Goal: Task Accomplishment & Management: Manage account settings

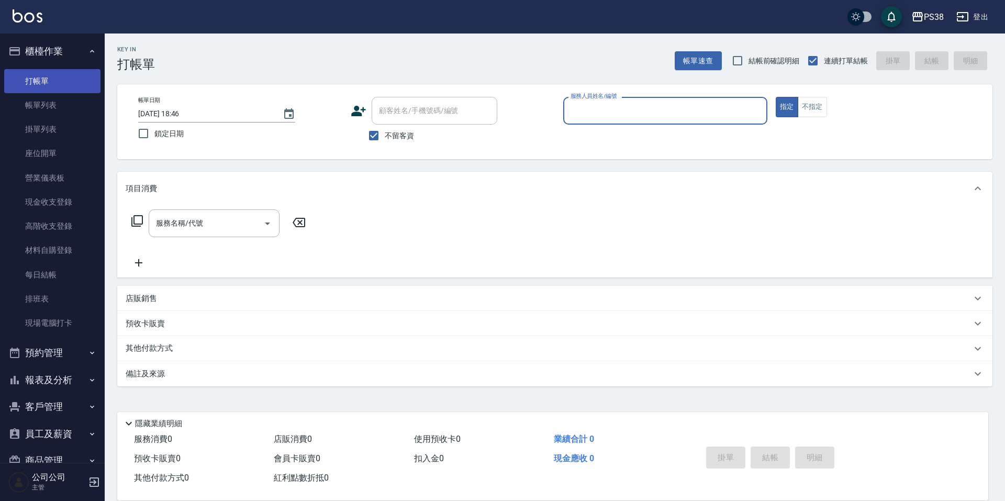
click at [54, 77] on link "打帳單" at bounding box center [52, 81] width 96 height 24
click at [711, 121] on div "服務人員姓名/編號" at bounding box center [665, 111] width 204 height 28
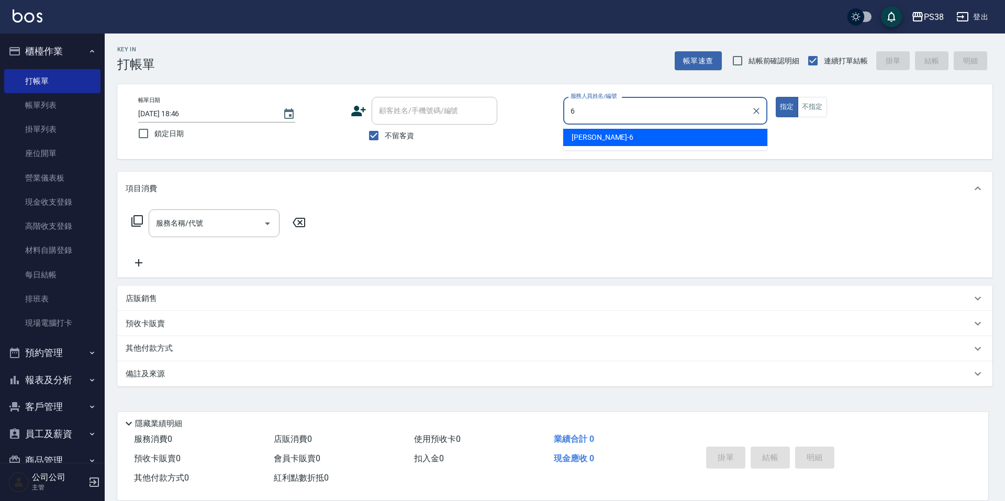
type input "Yuki-6"
type button "true"
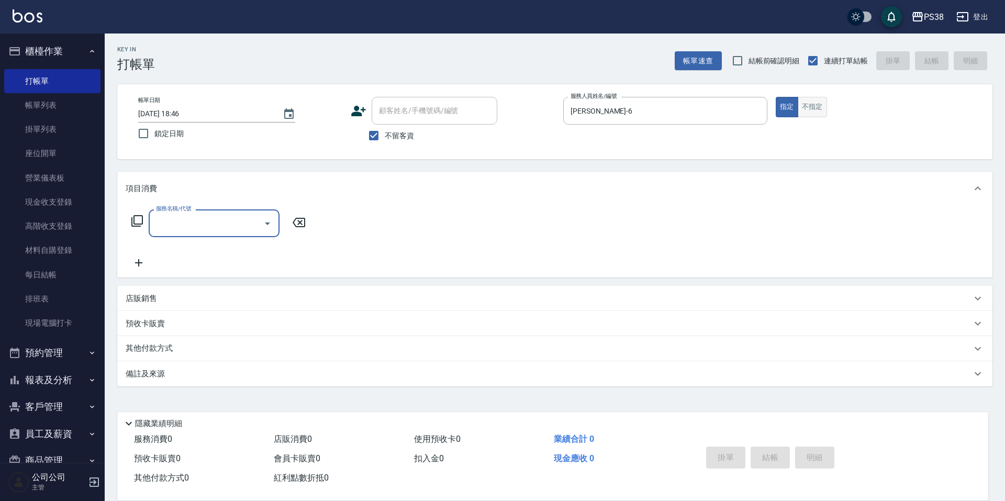
click at [805, 108] on button "不指定" at bounding box center [812, 107] width 29 height 20
click at [221, 234] on div "服務名稱/代號" at bounding box center [214, 223] width 131 height 28
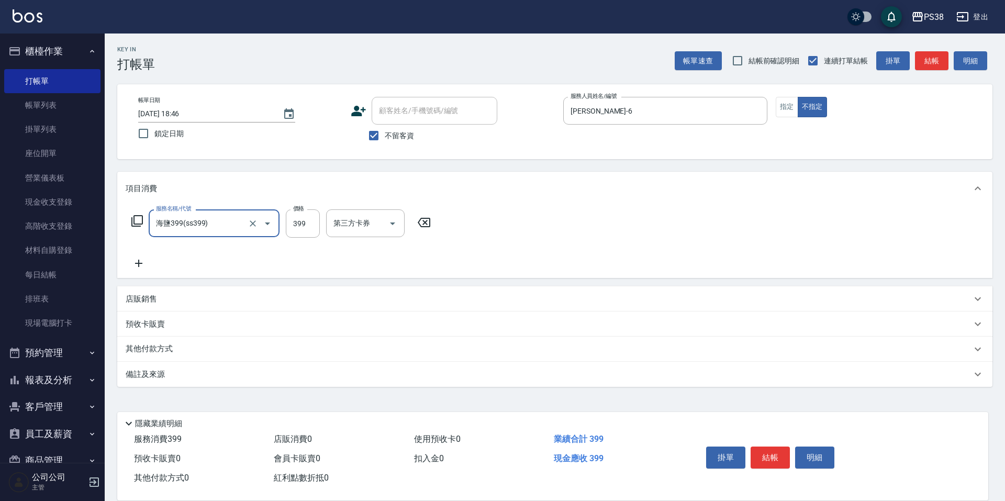
type input "海鹽399(ss399)"
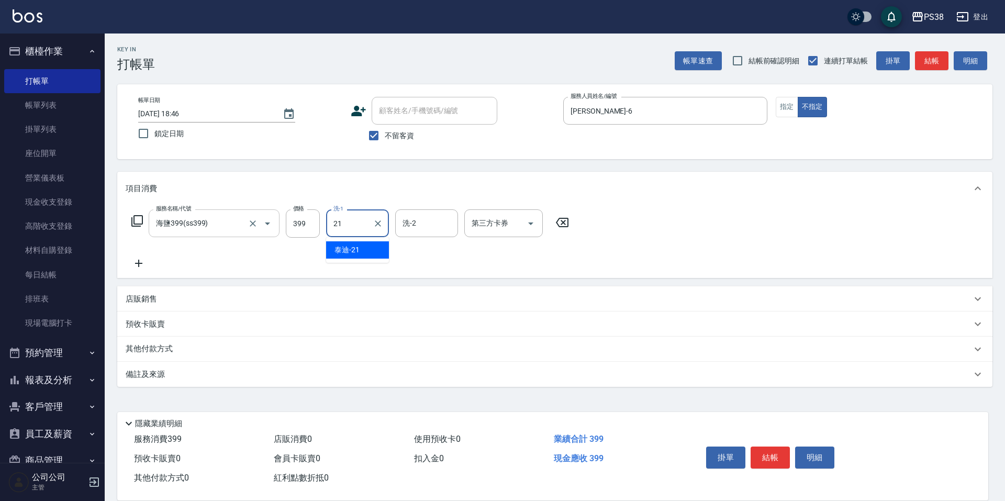
type input "泰迪-21"
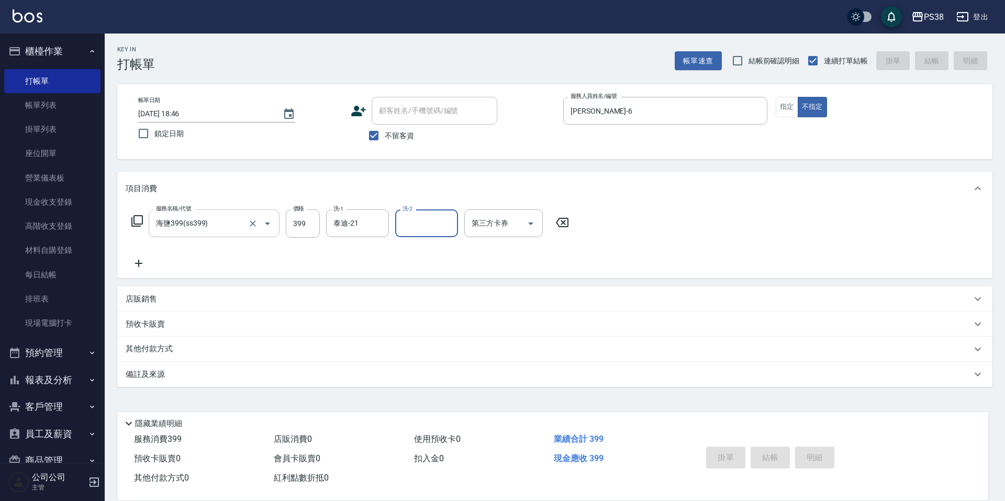
type input "2025/08/13 18:47"
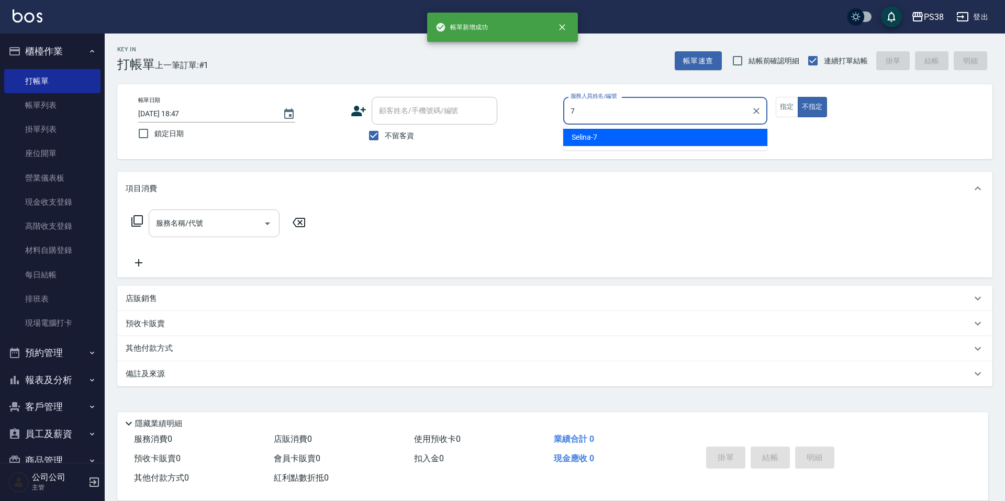
type input "Selina-7"
type button "false"
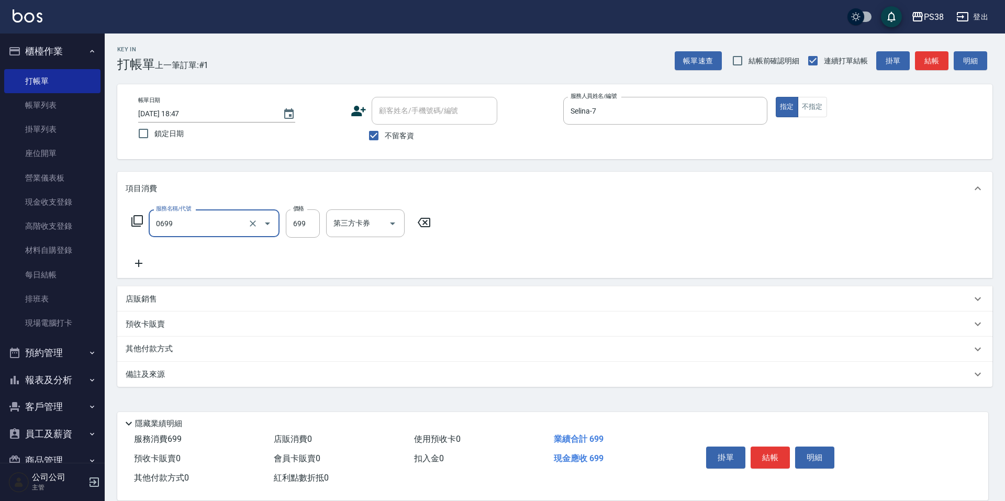
type input "spa699(0699)"
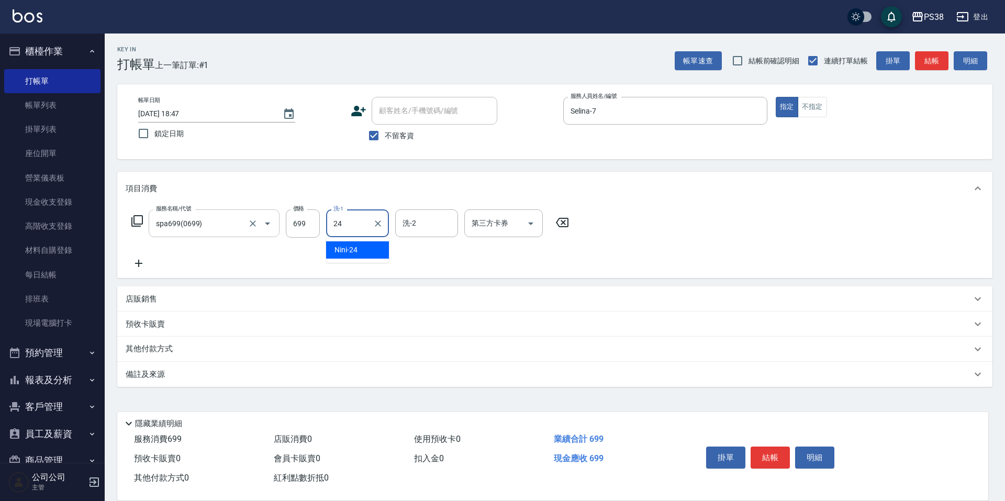
type input "Nini-24"
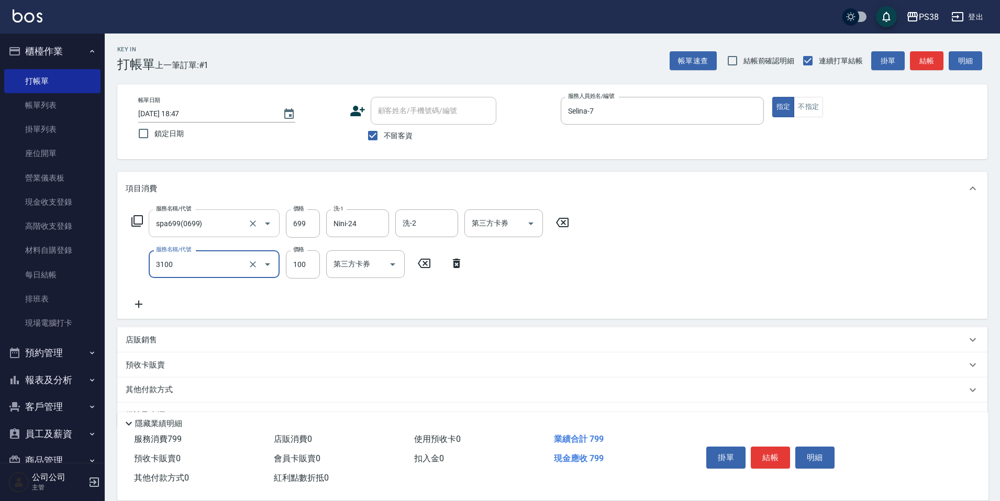
type input "頭皮水.順護(3100)"
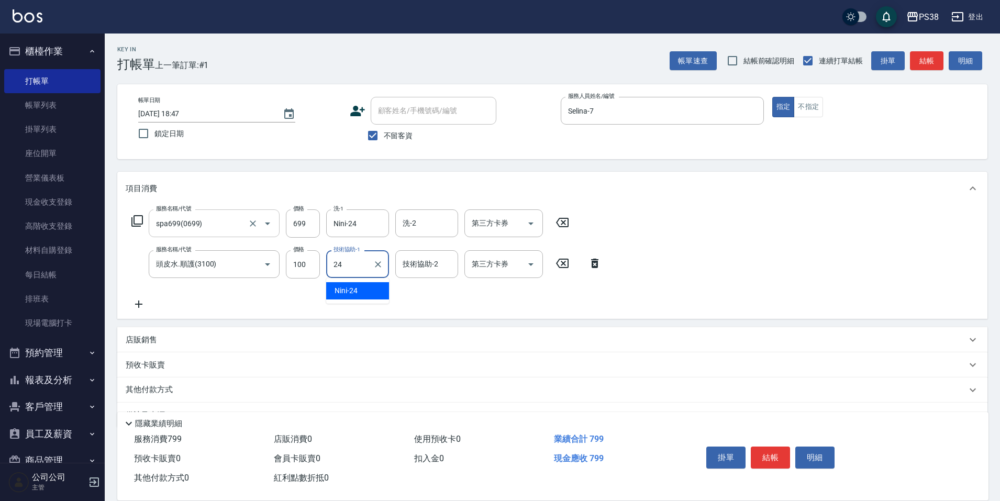
type input "Nini-24"
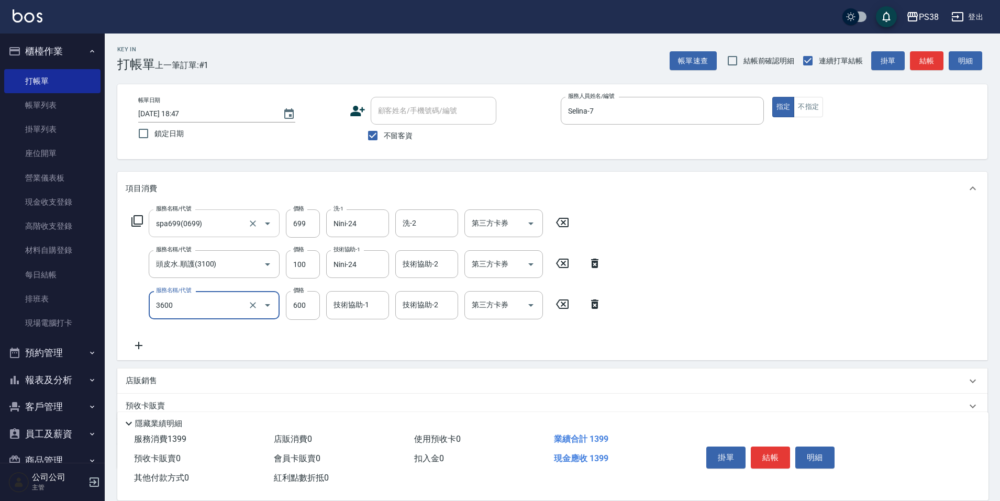
type input "天天水水護髮(3600)"
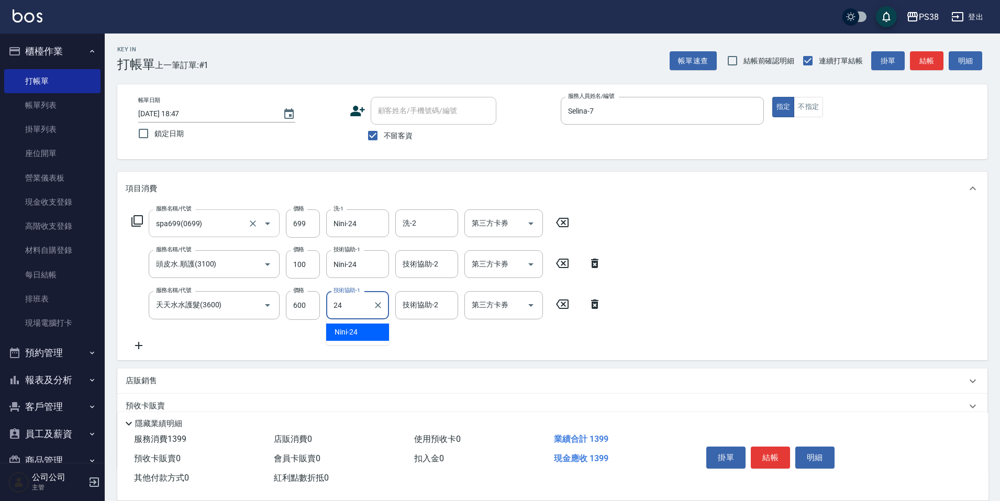
type input "Nini-24"
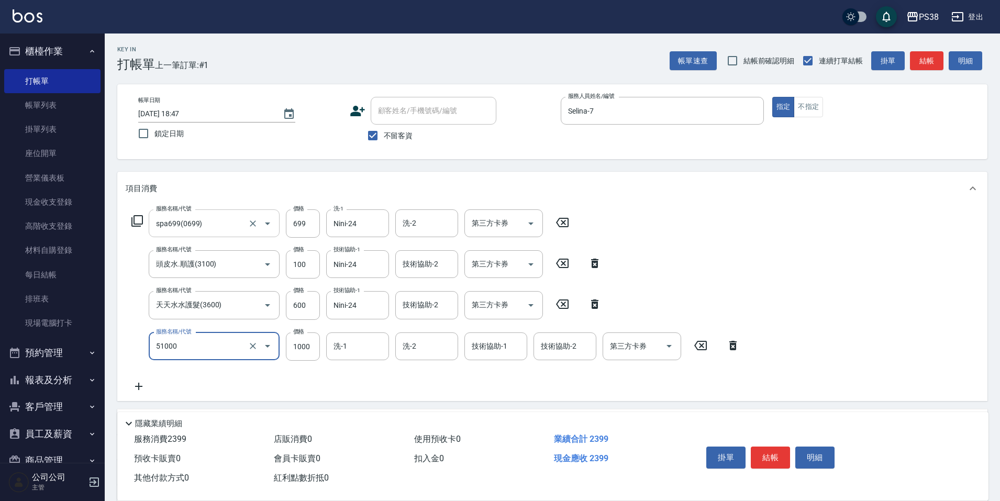
type input "染髮600以上(任意金額)(51000)"
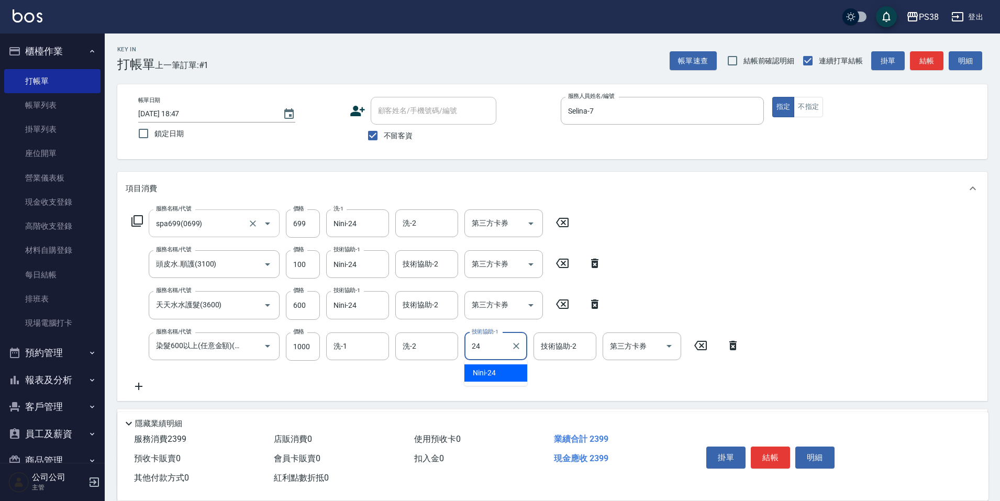
type input "Nini-24"
click at [544, 224] on div "第三方卡券 第三方卡券" at bounding box center [506, 223] width 85 height 28
click at [541, 225] on div "第三方卡券" at bounding box center [503, 223] width 79 height 28
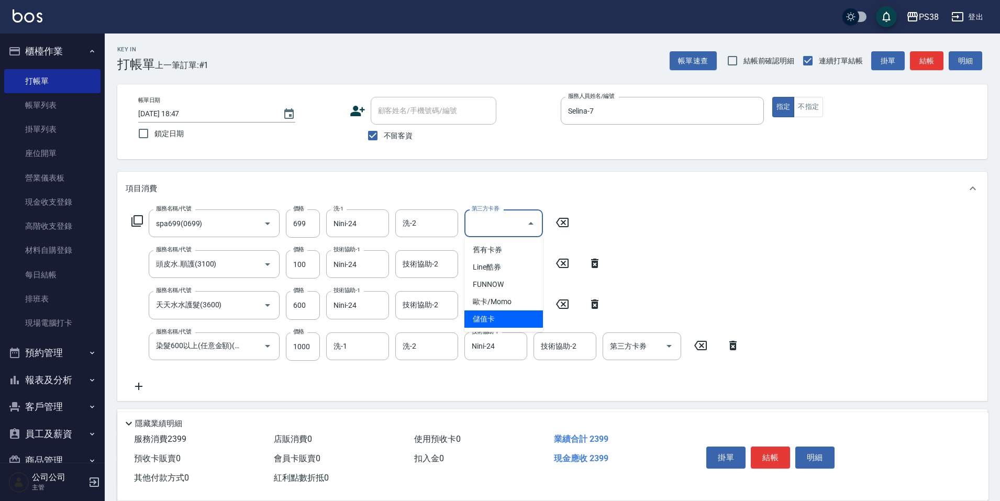
click at [532, 316] on span "儲值卡" at bounding box center [503, 318] width 79 height 17
type input "儲值卡"
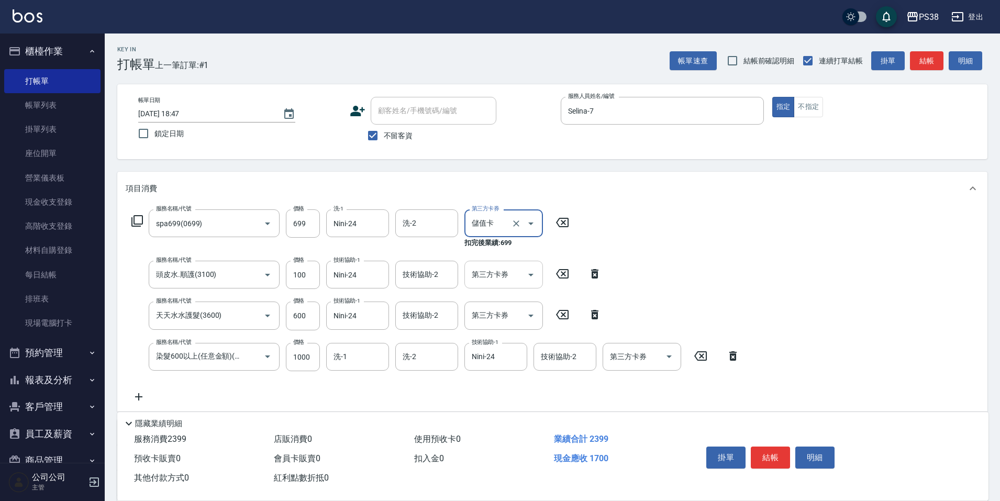
click at [532, 273] on icon "Open" at bounding box center [530, 274] width 13 height 13
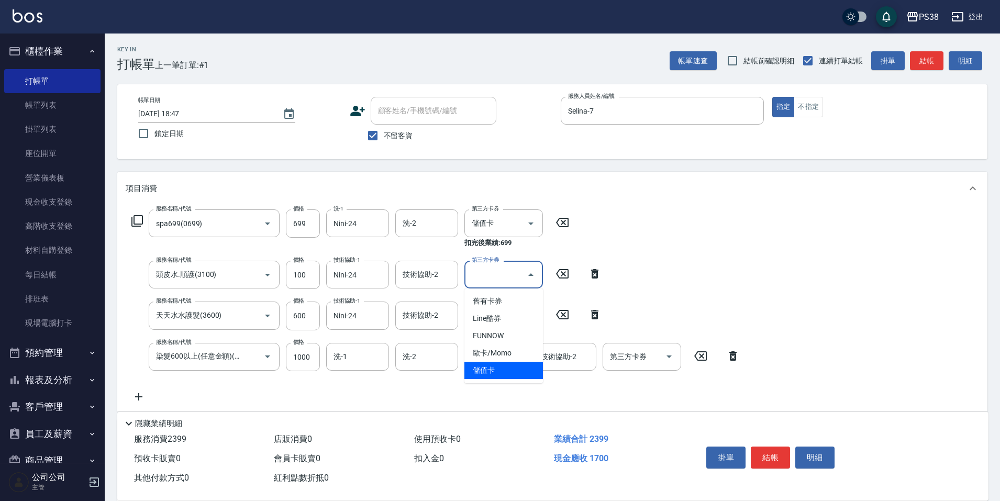
click at [530, 371] on span "儲值卡" at bounding box center [503, 370] width 79 height 17
type input "儲值卡"
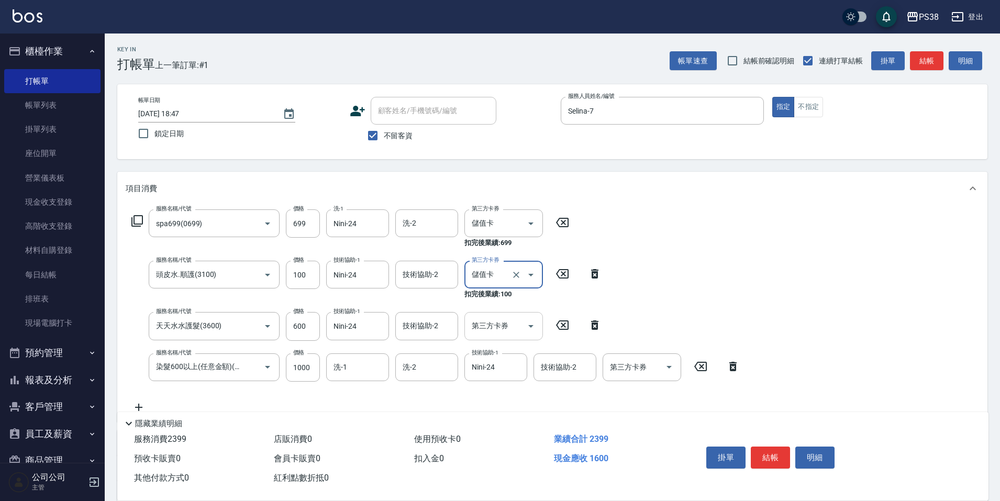
click at [536, 331] on icon "Open" at bounding box center [530, 326] width 13 height 13
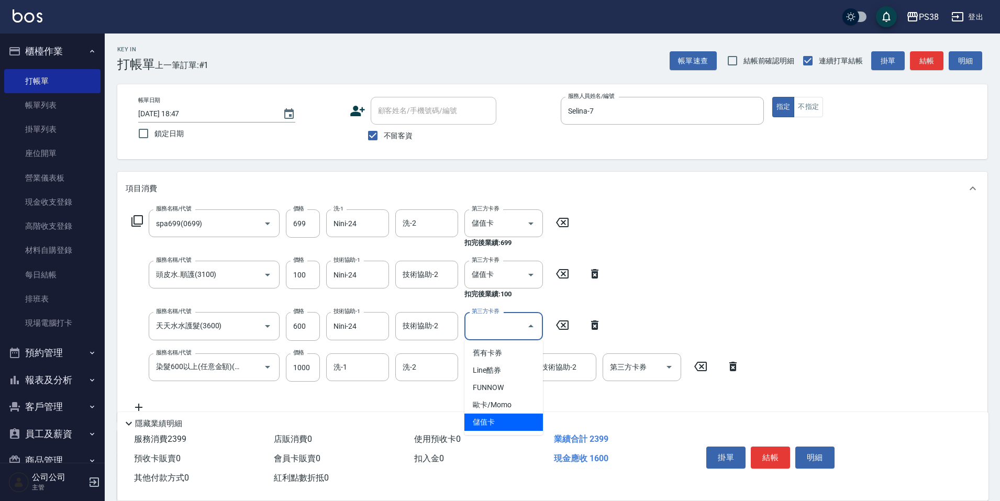
click at [528, 430] on span "儲值卡" at bounding box center [503, 421] width 79 height 17
type input "儲值卡"
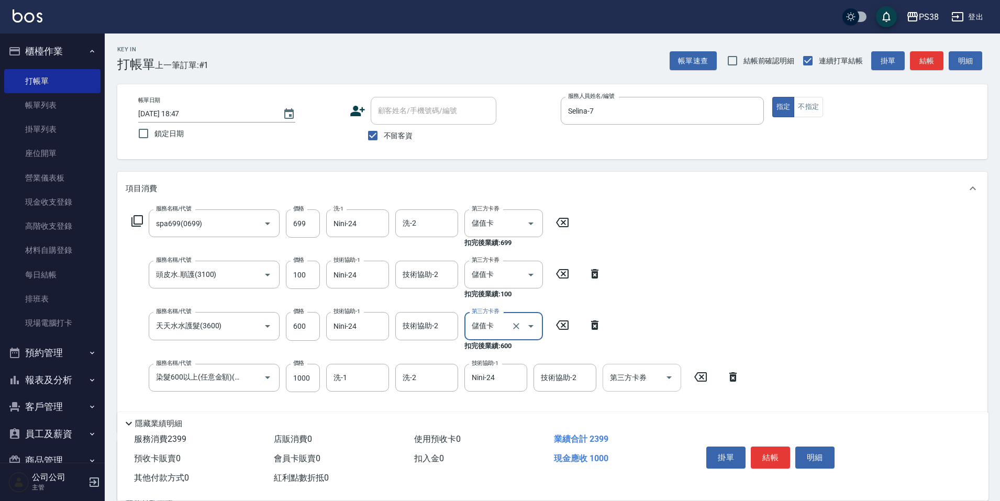
click at [664, 373] on icon "Open" at bounding box center [669, 377] width 13 height 13
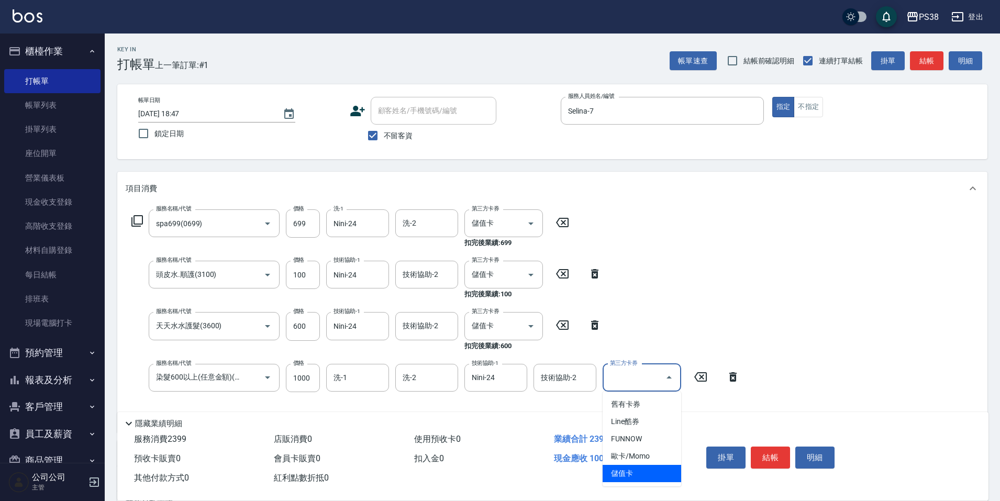
click at [652, 472] on span "儲值卡" at bounding box center [641, 473] width 79 height 17
type input "儲值卡"
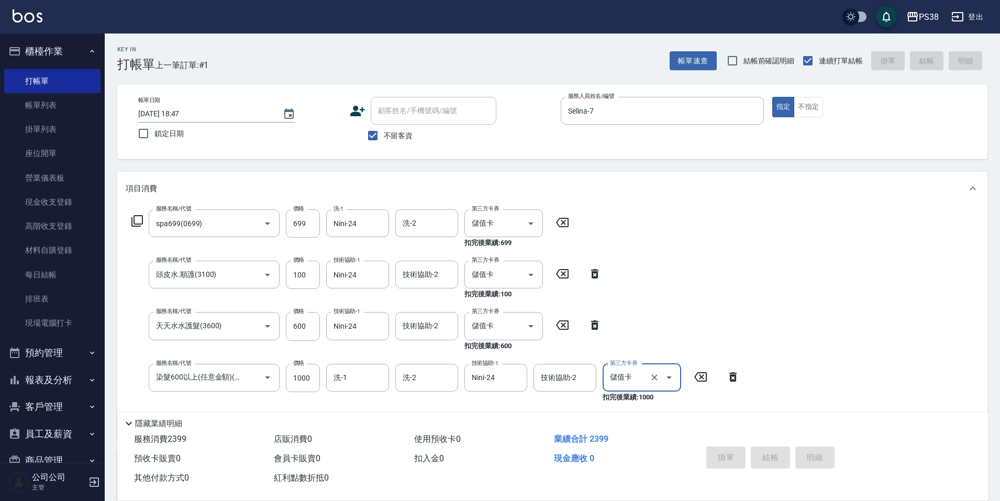
type input "2025/08/13 18:48"
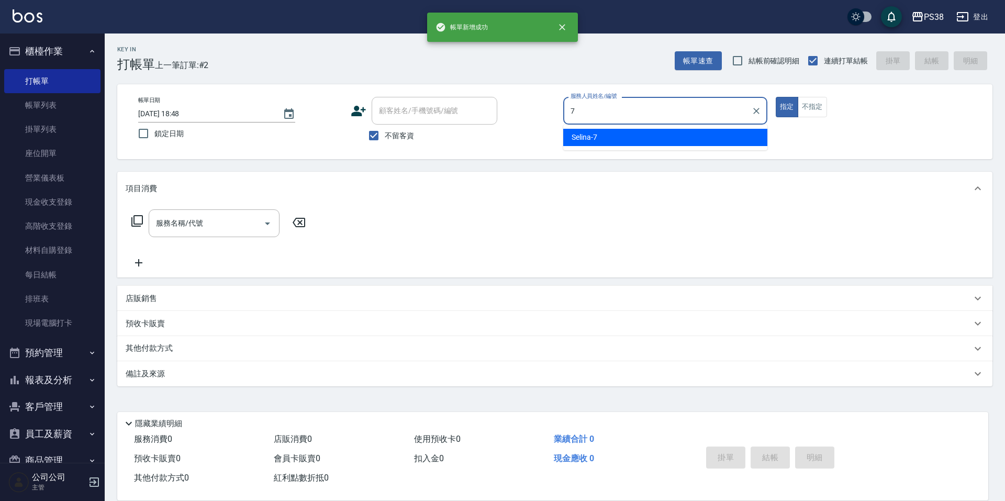
type input "Selina-7"
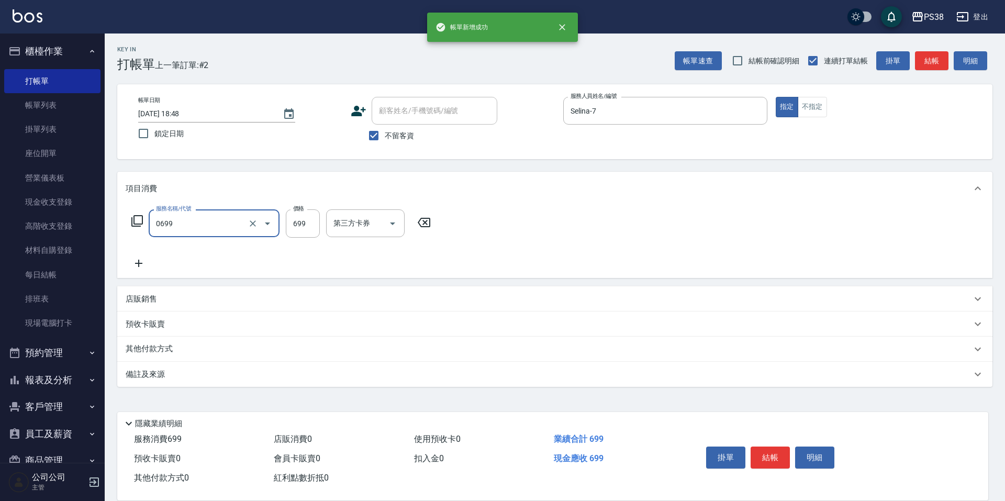
type input "spa699(0699)"
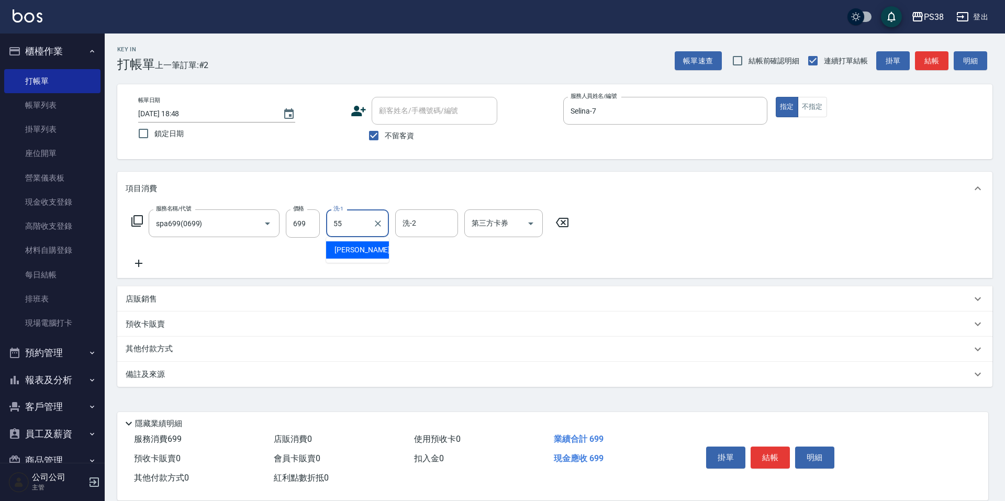
type input "彥丞-55"
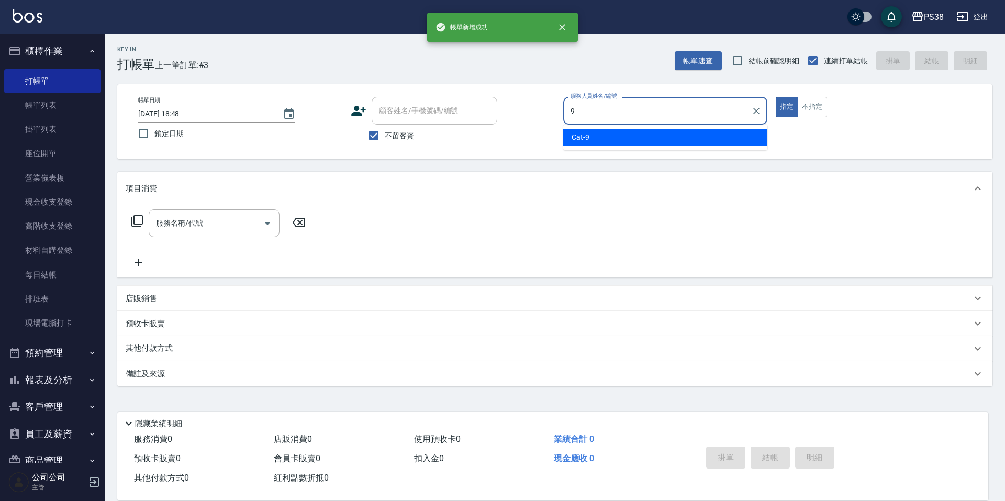
type input "Cat-9"
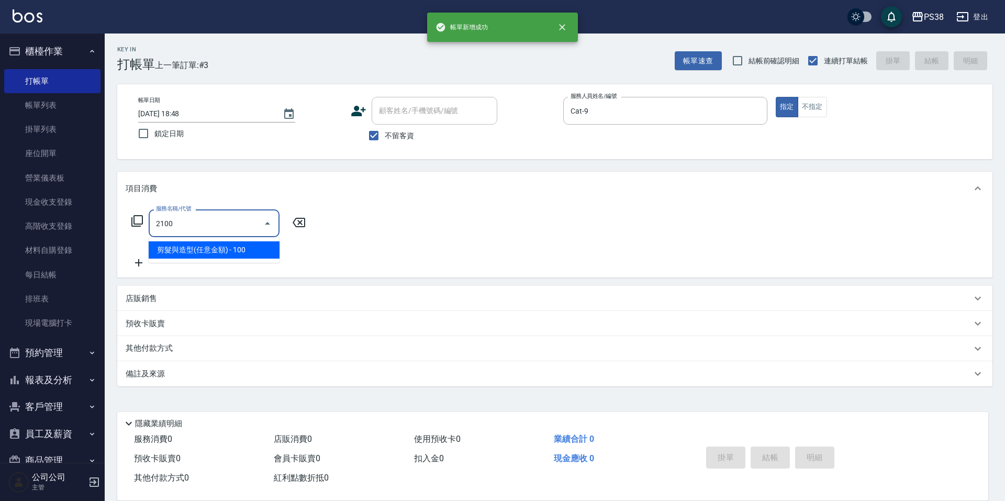
type input "剪髮與造型(任意金額)(2100)"
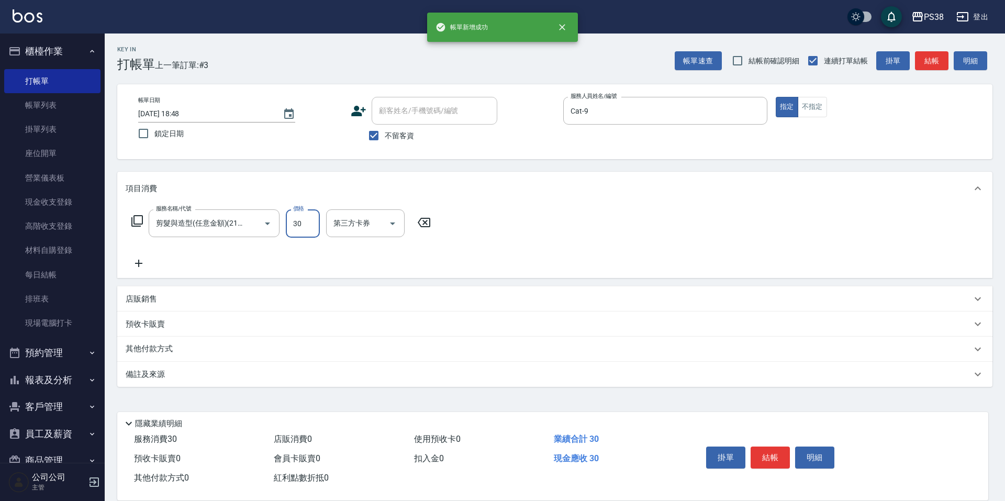
type input "300"
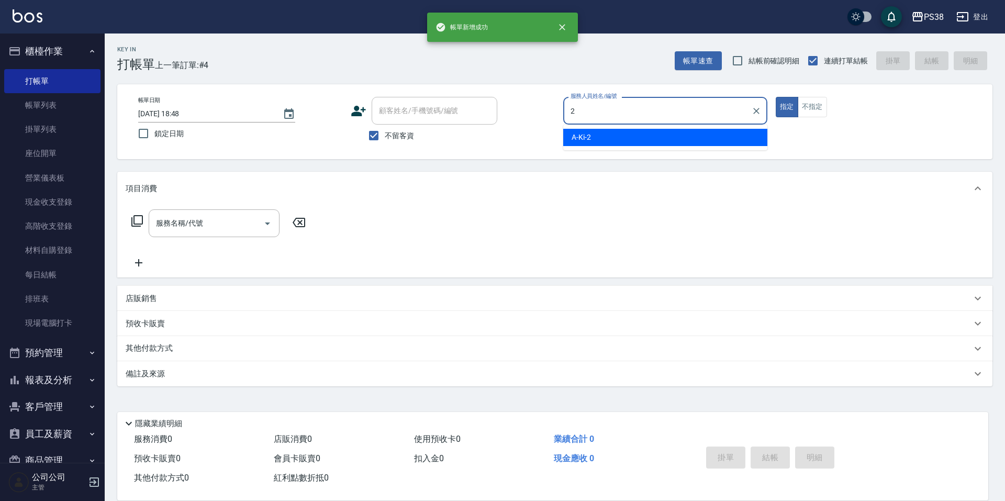
type input "A-Ki-2"
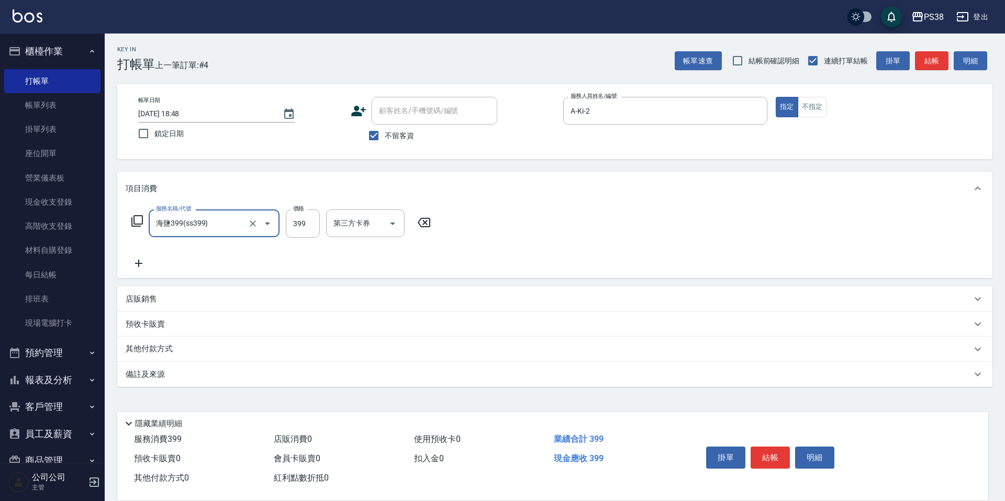
type input "海鹽399(ss399)"
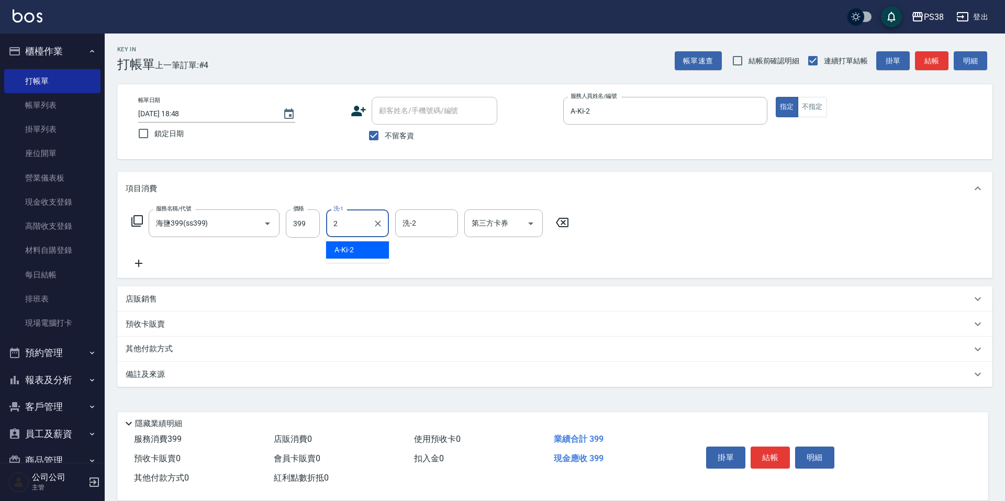
type input "A-Ki-2"
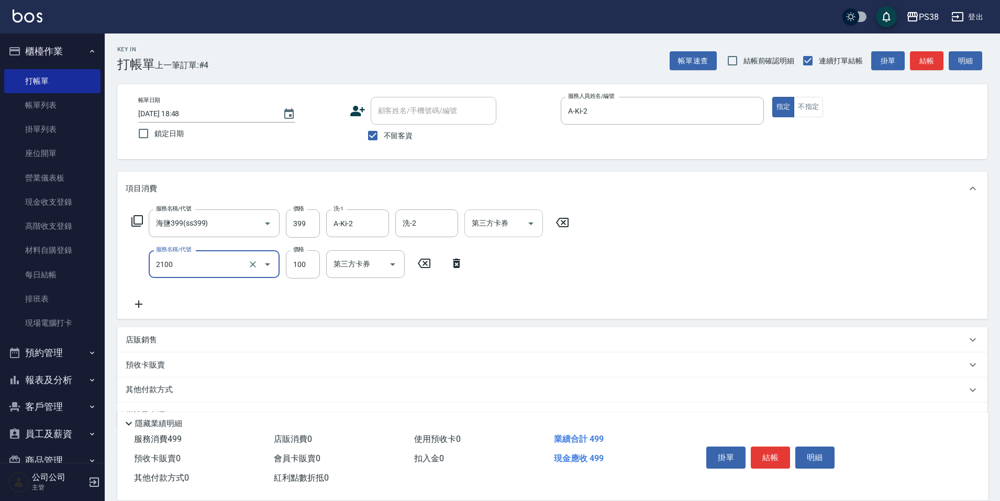
click at [530, 214] on div at bounding box center [530, 223] width 16 height 28
type input "剪髮與造型(任意金額)(2100)"
click at [532, 226] on icon "Open" at bounding box center [530, 223] width 13 height 13
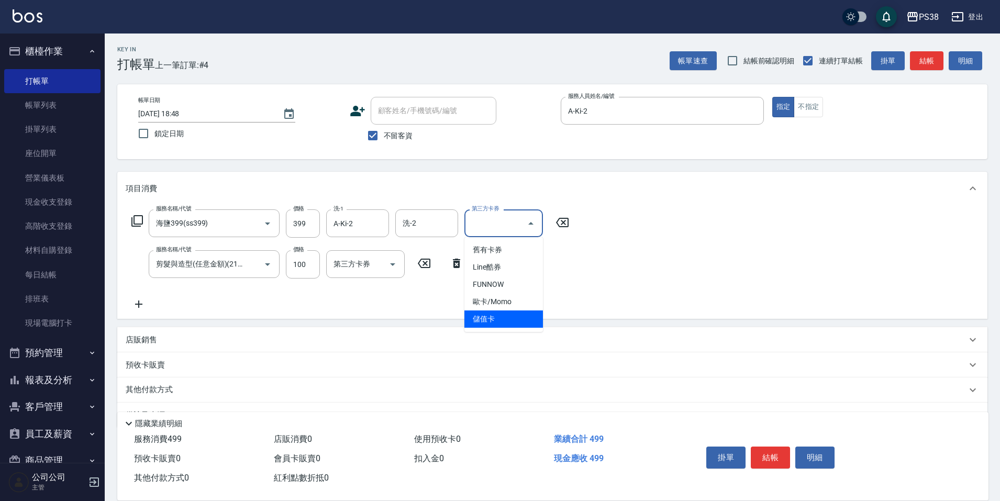
click at [529, 318] on span "儲值卡" at bounding box center [503, 318] width 79 height 17
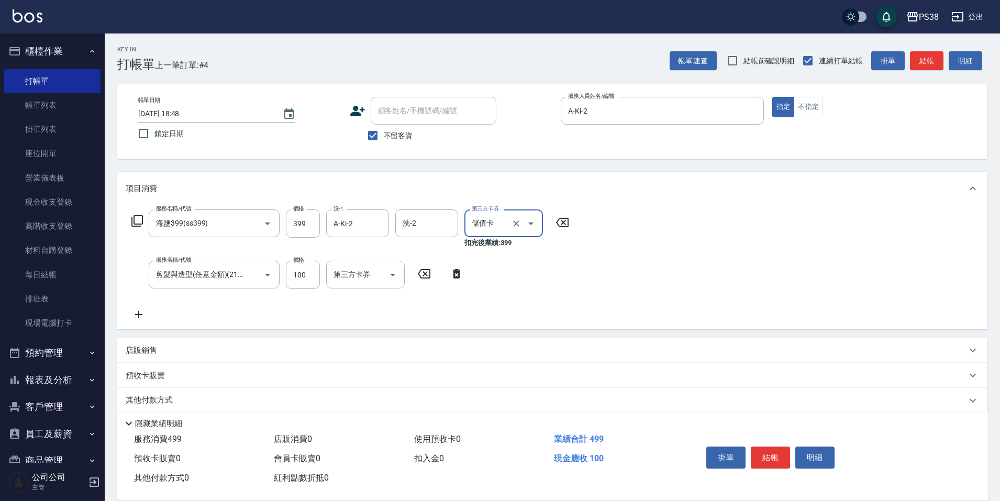
type input "儲值卡"
click at [396, 275] on icon "Open" at bounding box center [392, 274] width 13 height 13
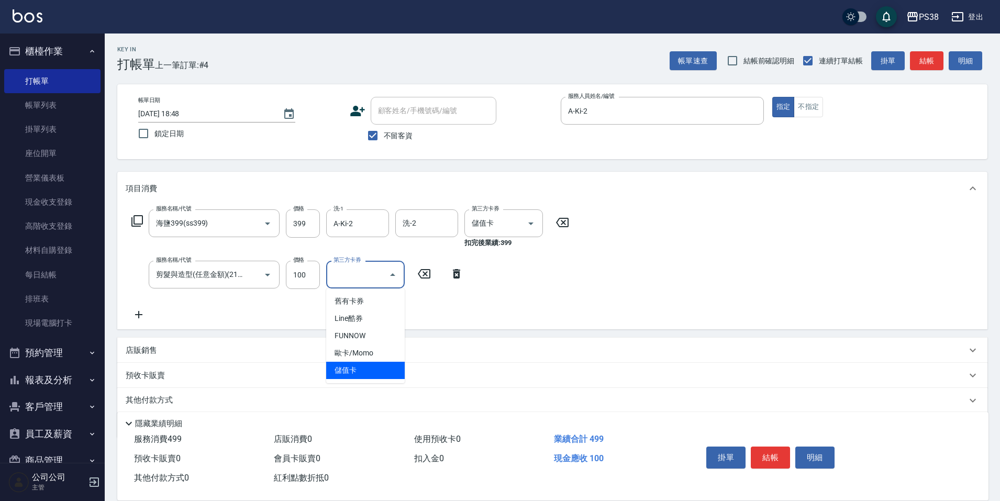
click at [383, 365] on span "儲值卡" at bounding box center [365, 370] width 79 height 17
type input "儲值卡"
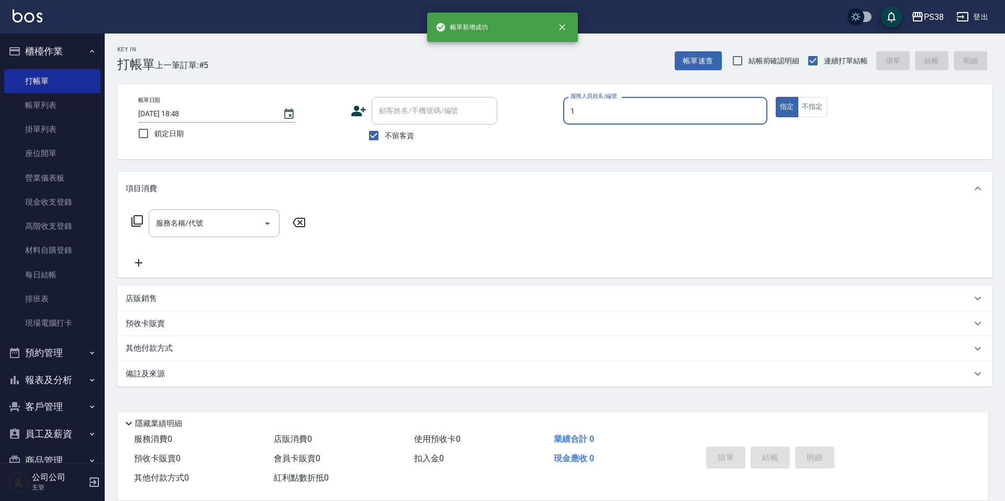
type input "Ting-1"
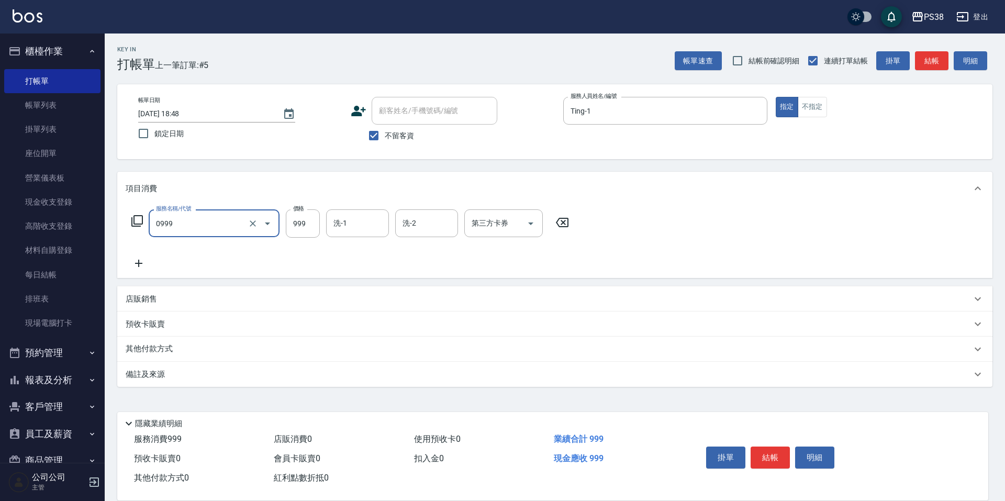
type input "spa999(0999)"
type input "Mona-23"
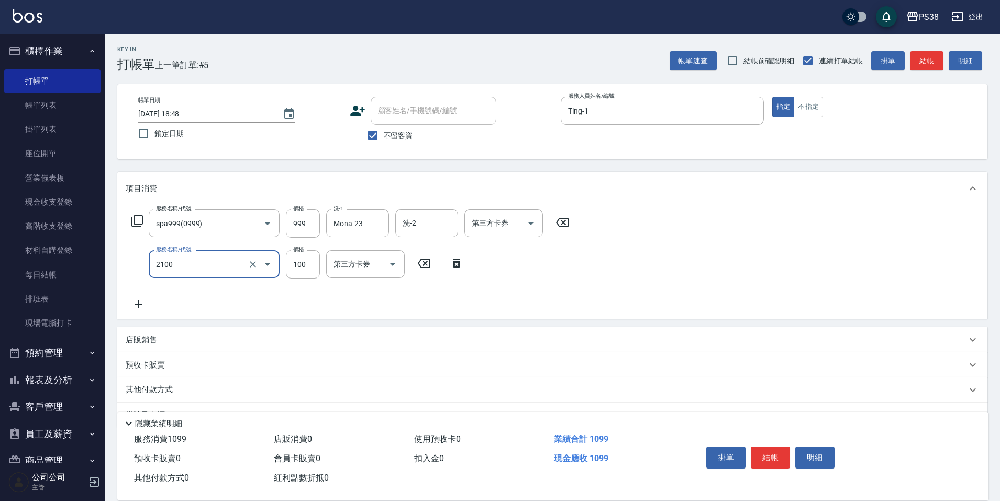
type input "剪髮與造型(任意金額)(2100)"
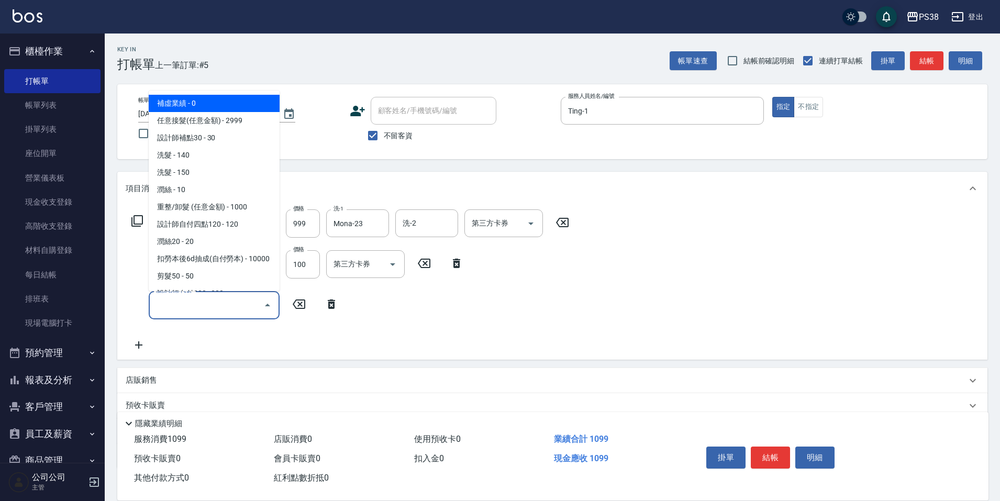
click at [187, 305] on input "服務名稱/代號" at bounding box center [206, 305] width 106 height 18
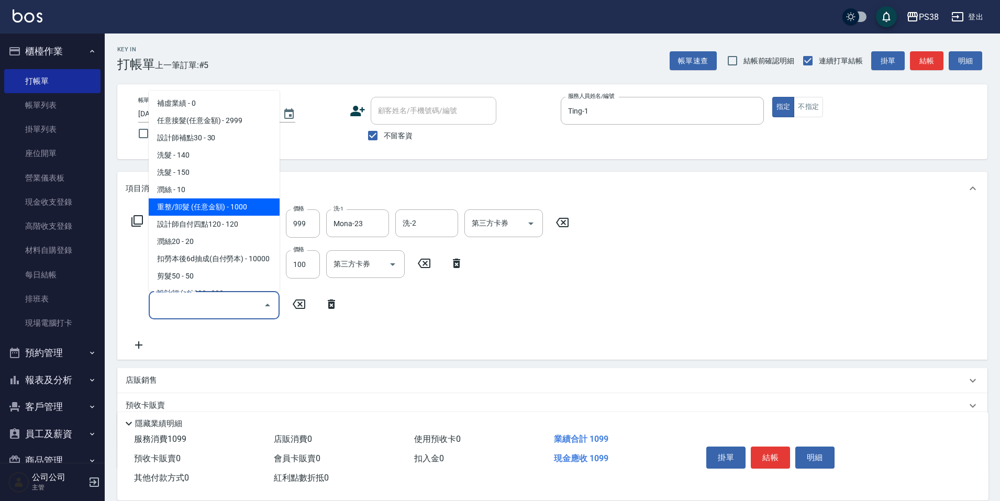
click at [221, 202] on span "重整/卸髮 (任意金額) - 1000" at bounding box center [214, 206] width 131 height 17
type input "重整/卸髮 (任意金額)(111)"
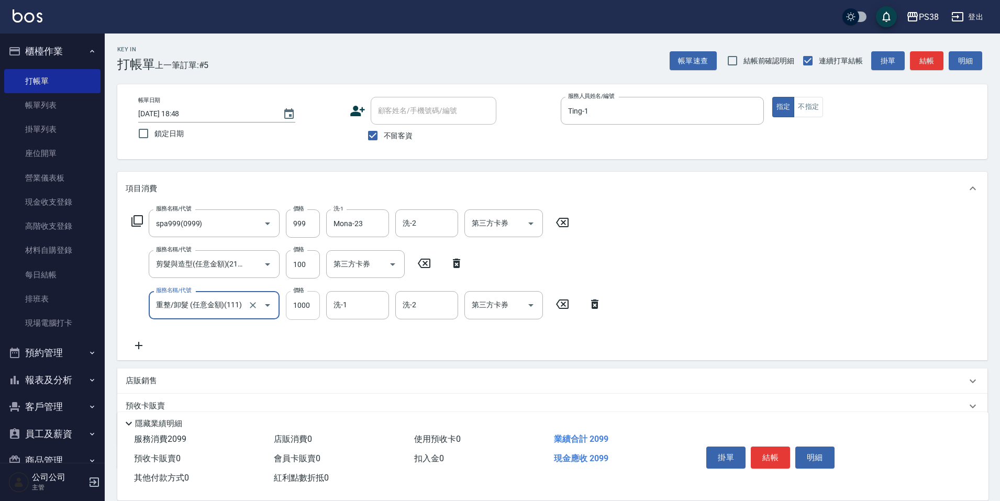
click at [314, 306] on input "1000" at bounding box center [303, 305] width 34 height 28
type input "3500"
type input "Mona-23"
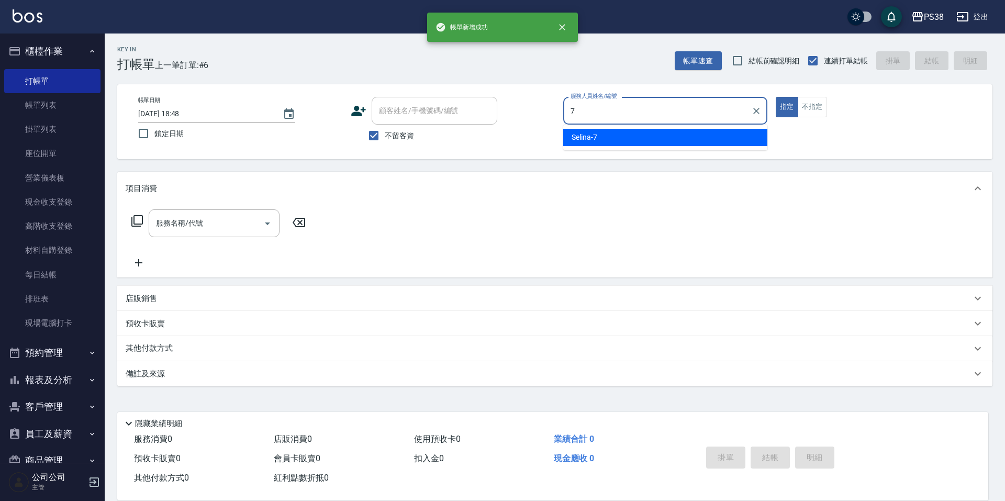
type input "Selina-7"
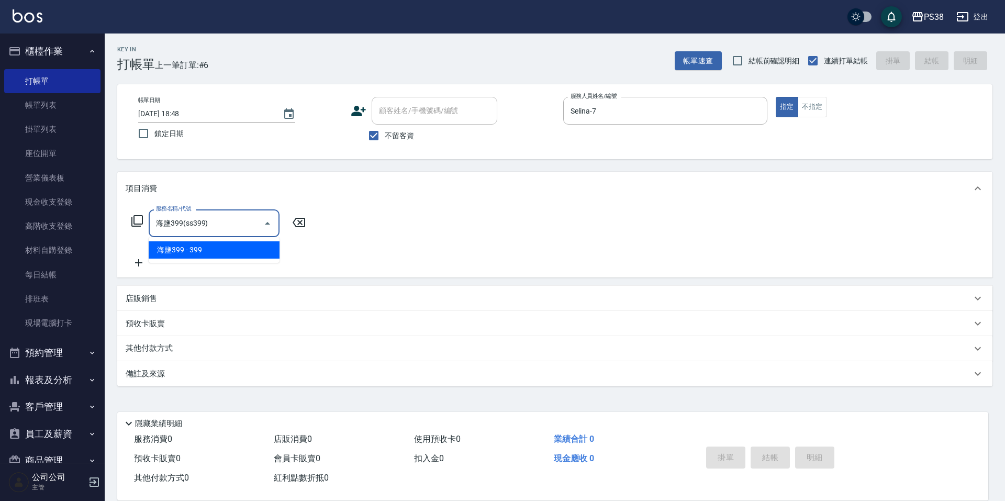
type input "海鹽399(ss399)"
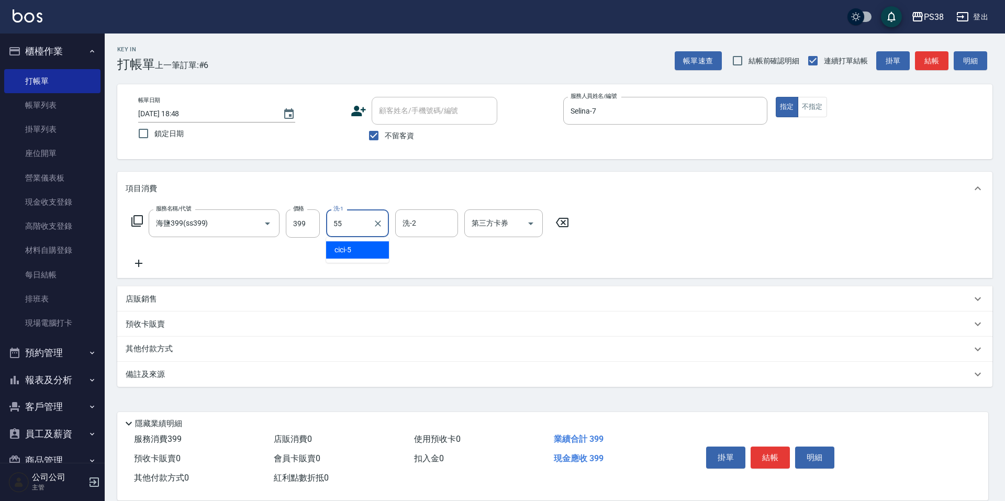
type input "彥丞-55"
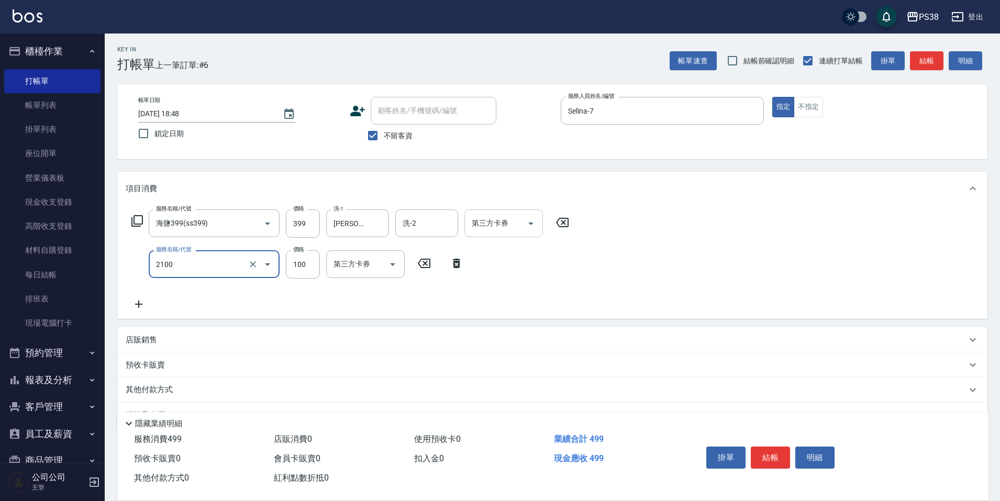
click at [533, 225] on icon "Open" at bounding box center [530, 223] width 13 height 13
type input "剪髮與造型(任意金額)(2100)"
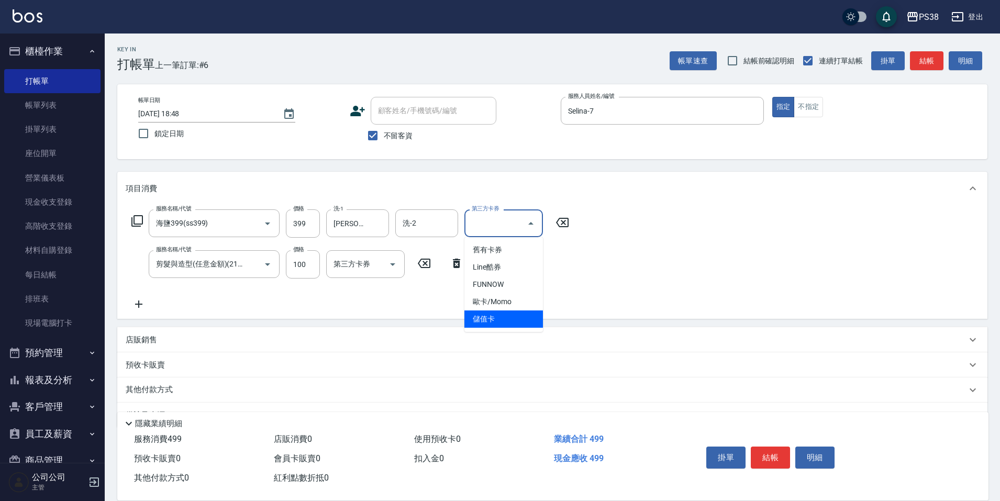
click at [503, 317] on span "儲值卡" at bounding box center [503, 318] width 79 height 17
type input "儲值卡"
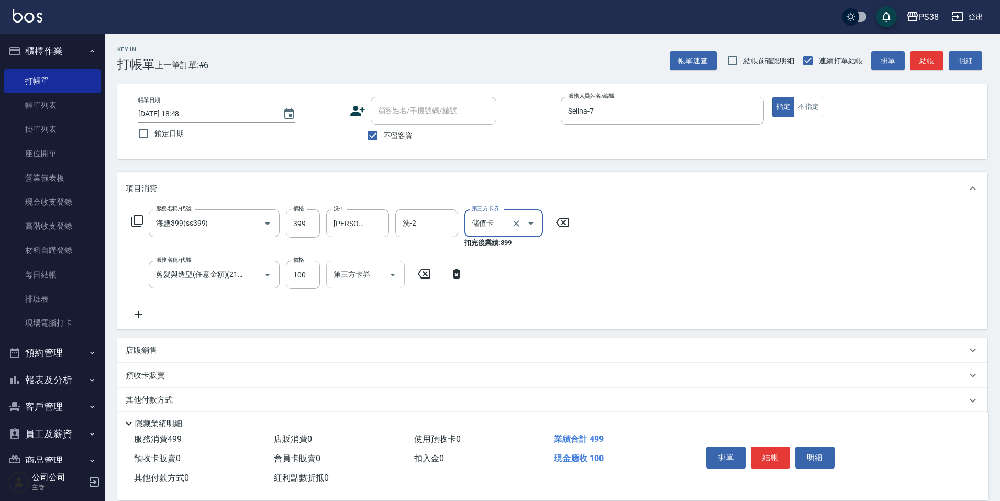
click at [394, 283] on div at bounding box center [392, 275] width 16 height 28
click at [394, 282] on button "Open" at bounding box center [392, 274] width 17 height 17
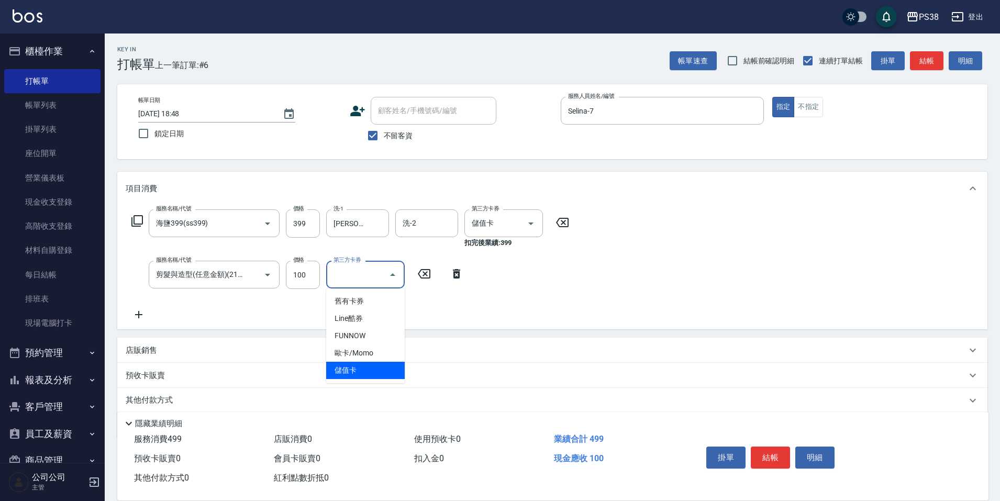
click at [389, 378] on span "儲值卡" at bounding box center [365, 370] width 79 height 17
type input "儲值卡"
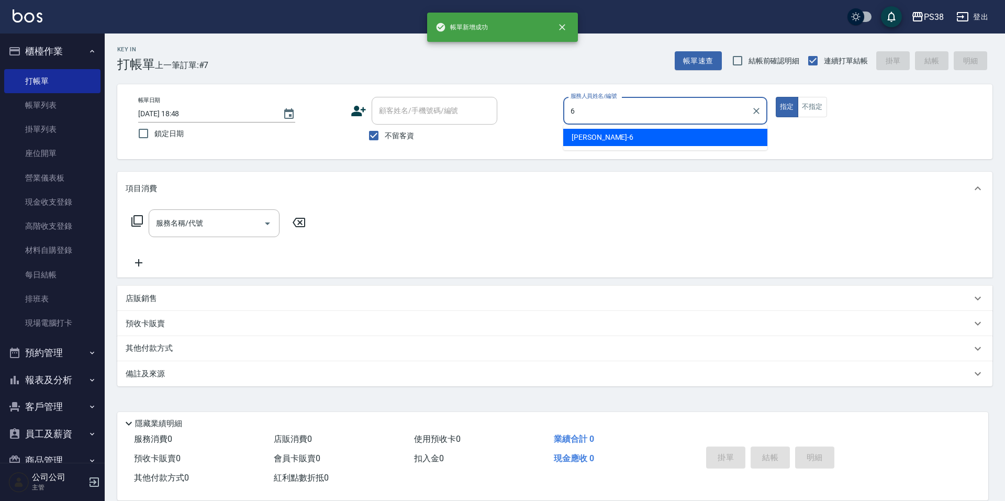
type input "Yuki-6"
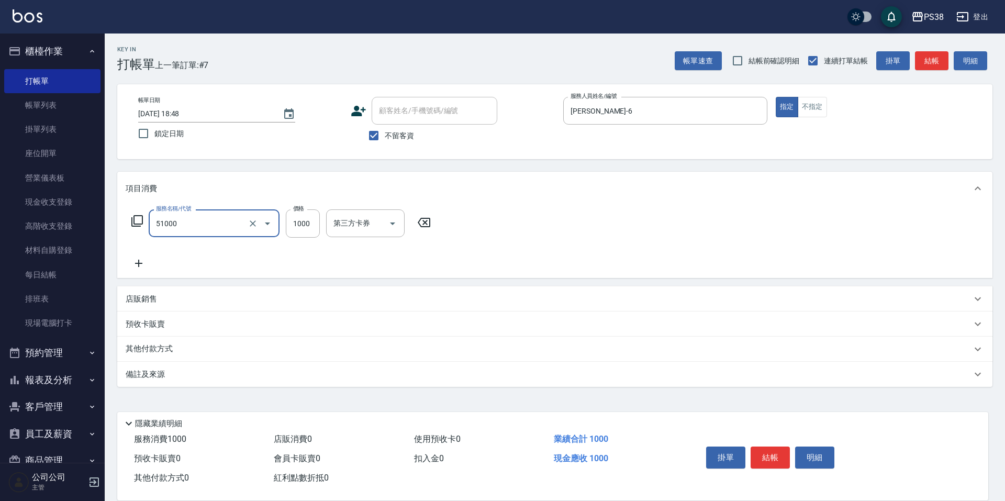
type input "染髮600以上(任意金額)(51000)"
type input "800"
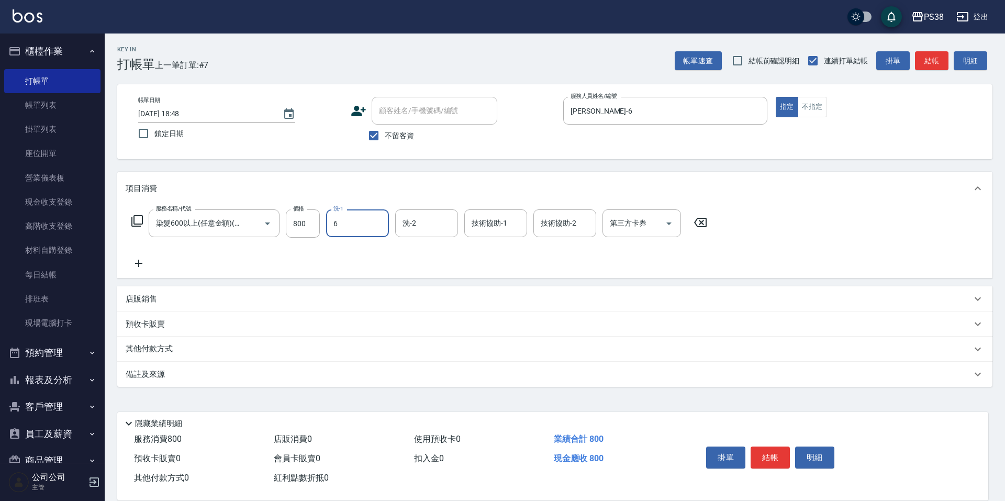
type input "Yuki-6"
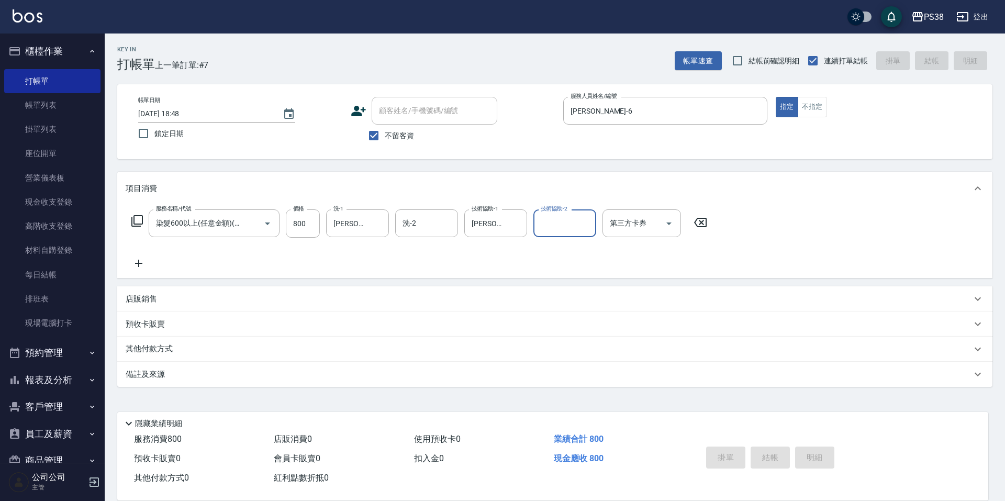
type input "2025/08/13 18:49"
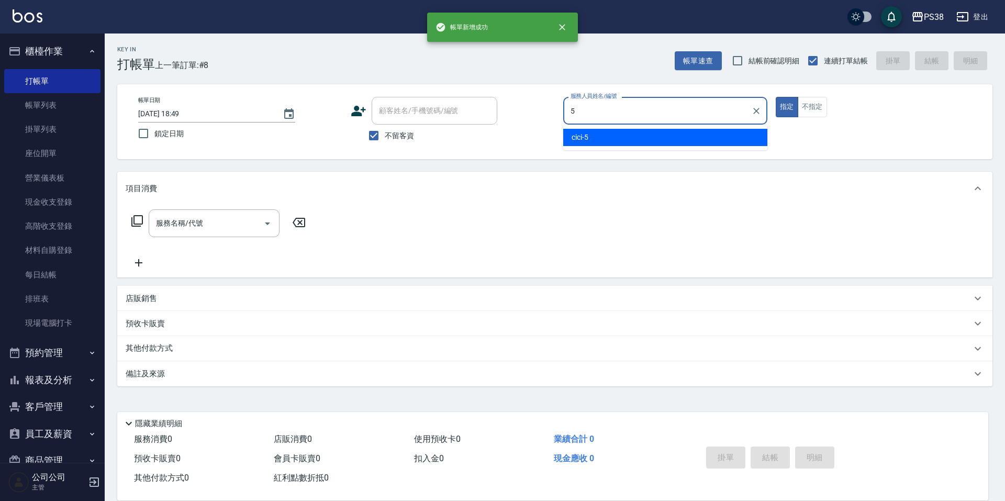
type input "cici-5"
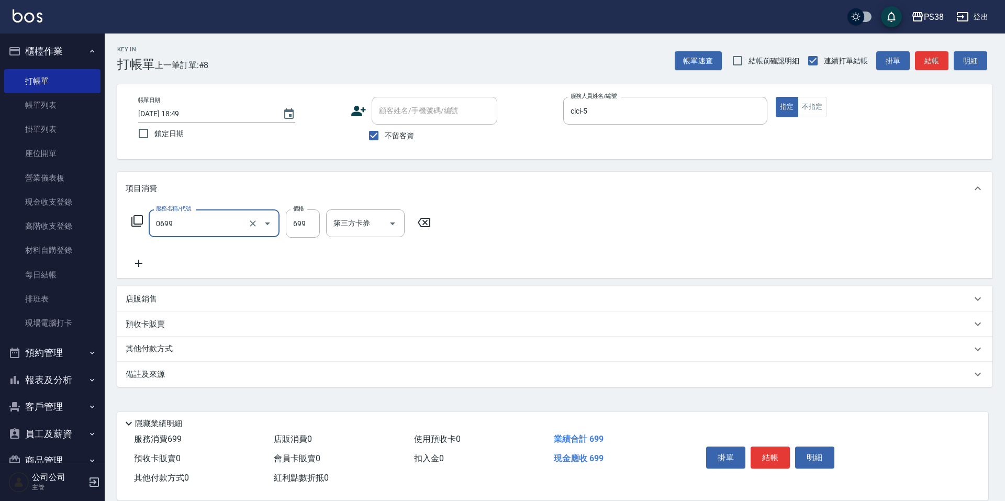
type input "spa699(0699)"
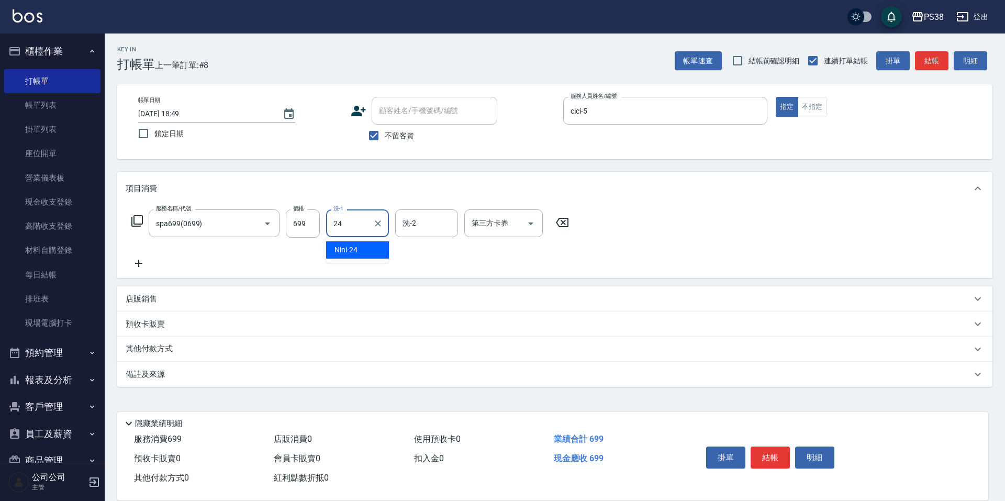
type input "Nini-24"
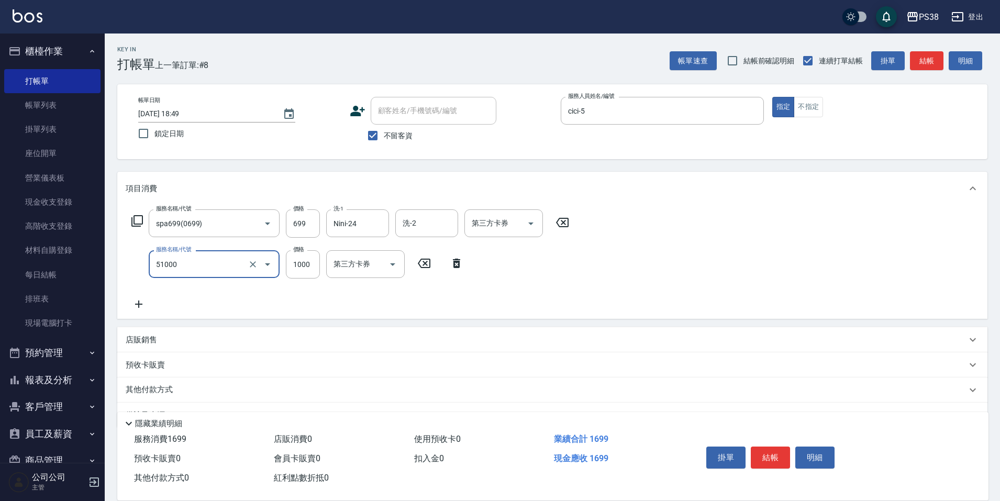
type input "染髮600以上(任意金額)(51000)"
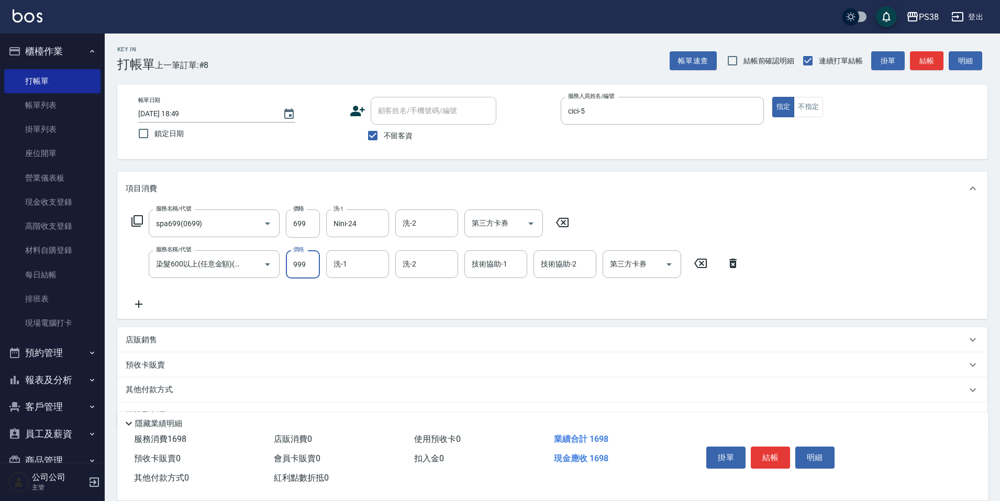
type input "999"
type input "Nini-24"
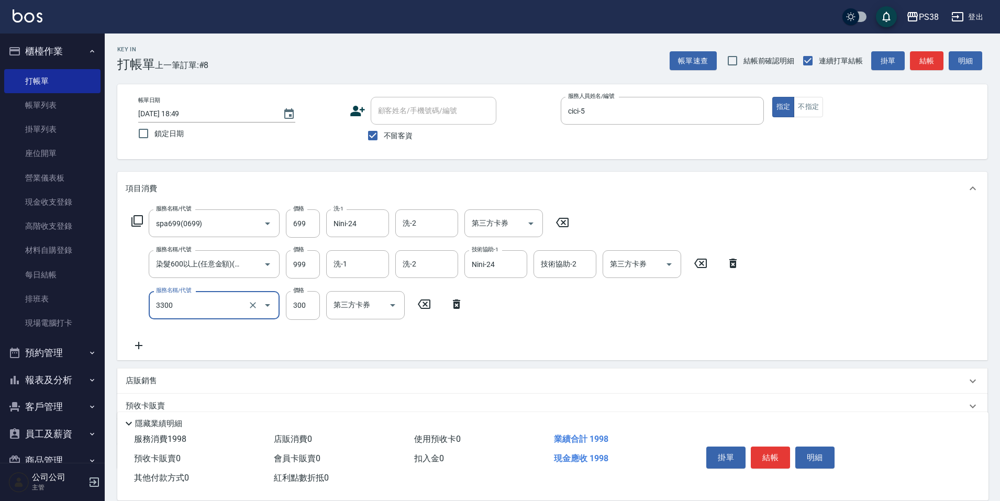
type input "胺基酸護髮(3300)"
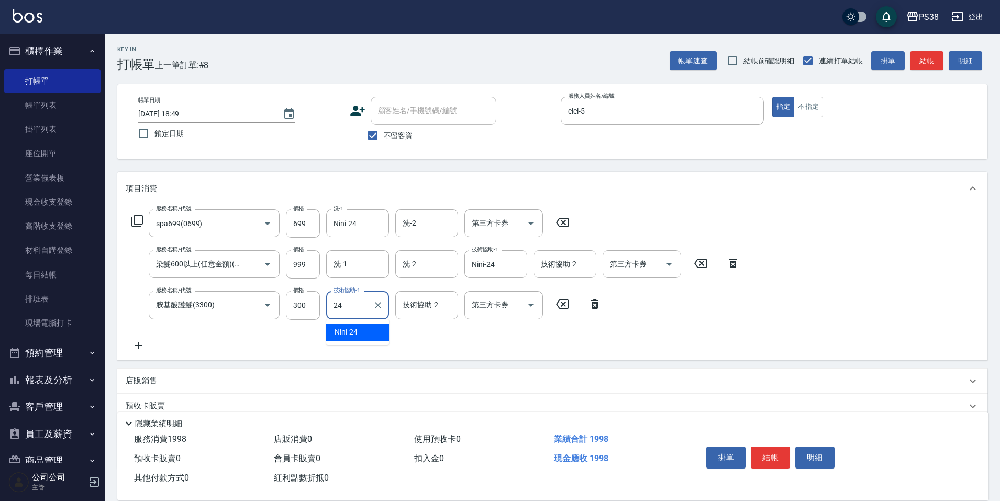
type input "Nini-24"
click at [307, 222] on input "699" at bounding box center [303, 223] width 34 height 28
type input "700"
drag, startPoint x: 321, startPoint y: 353, endPoint x: 321, endPoint y: 323, distance: 29.3
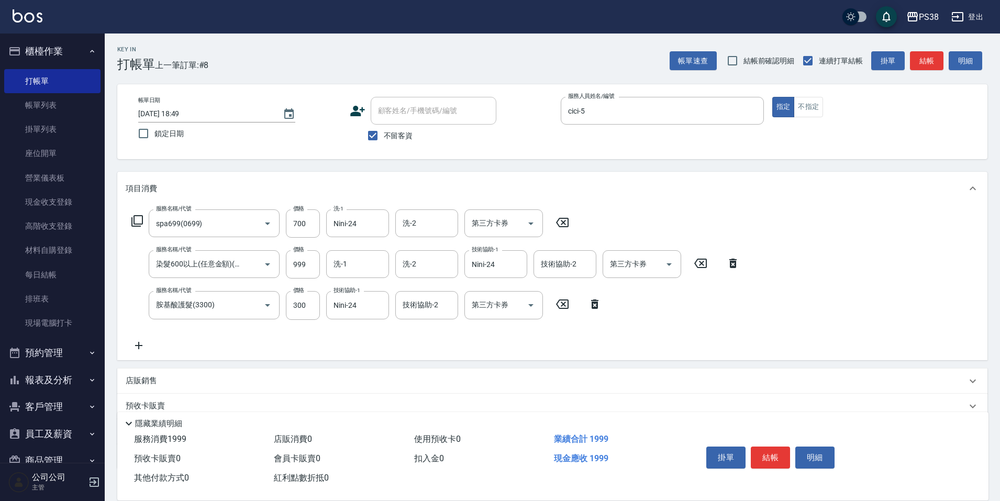
click at [321, 353] on div "服務名稱/代號 spa699(0699) 服務名稱/代號 價格 700 價格 洗-1 Nini-24 洗-1 洗-2 洗-2 第三方卡券 第三方卡券 服務名稱…" at bounding box center [552, 282] width 870 height 154
click at [312, 268] on input "999" at bounding box center [303, 264] width 34 height 28
type input "1000"
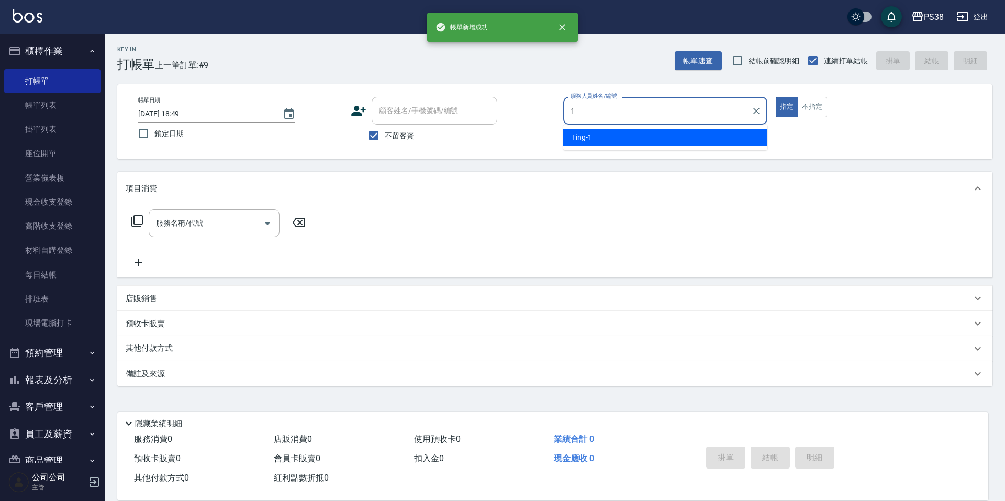
type input "Ting-1"
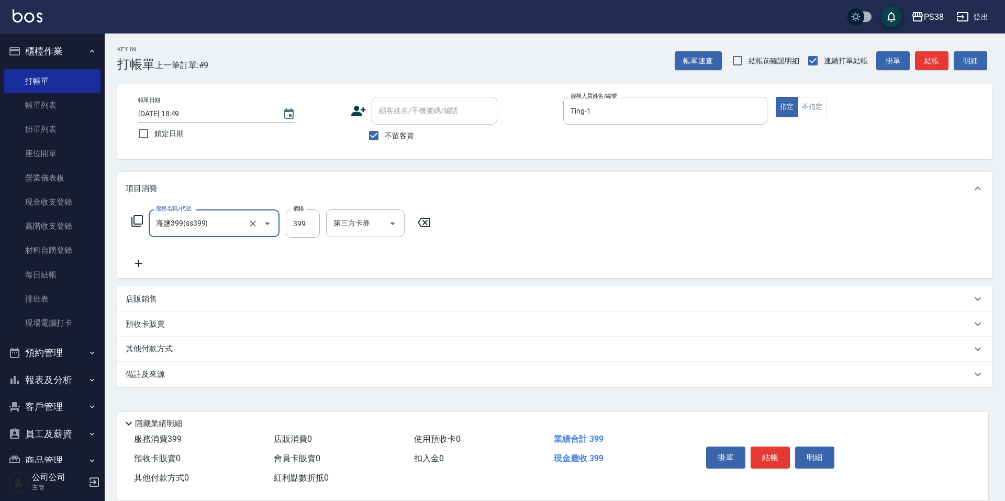
type input "海鹽399(ss399)"
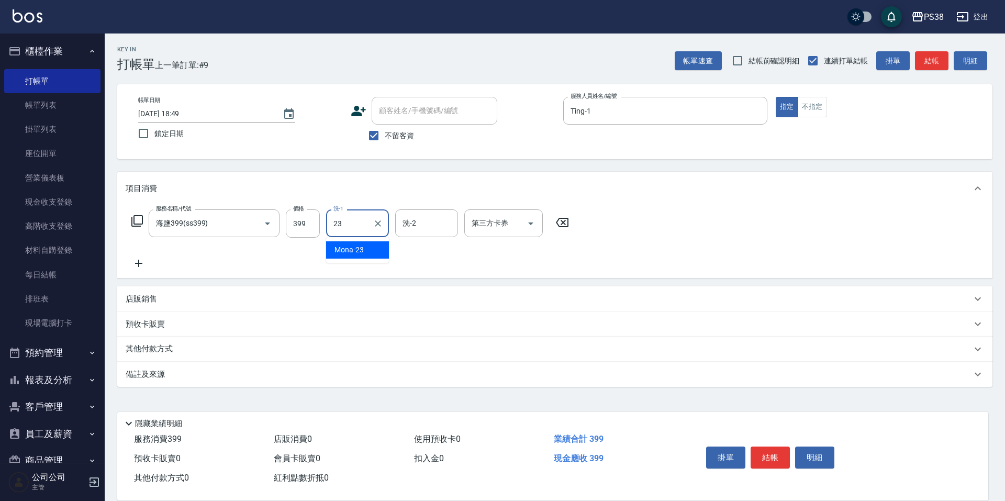
type input "Mona-23"
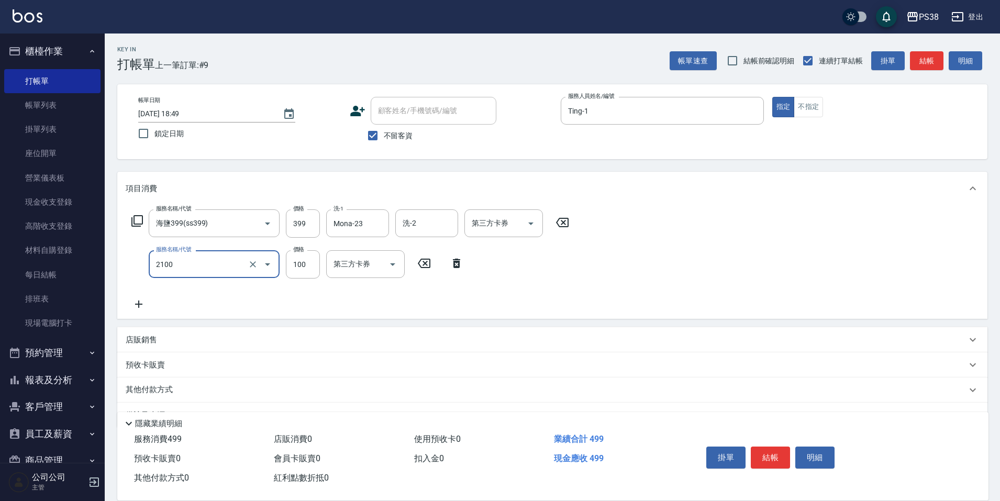
type input "剪髮與造型(任意金額)(2100)"
type input "300"
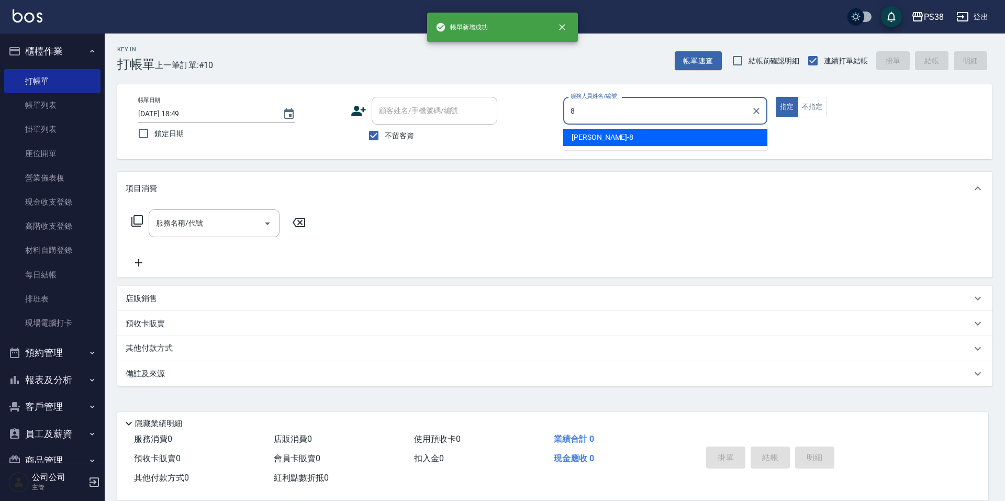
type input "mika-8"
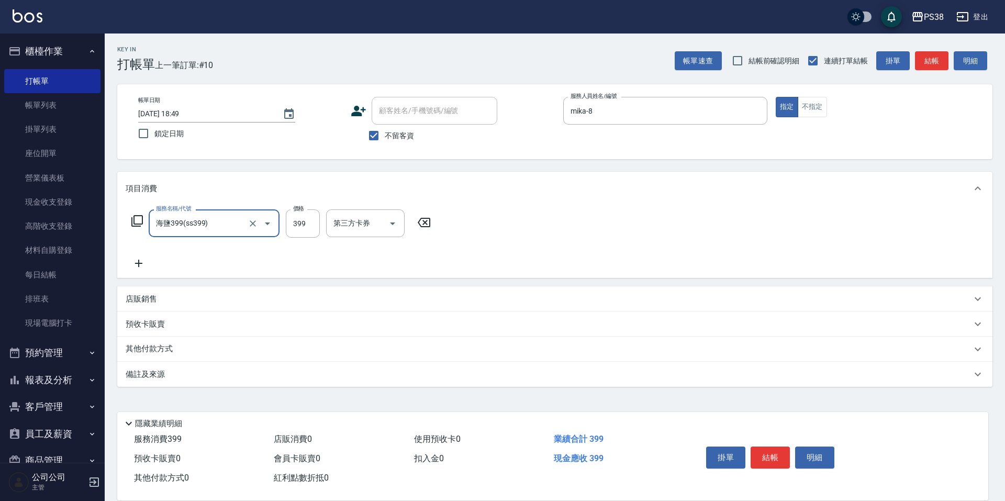
type input "海鹽399(ss399)"
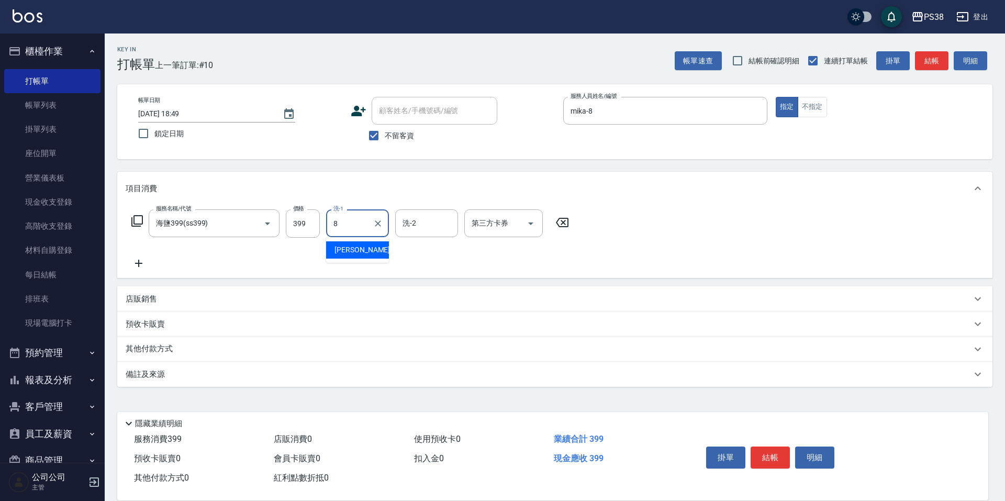
type input "mika-8"
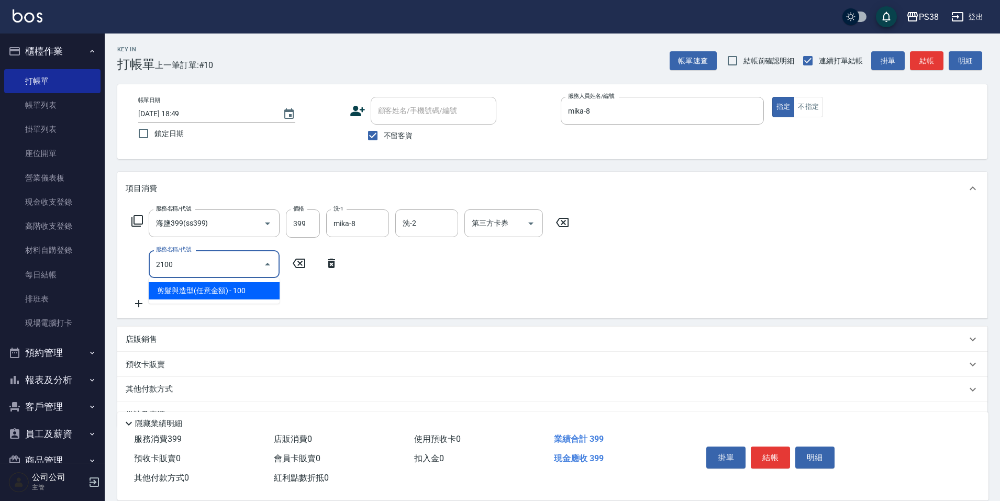
type input "剪髮與造型(任意金額)(2100)"
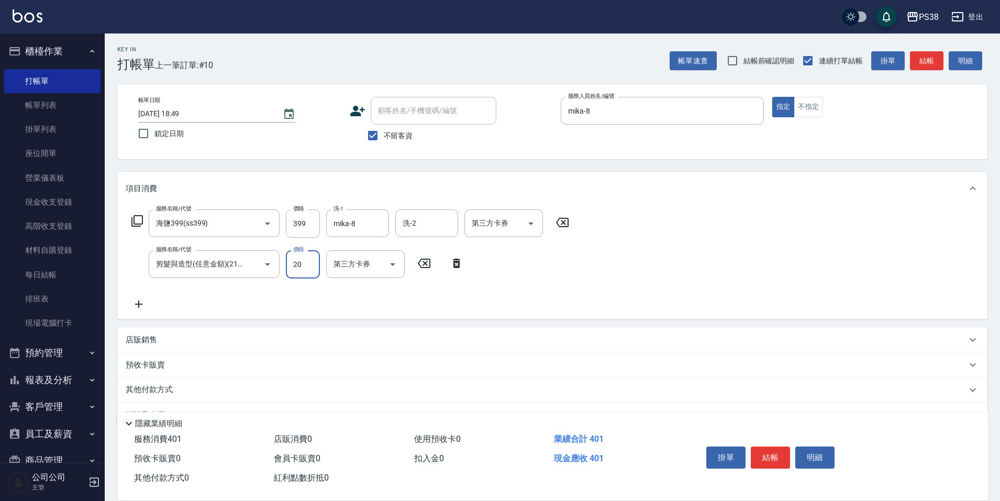
type input "200"
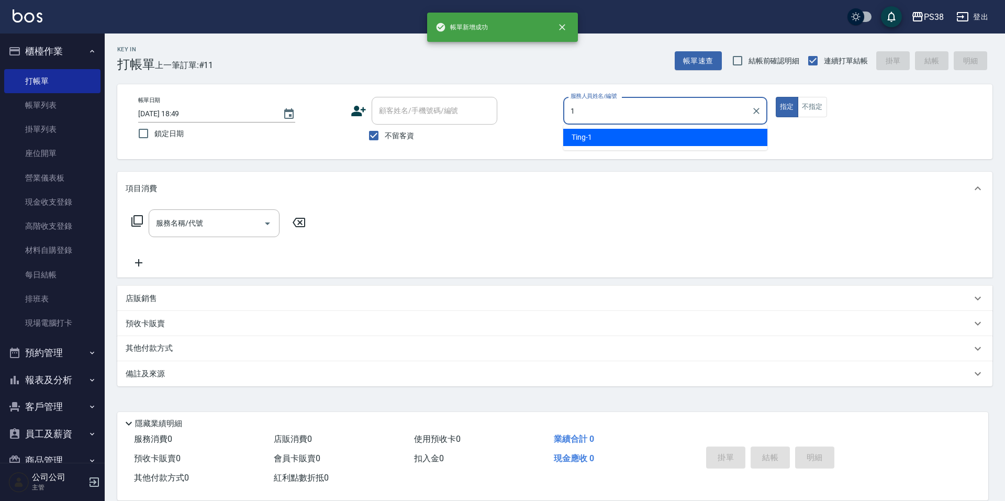
type input "Ting-1"
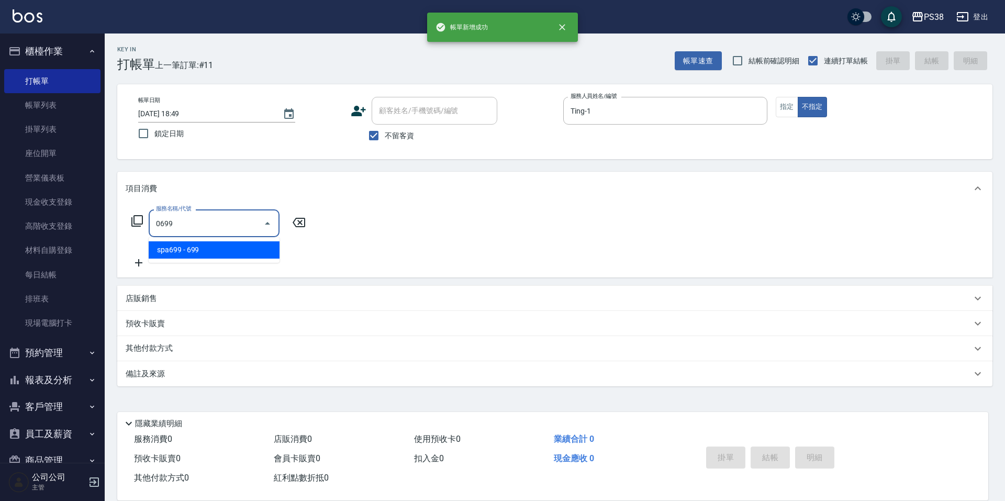
type input "spa699(0699)"
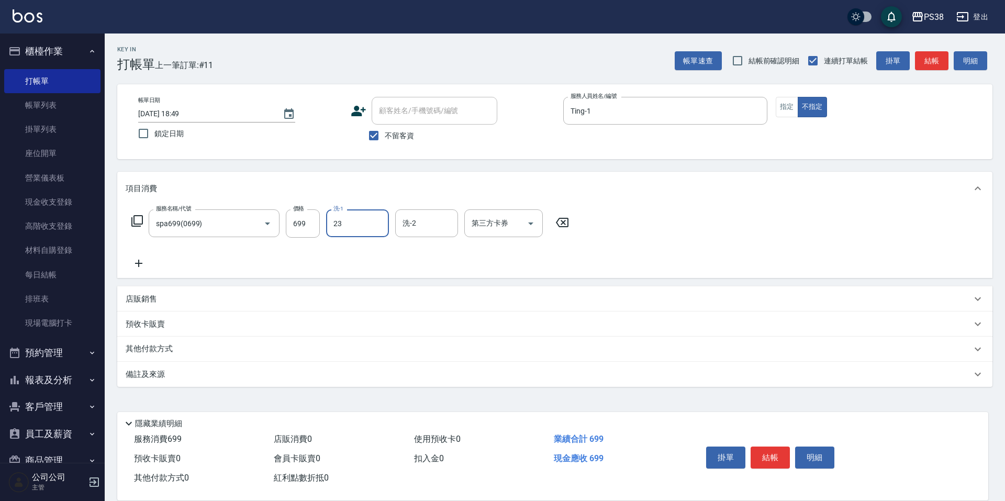
type input "Mona-23"
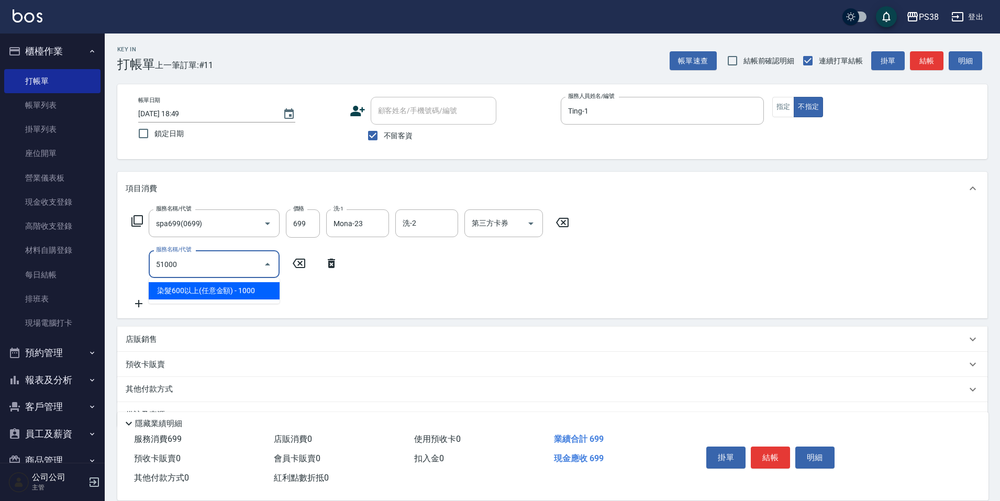
type input "染髮600以上(任意金額)(51000)"
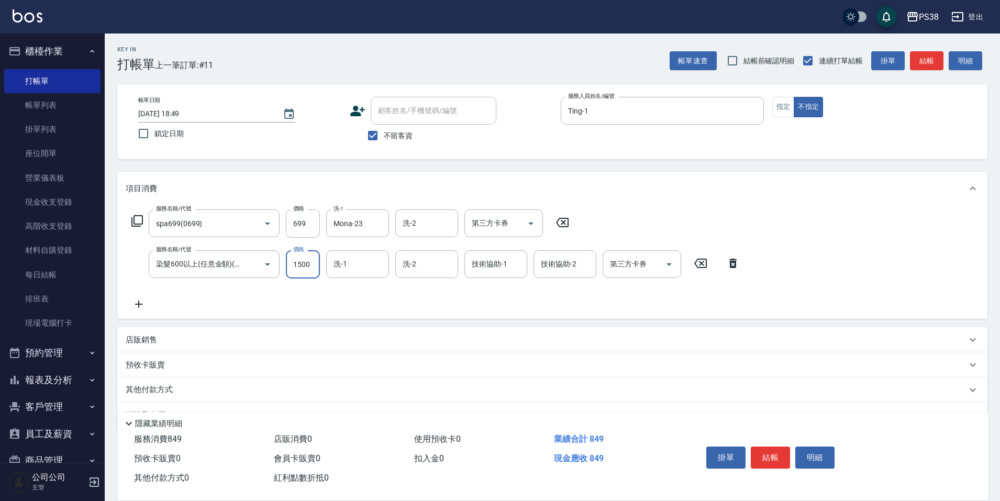
type input "1500"
type input "Mona-23"
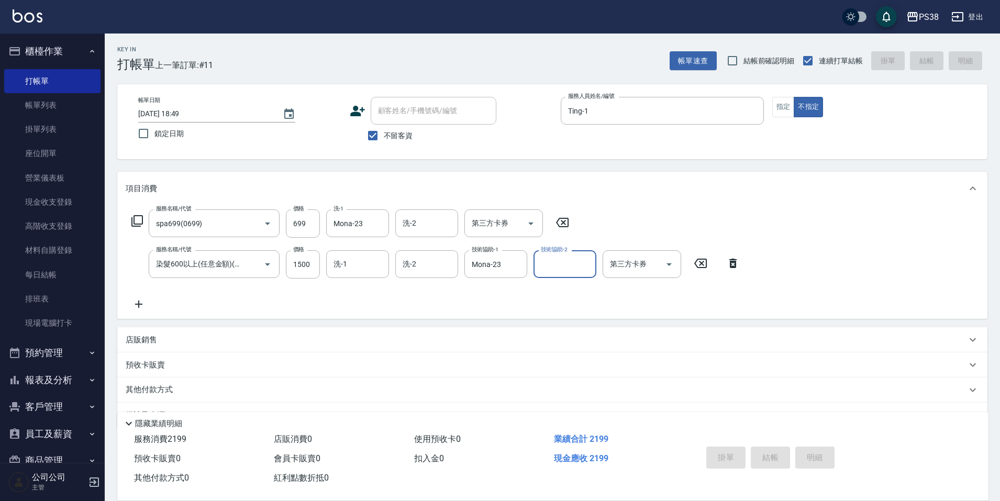
type input "2025/08/13 18:50"
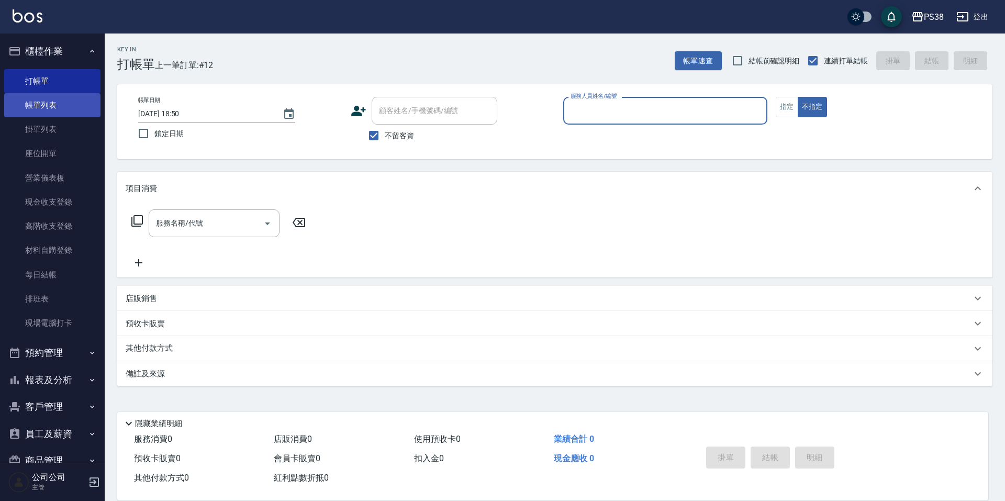
click at [51, 106] on link "帳單列表" at bounding box center [52, 105] width 96 height 24
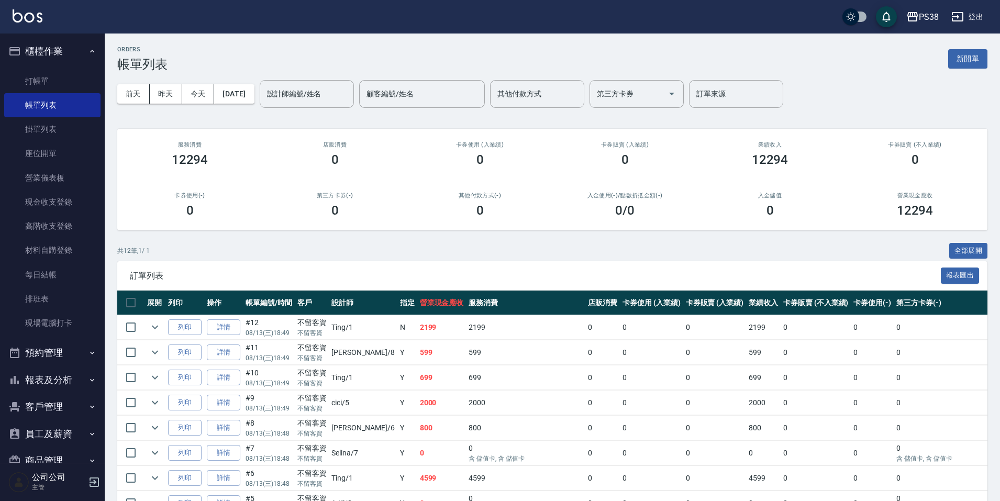
scroll to position [52, 0]
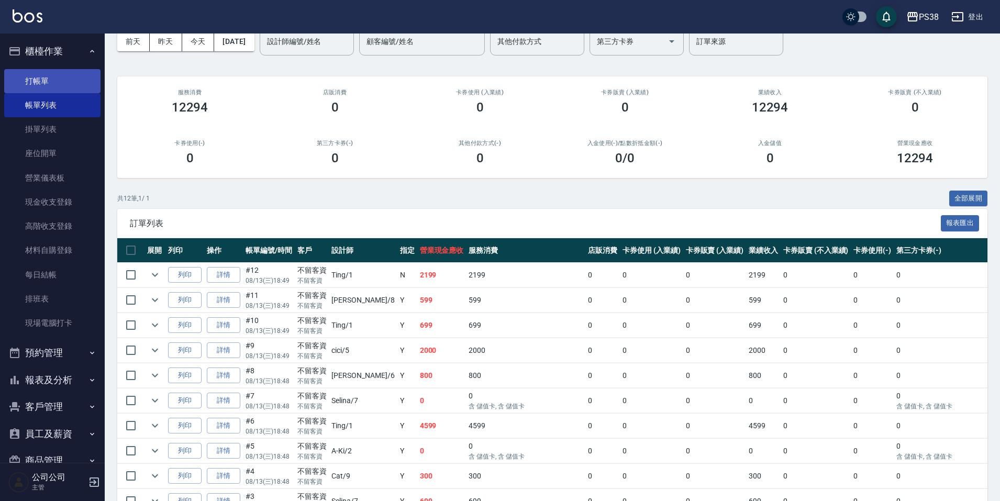
click at [35, 86] on link "打帳單" at bounding box center [52, 81] width 96 height 24
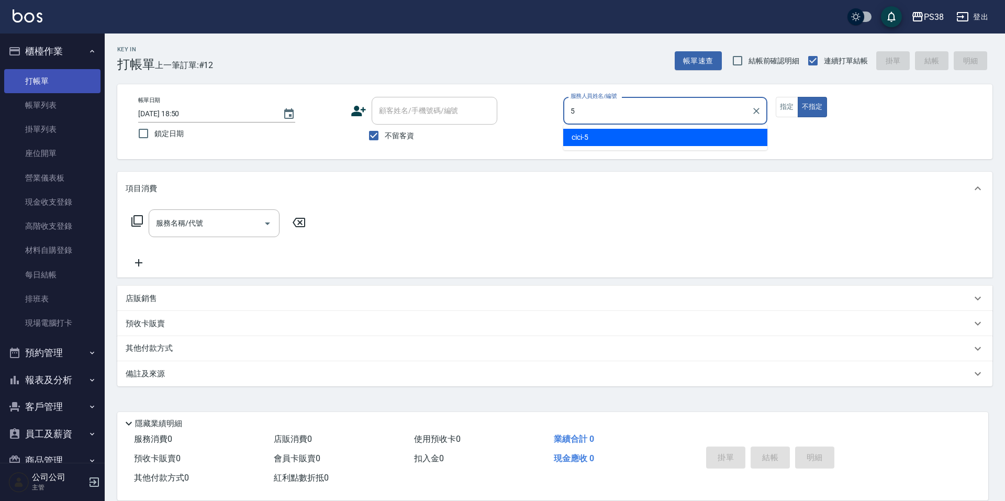
type input "cici-5"
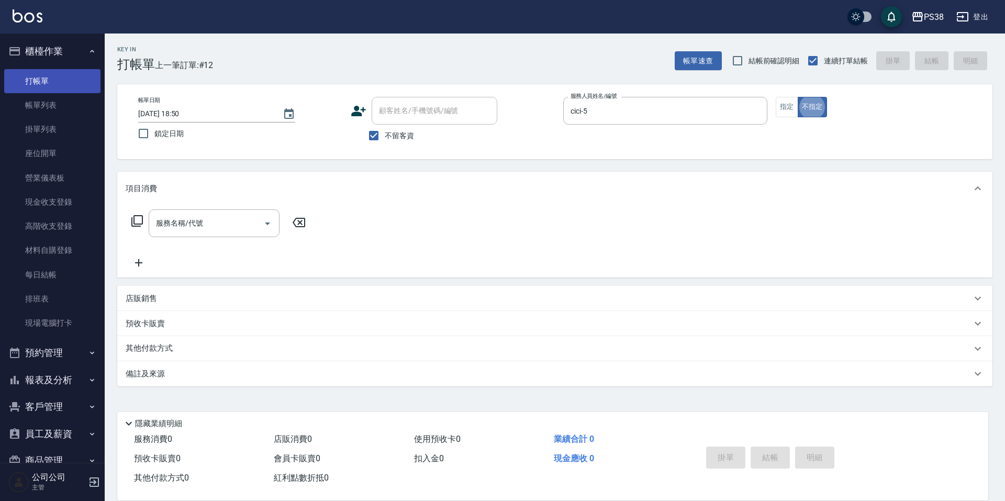
type button "false"
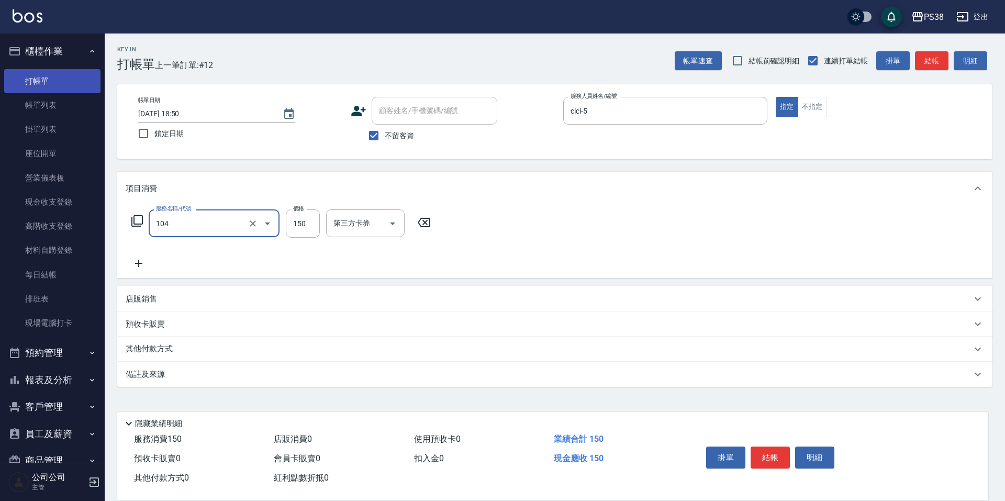
type input "洗髮(104)"
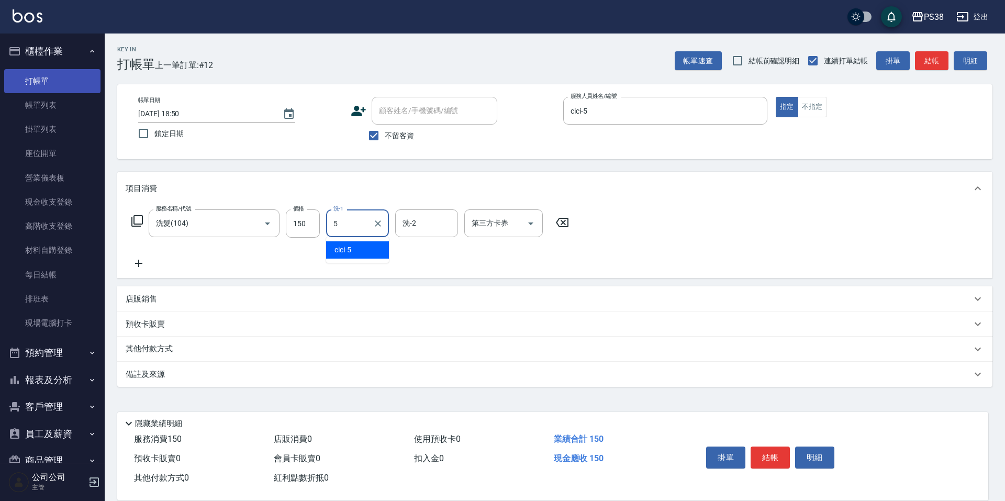
type input "cici-5"
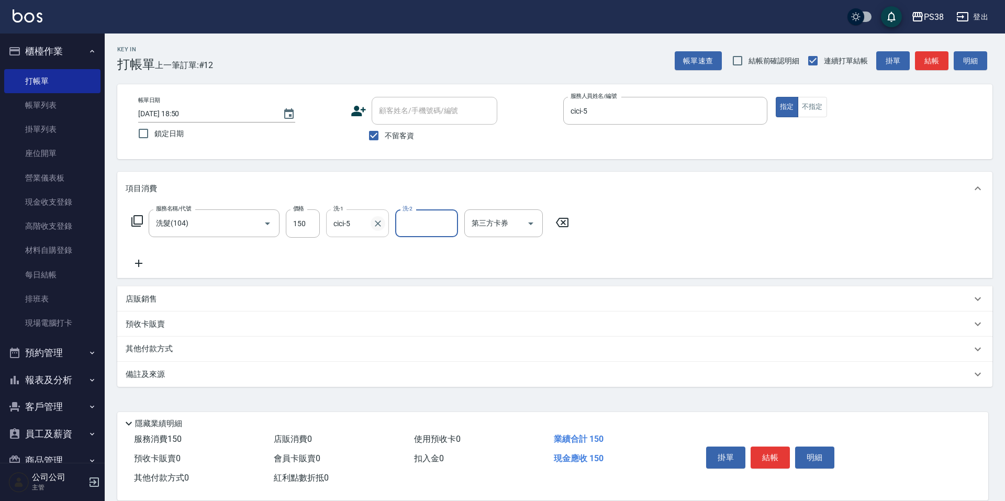
click at [379, 227] on icon "Clear" at bounding box center [378, 223] width 10 height 10
type input "泰迪-21"
click at [379, 227] on icon "Clear" at bounding box center [378, 223] width 10 height 10
type input "3"
type input "6"
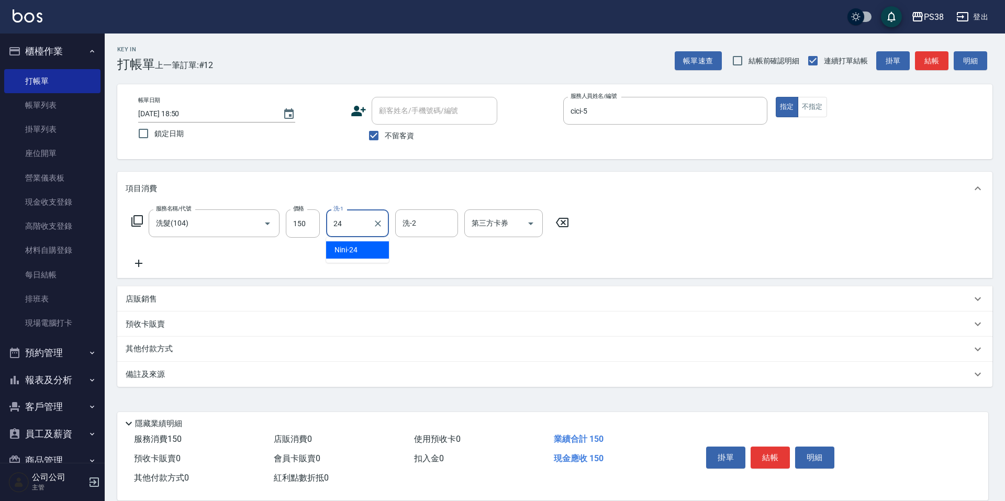
type input "2"
type input "5"
type input "Nini-24"
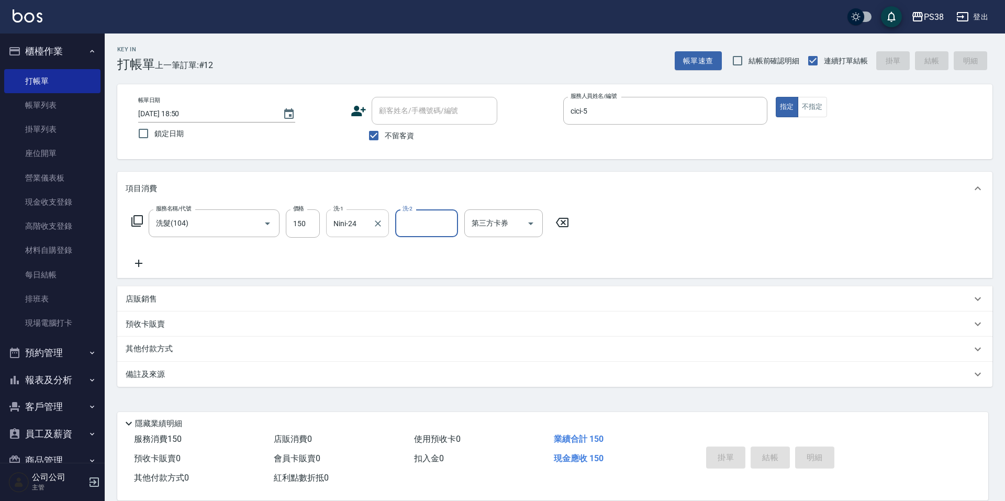
type input "2025/08/13 18:51"
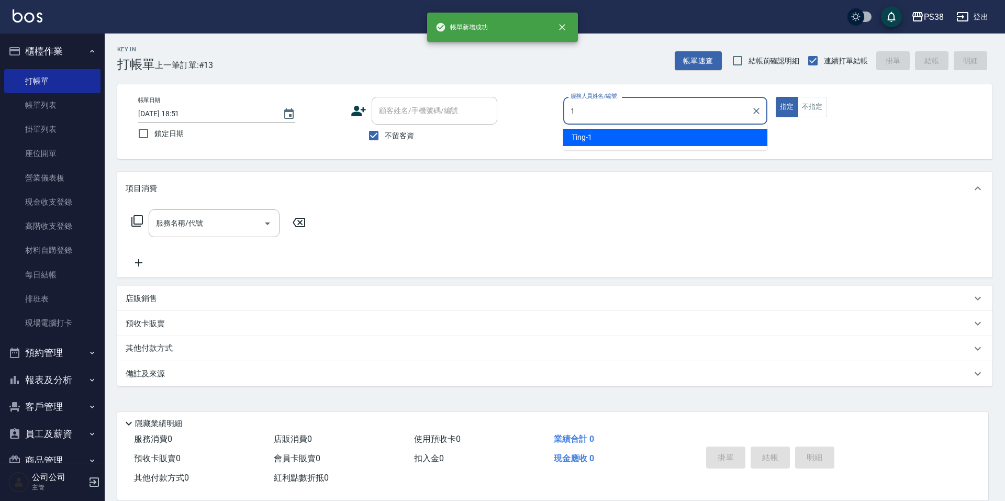
type input "Ting-1"
type button "true"
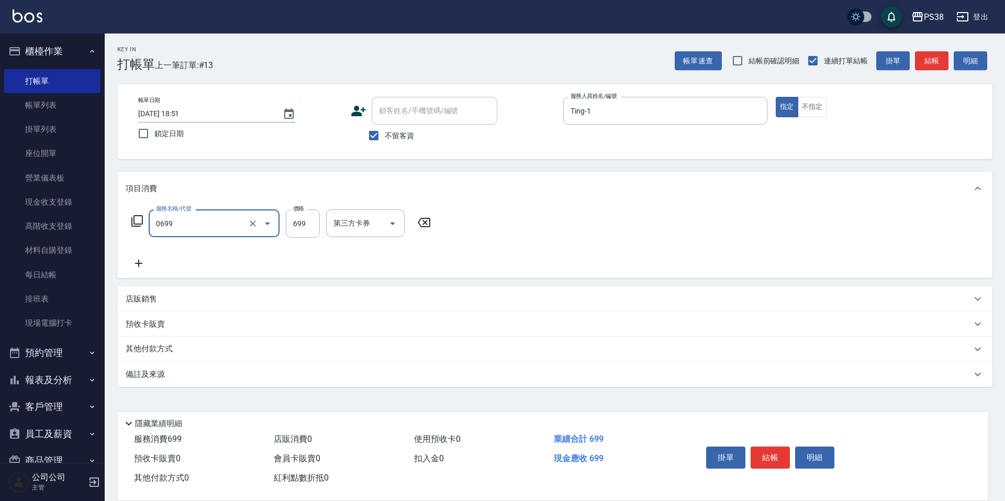
type input "spa699(0699)"
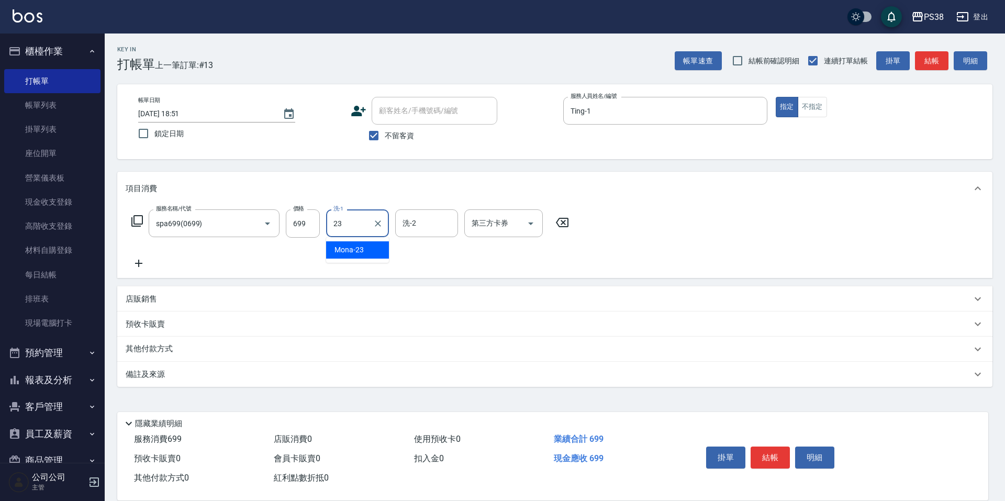
type input "Mona-23"
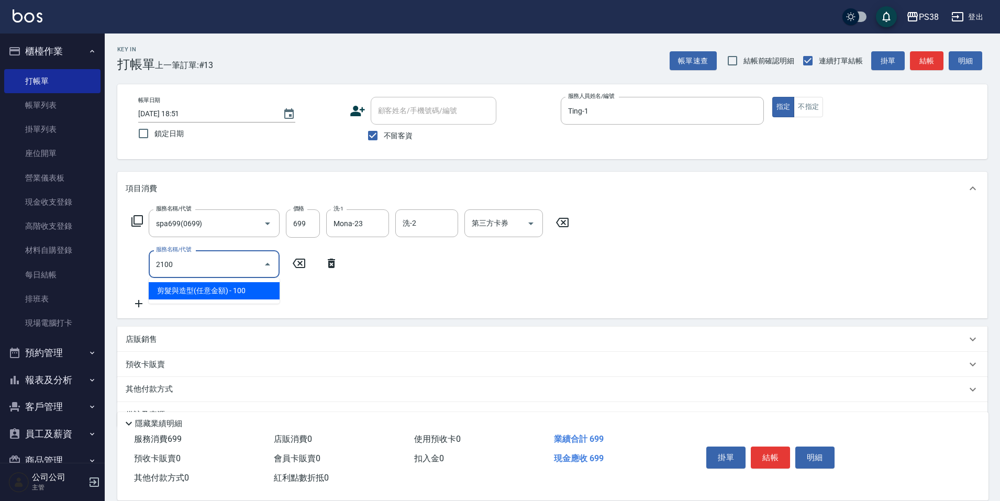
type input "剪髮與造型(任意金額)(2100)"
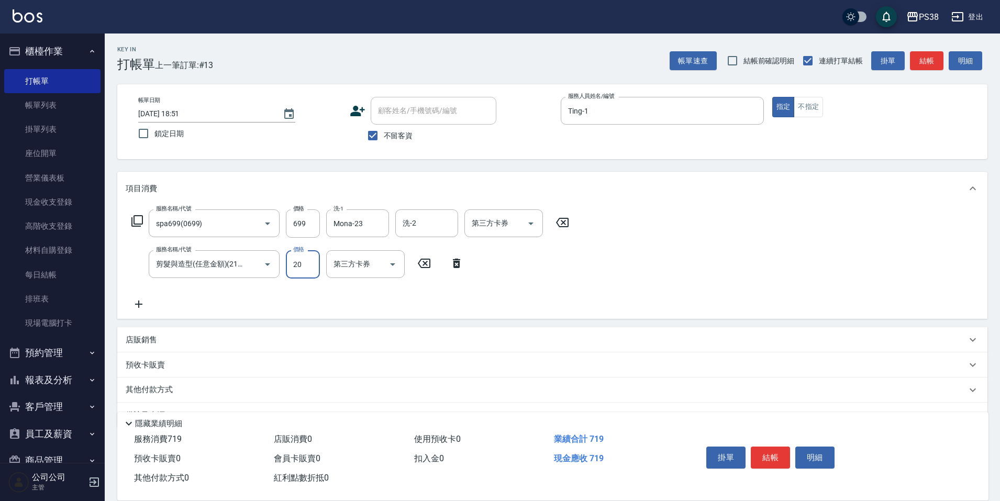
type input "200"
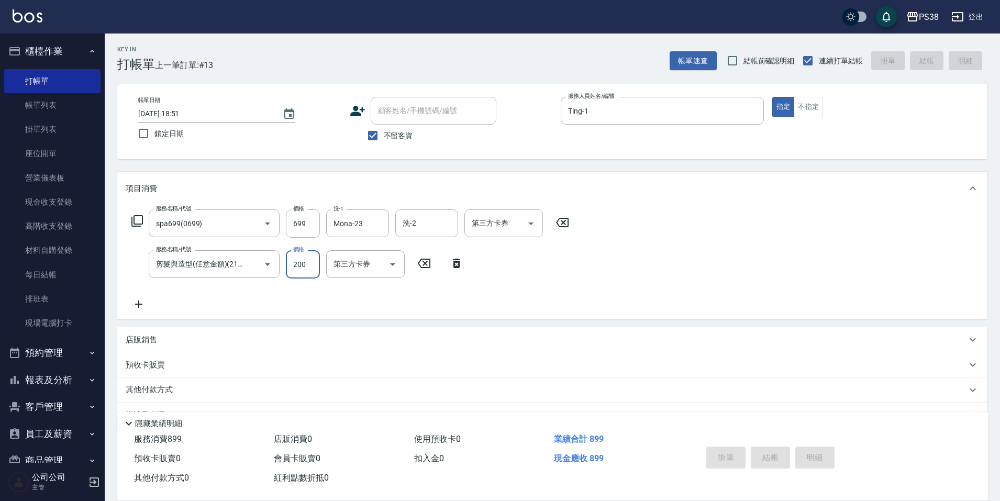
type input "2025/08/13 18:52"
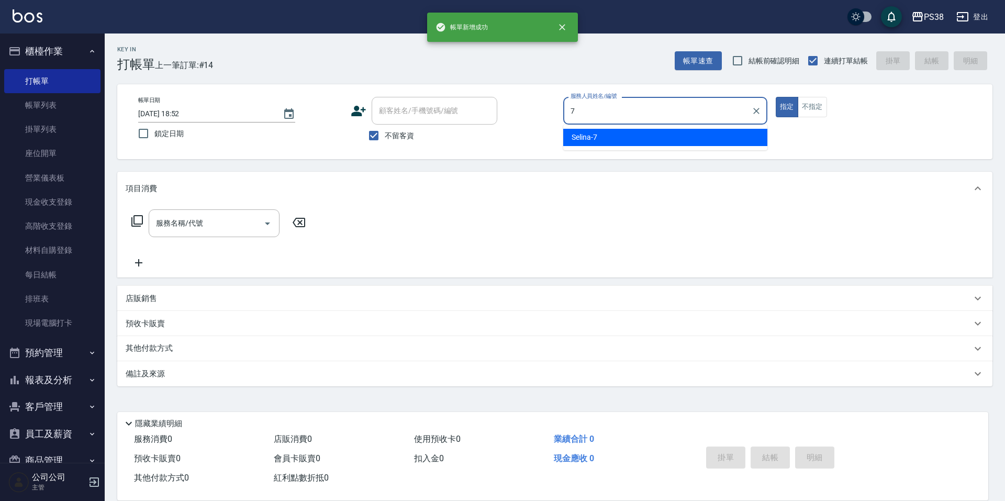
type input "Selina-7"
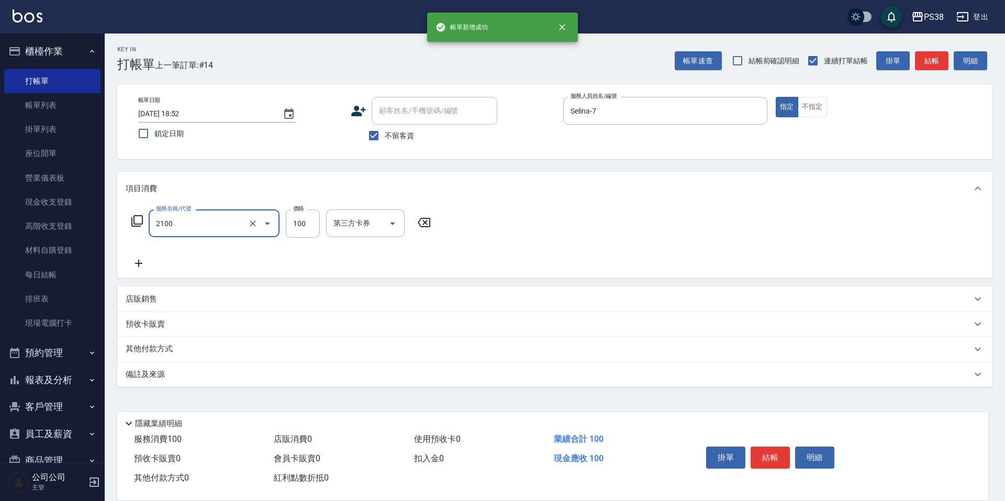
type input "剪髮與造型(任意金額)(2100)"
type input "300"
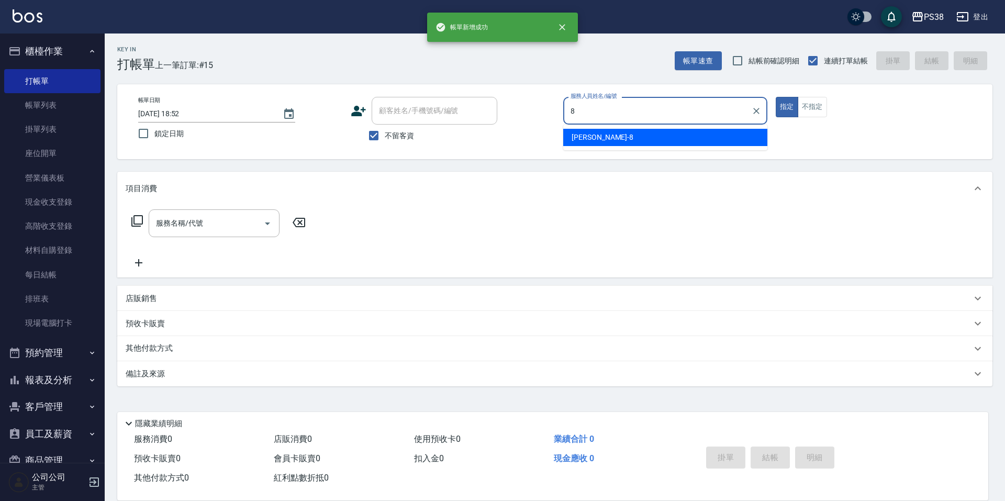
type input "mika-8"
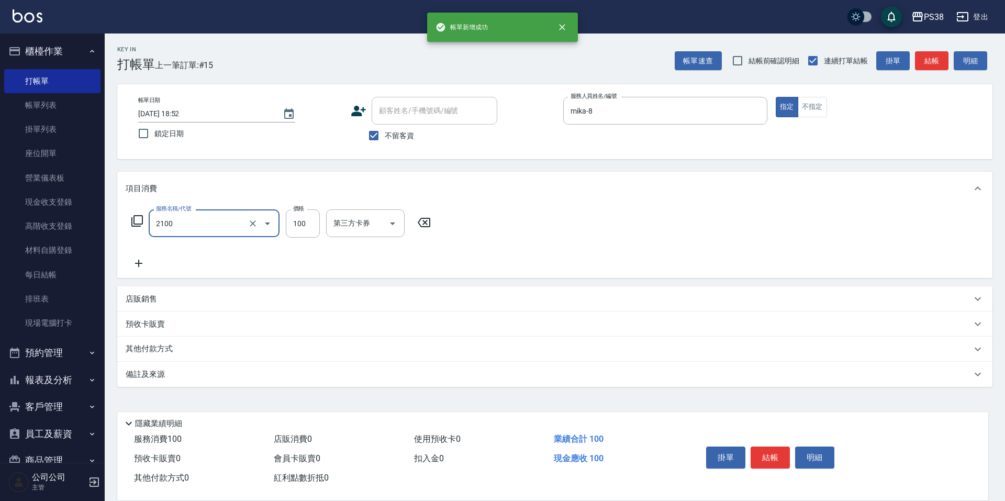
type input "剪髮與造型(任意金額)(2100)"
type input "300"
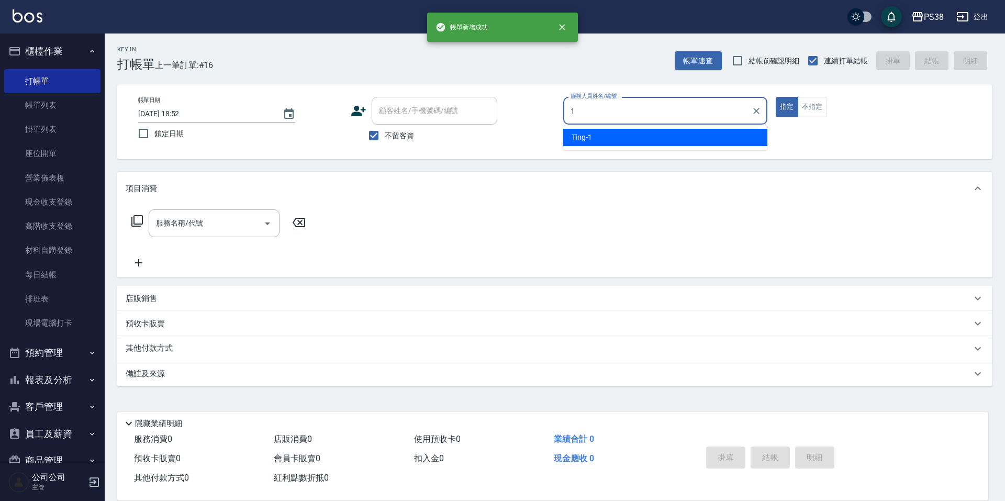
type input "Ting-1"
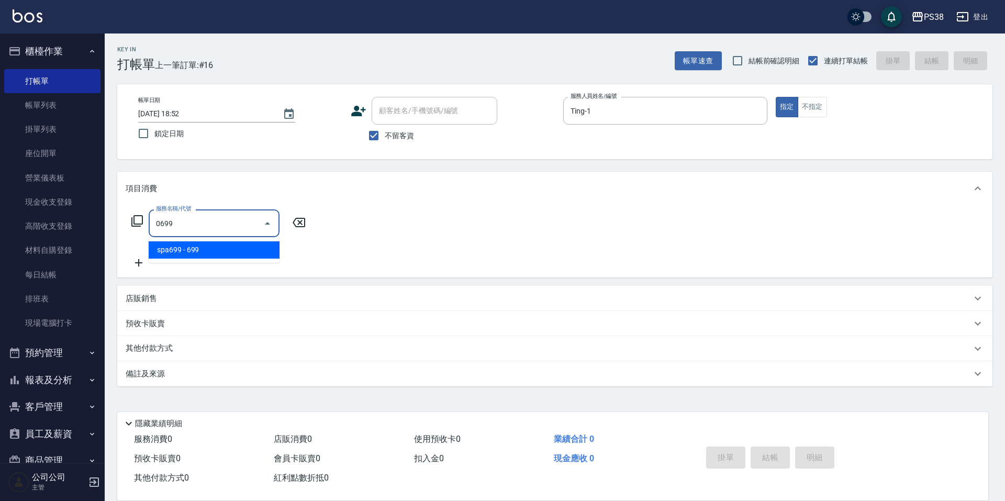
type input "spa699(0699)"
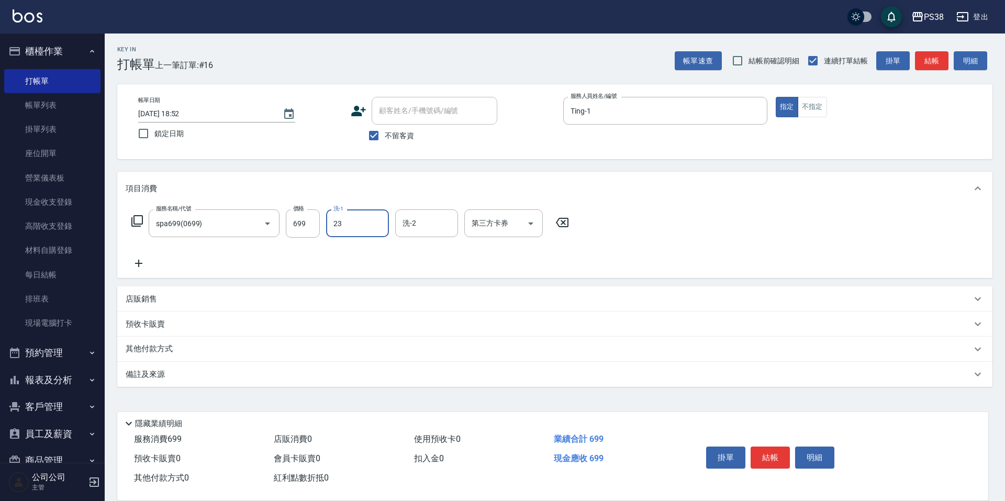
type input "Mona-23"
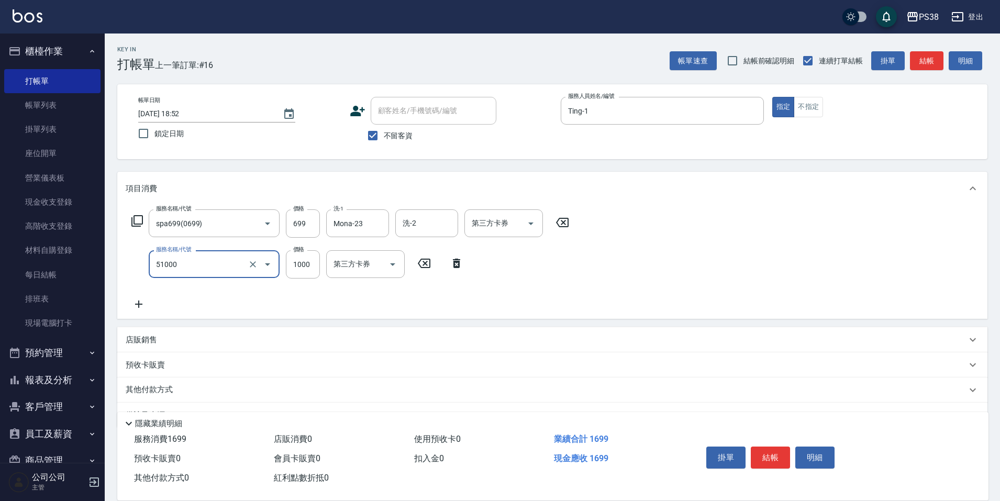
type input "染髮600以上(任意金額)(51000)"
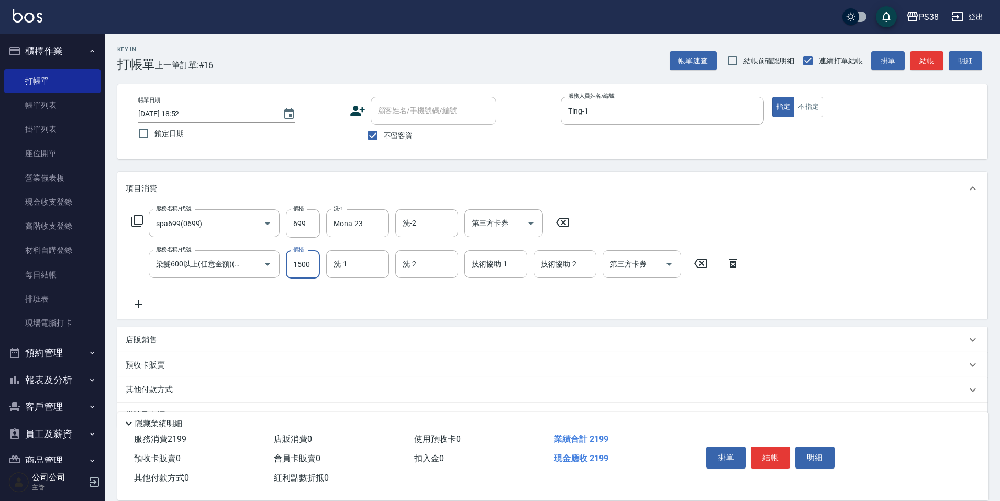
type input "1500"
type input "Mona-23"
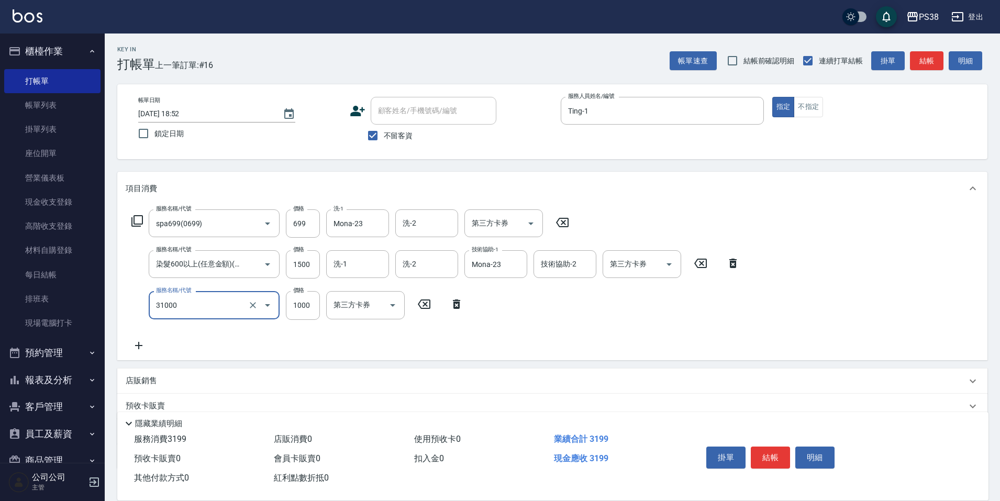
type input "酵素護髮(31000)"
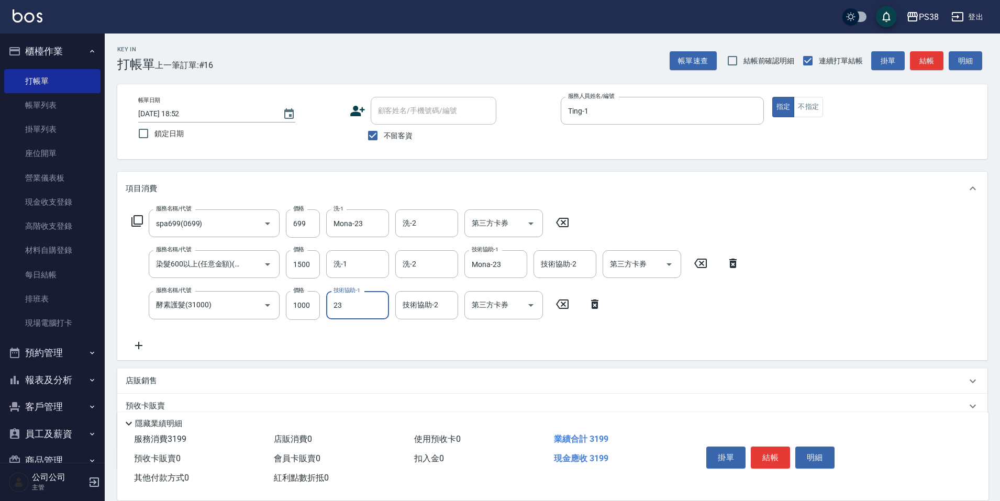
type input "Mona-23"
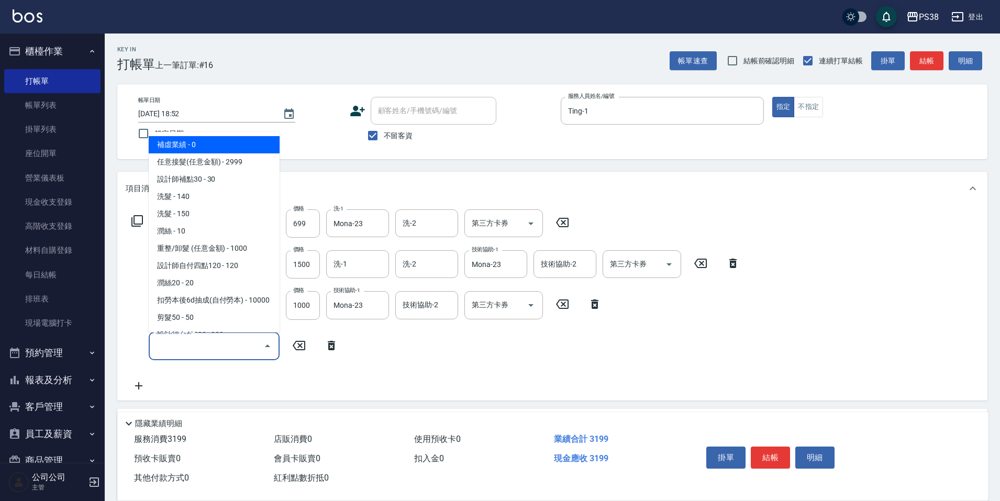
click at [178, 348] on input "服務名稱/代號" at bounding box center [206, 346] width 106 height 18
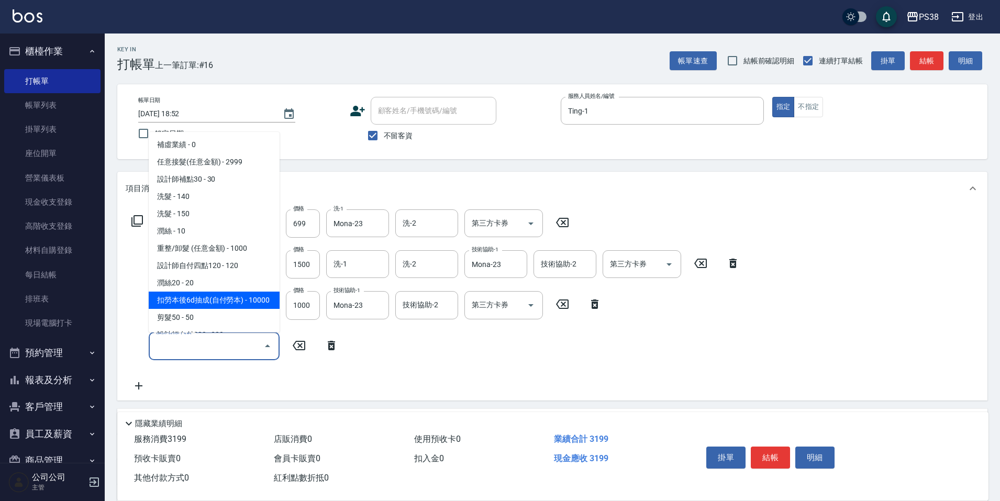
scroll to position [52, 0]
click at [223, 308] on span "任意金額羽毛接髮 - 14850" at bounding box center [214, 299] width 131 height 17
type input "任意金額羽毛接髮(333)"
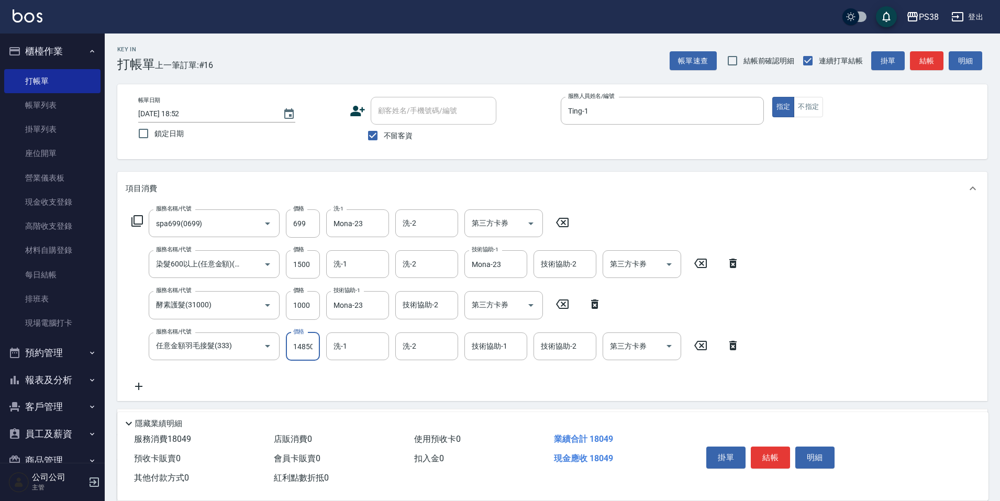
click at [293, 348] on input "14850" at bounding box center [303, 346] width 34 height 28
type input "15499"
type input "Mona-23"
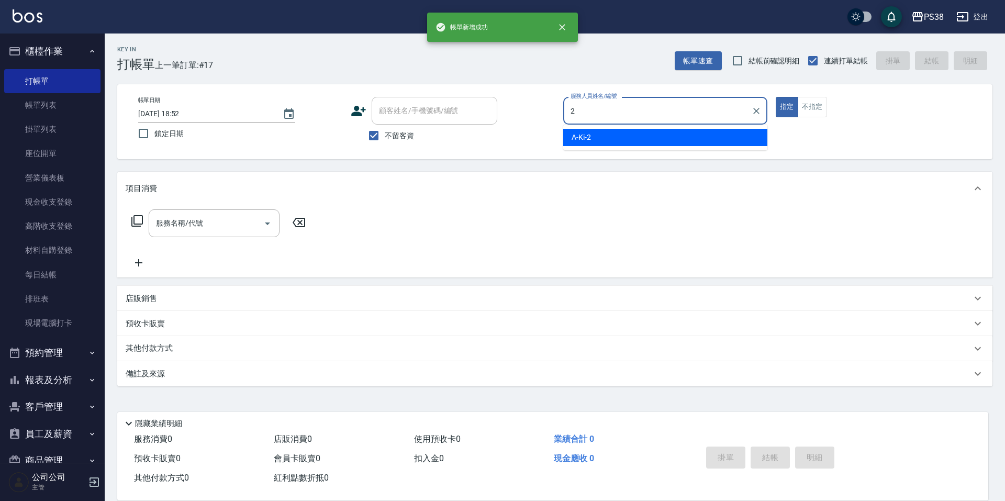
type input "A-Ki-2"
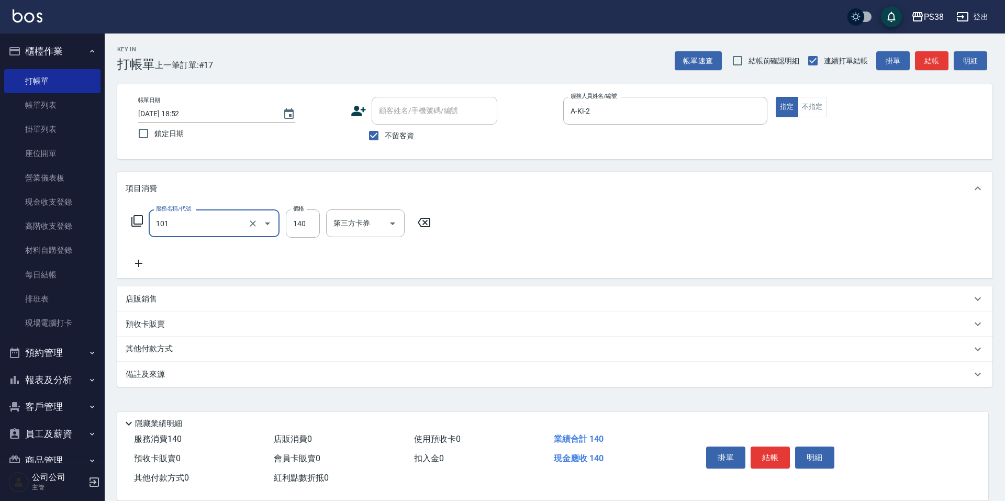
type input "洗髮(101)"
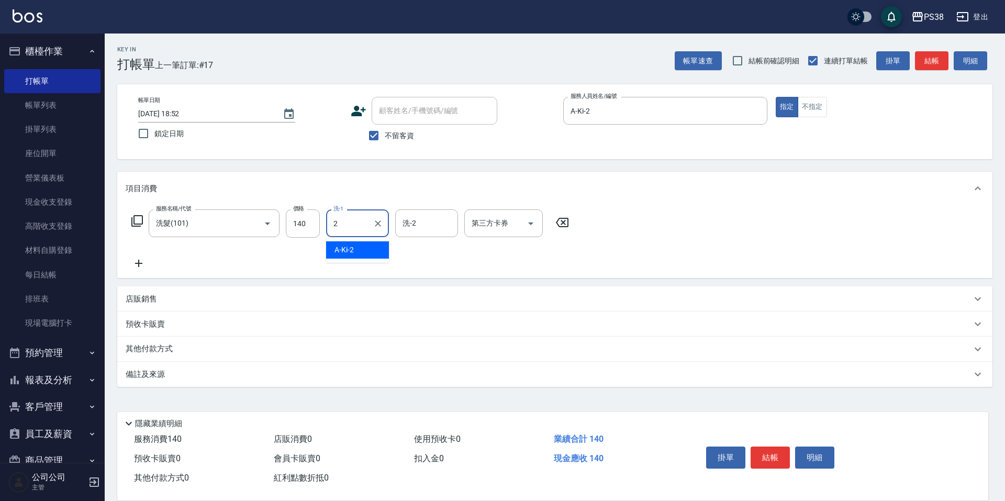
type input "A-Ki-2"
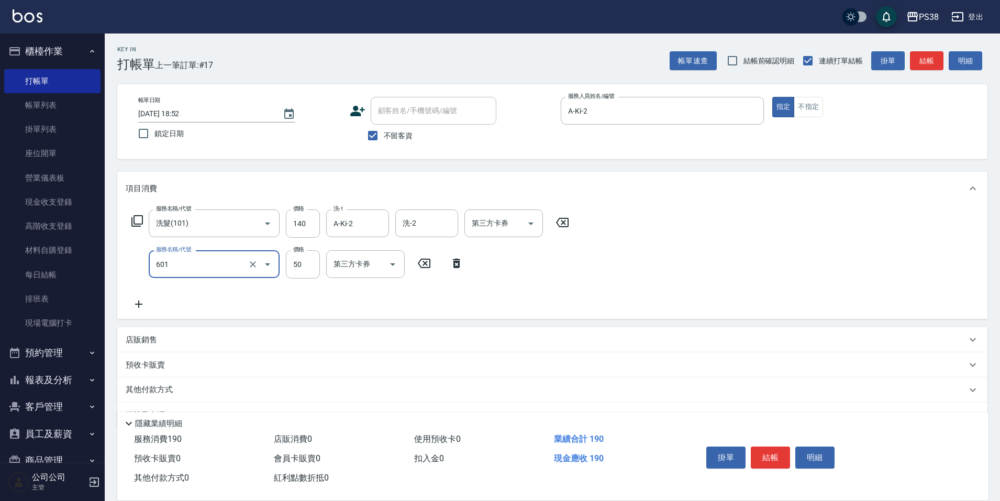
type input "精油50(601)"
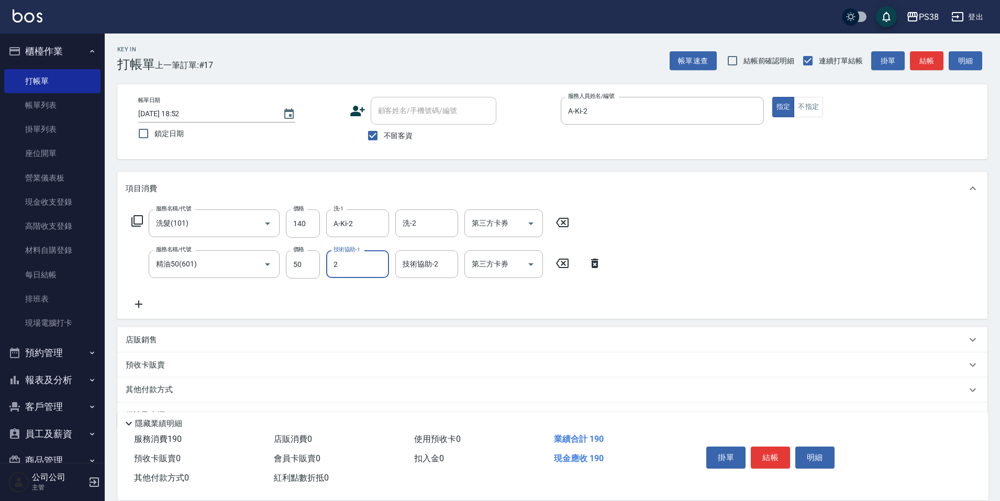
type input "A-Ki-2"
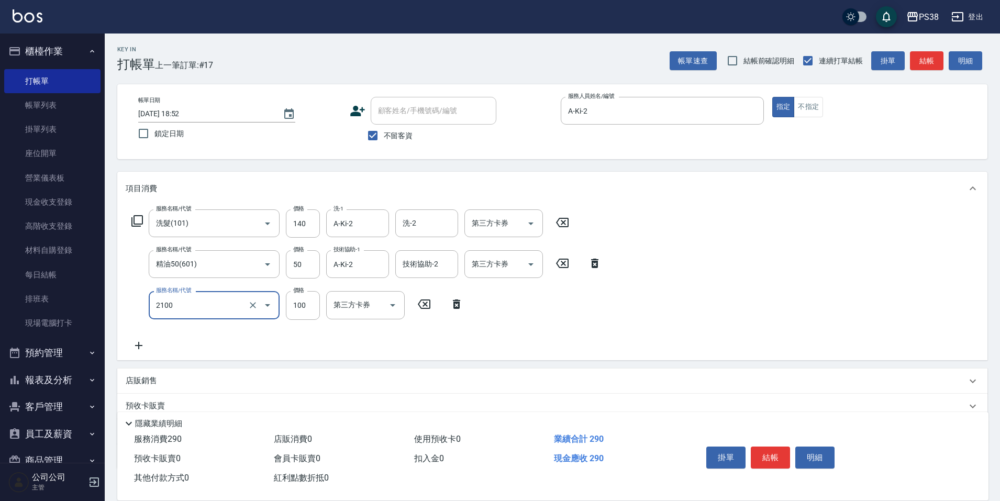
type input "剪髮與造型(任意金額)(2100)"
type input "210"
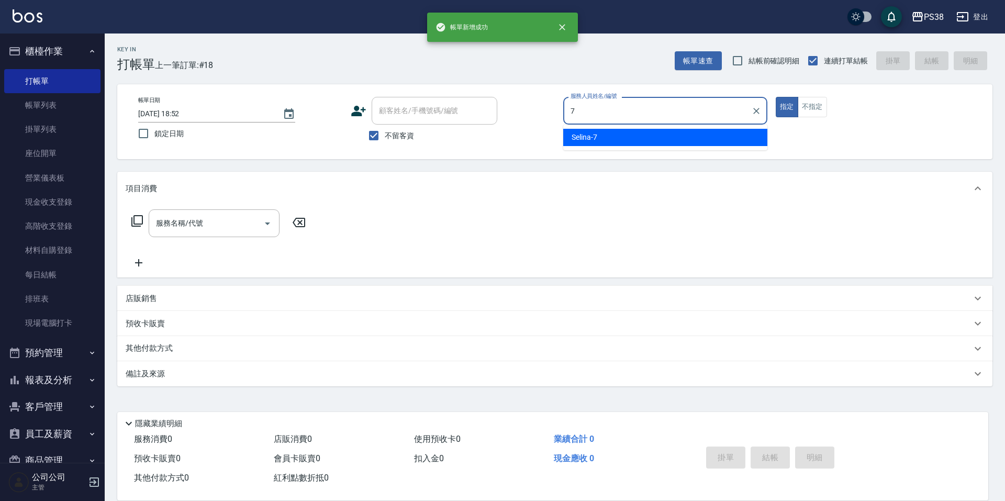
type input "Selina-7"
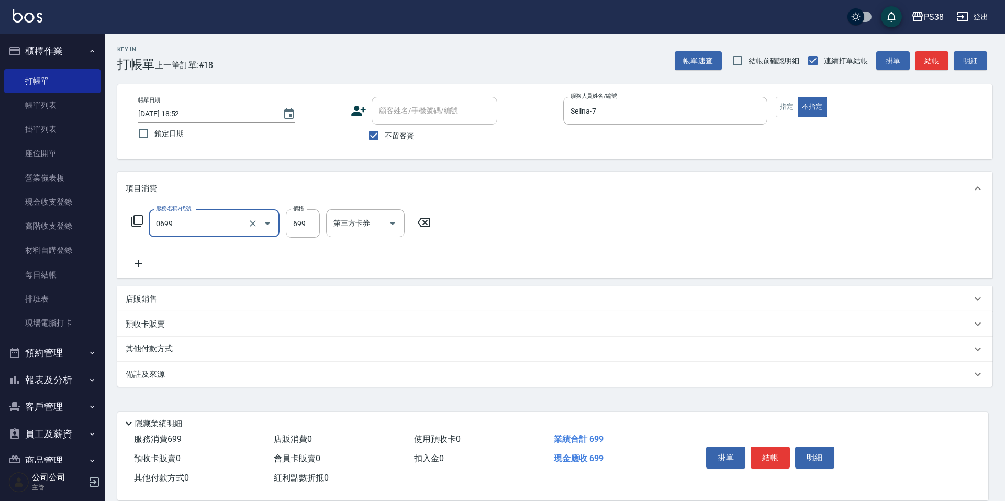
type input "spa699(0699)"
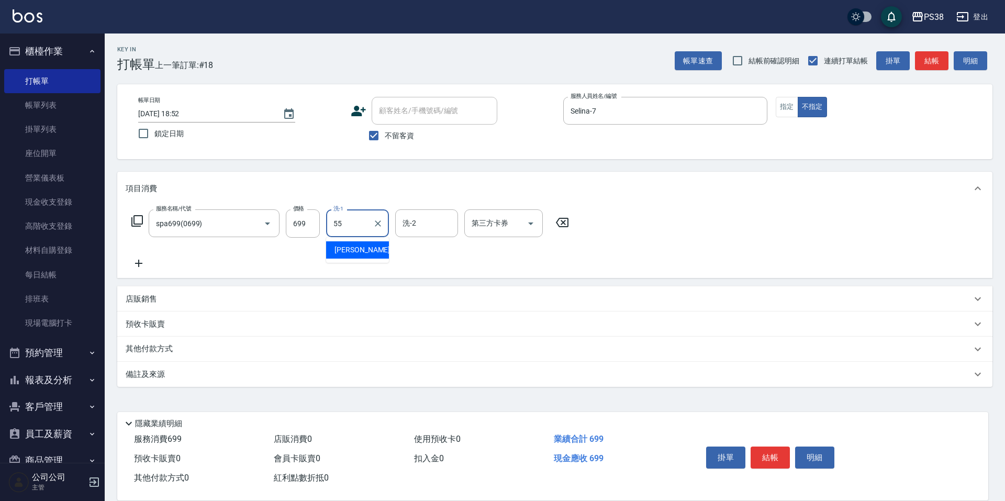
type input "彥丞-55"
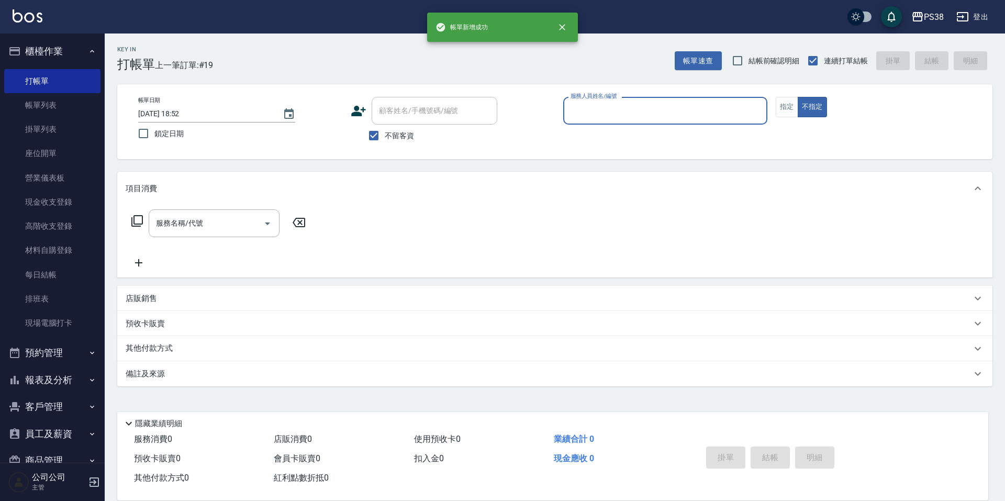
drag, startPoint x: 74, startPoint y: 110, endPoint x: 724, endPoint y: 324, distance: 684.4
click at [74, 111] on link "帳單列表" at bounding box center [52, 105] width 96 height 24
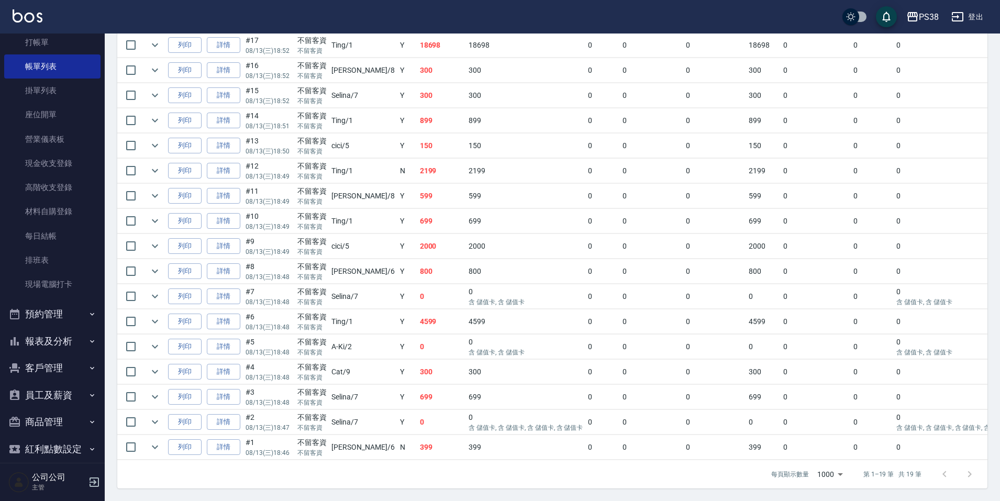
scroll to position [78, 0]
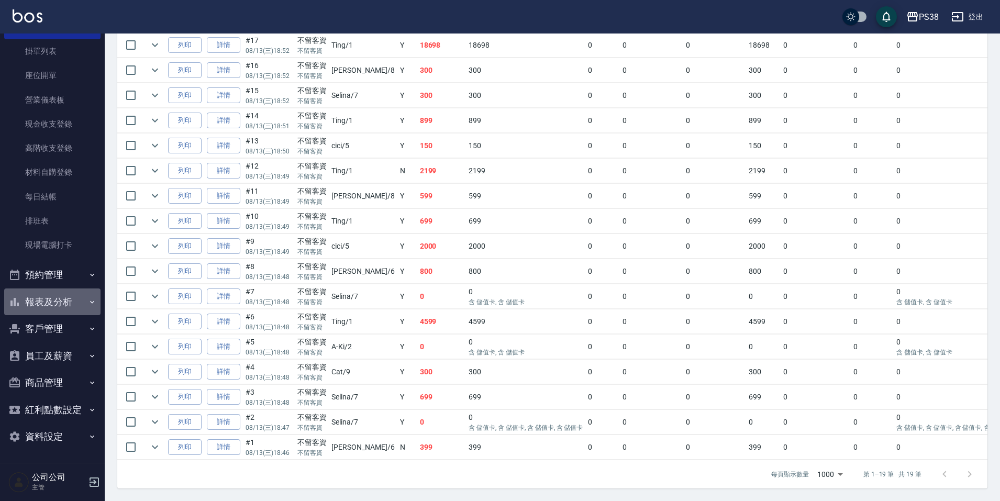
click at [77, 305] on button "報表及分析" at bounding box center [52, 301] width 96 height 27
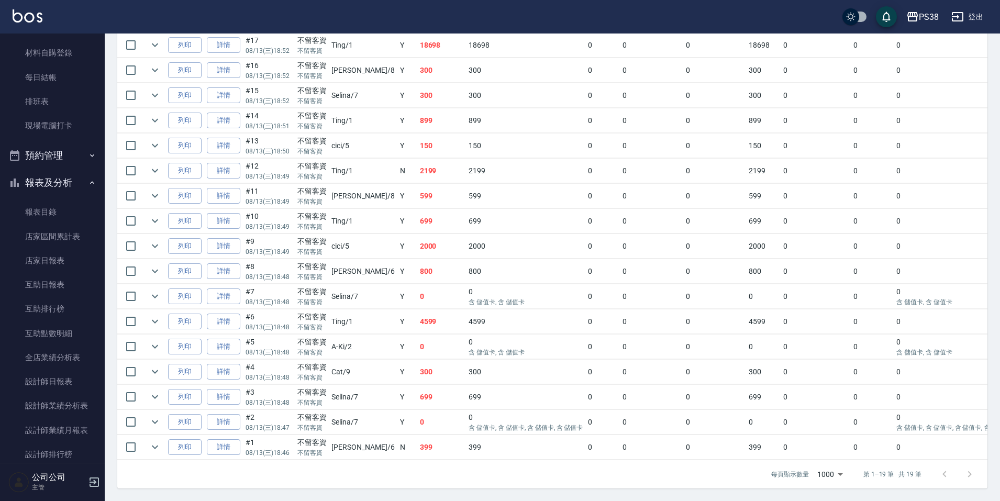
scroll to position [392, 0]
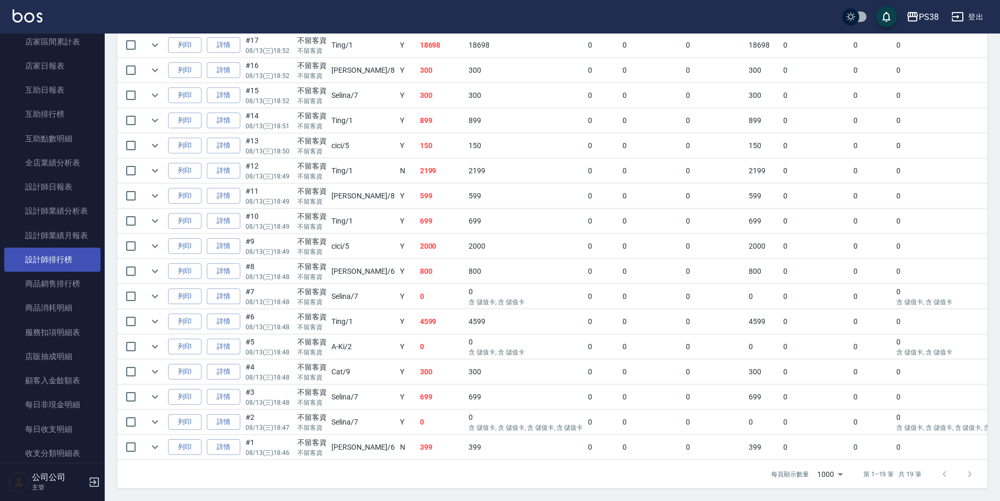
click at [75, 256] on link "設計師排行榜" at bounding box center [52, 260] width 96 height 24
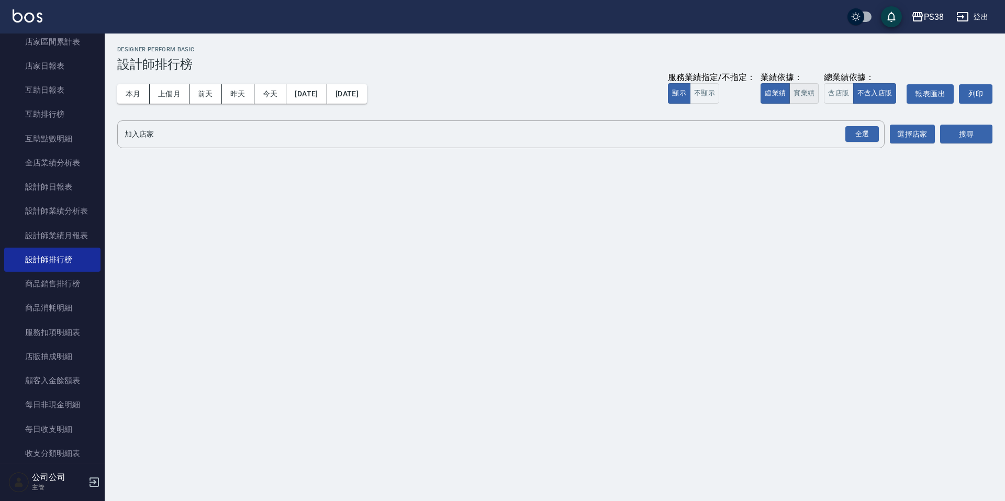
click at [810, 91] on button "實業績" at bounding box center [803, 93] width 29 height 20
click at [865, 139] on div "全選" at bounding box center [861, 134] width 33 height 16
click at [957, 126] on button "搜尋" at bounding box center [966, 134] width 52 height 19
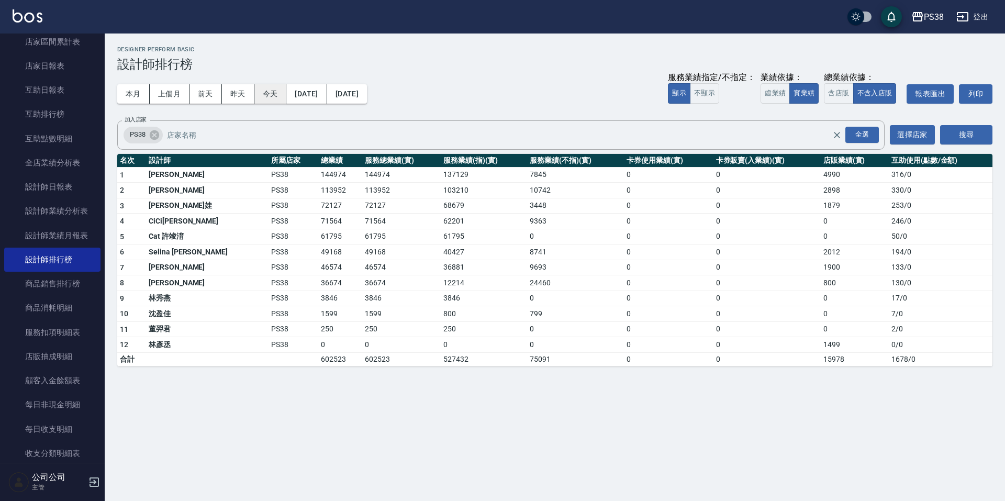
click at [270, 91] on button "今天" at bounding box center [270, 93] width 32 height 19
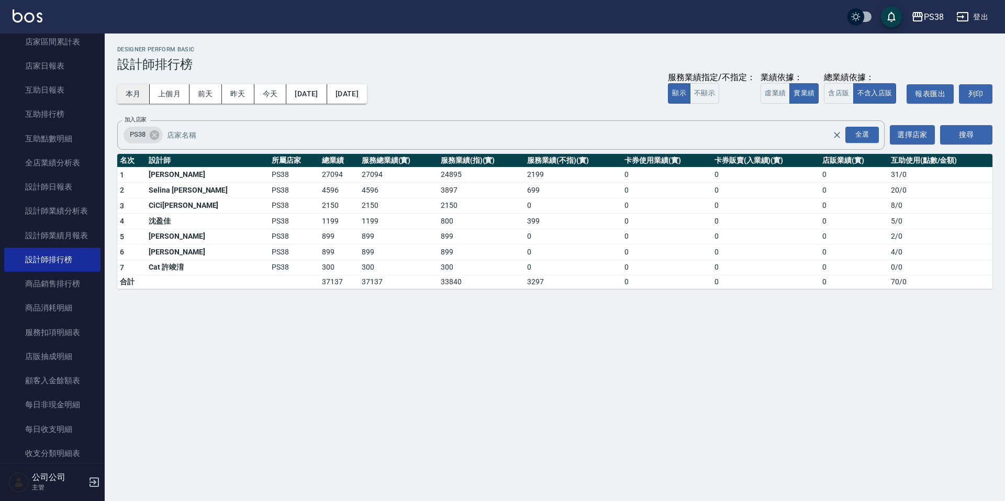
click at [136, 100] on button "本月" at bounding box center [133, 93] width 32 height 19
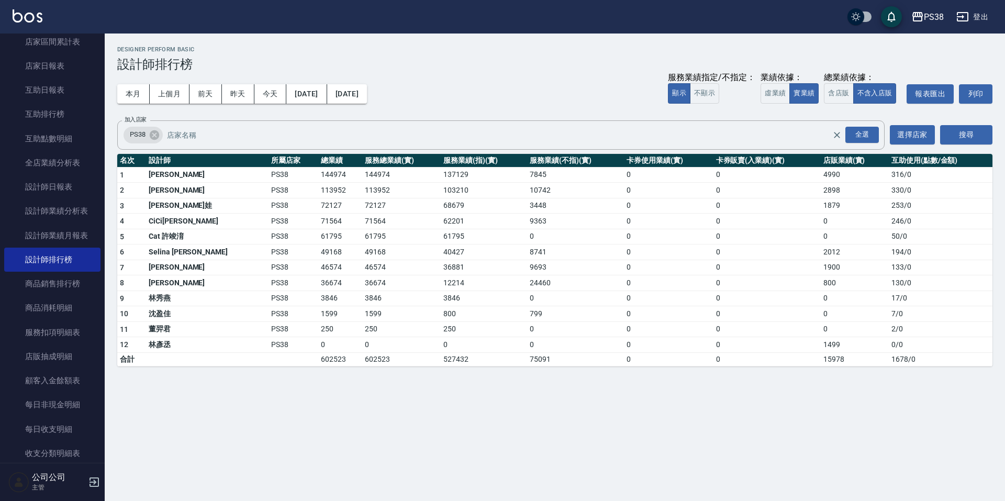
drag, startPoint x: 554, startPoint y: 214, endPoint x: 621, endPoint y: 204, distance: 67.3
click at [570, 215] on td "9363" at bounding box center [575, 222] width 97 height 16
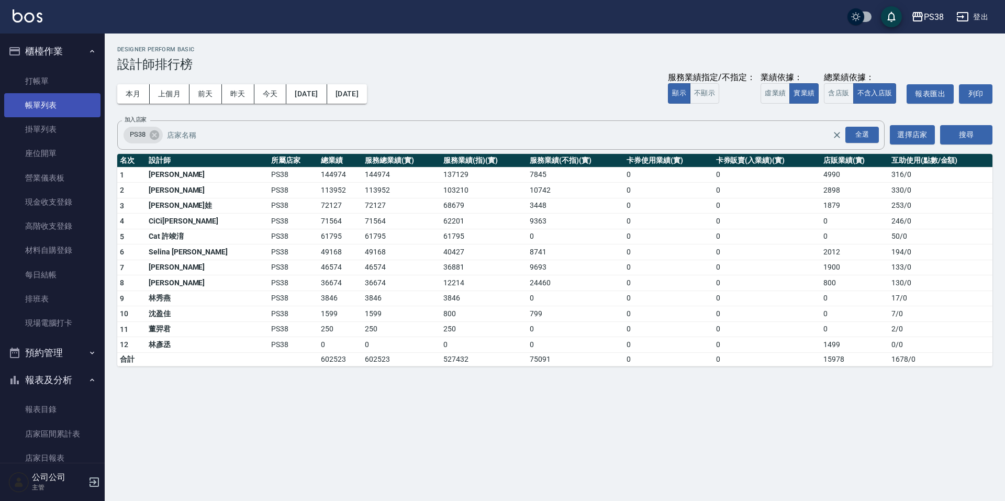
click at [65, 102] on link "帳單列表" at bounding box center [52, 105] width 96 height 24
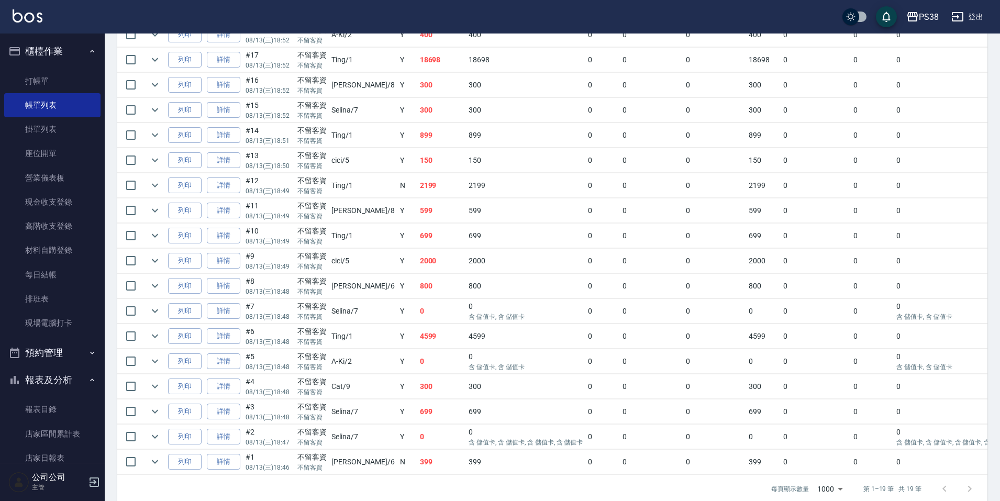
scroll to position [340, 0]
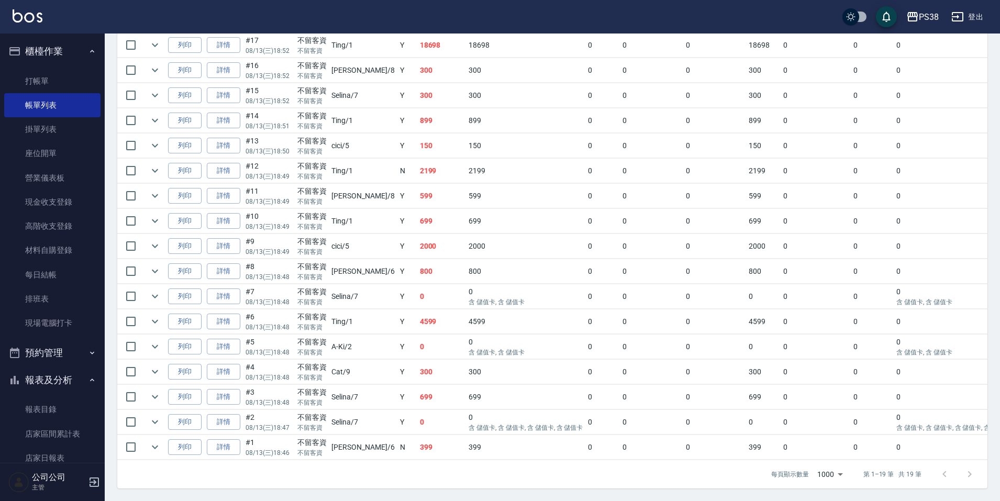
click at [417, 441] on td "399" at bounding box center [441, 447] width 49 height 25
click at [417, 410] on td "0" at bounding box center [441, 422] width 49 height 25
click at [417, 391] on td "699" at bounding box center [441, 397] width 49 height 25
click at [417, 360] on td "300" at bounding box center [441, 372] width 49 height 25
click at [417, 345] on td "0" at bounding box center [441, 346] width 49 height 25
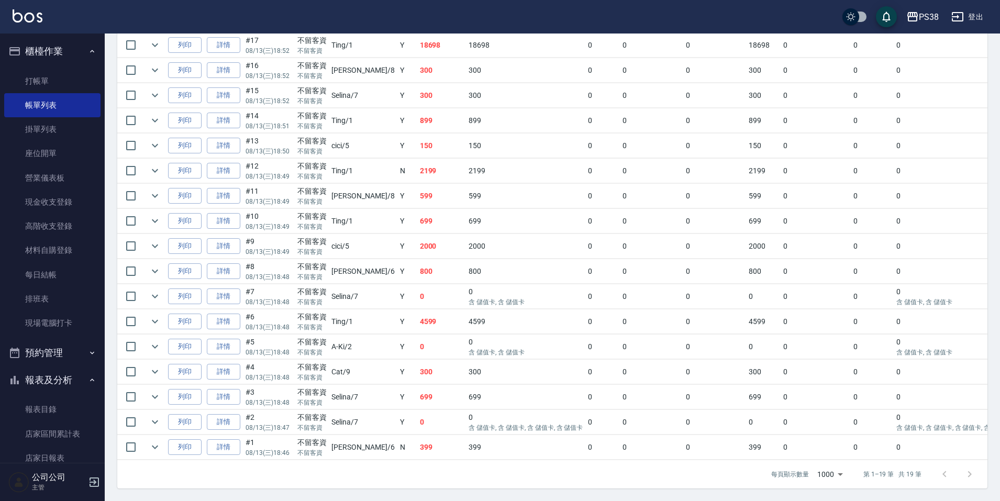
click at [417, 309] on td "4599" at bounding box center [441, 321] width 49 height 25
click at [417, 316] on td "4599" at bounding box center [441, 321] width 49 height 25
click at [417, 288] on td "0" at bounding box center [441, 296] width 49 height 25
click at [417, 263] on td "800" at bounding box center [441, 271] width 49 height 25
click at [417, 240] on td "2000" at bounding box center [441, 246] width 49 height 25
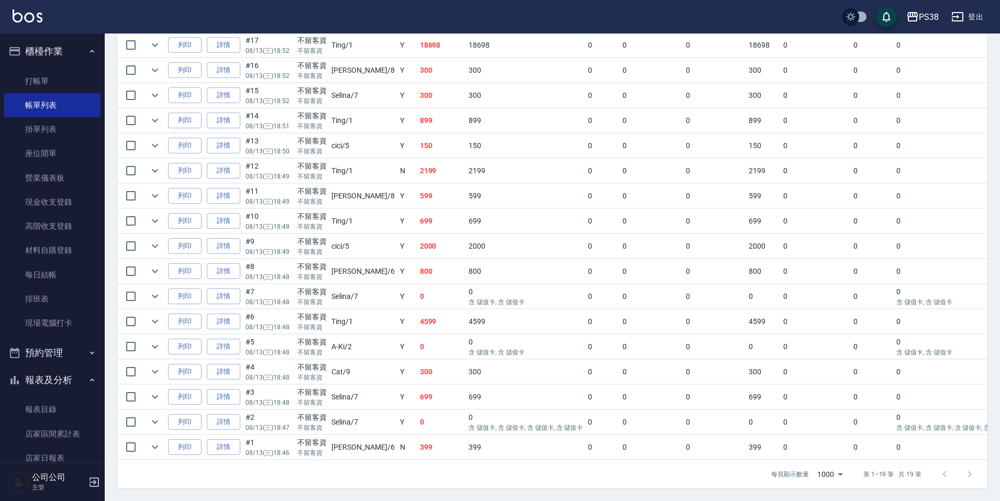
click at [417, 449] on td "399" at bounding box center [441, 447] width 49 height 25
click at [417, 410] on td "0" at bounding box center [441, 422] width 49 height 25
click at [417, 366] on td "300" at bounding box center [441, 372] width 49 height 25
click at [417, 335] on td "0" at bounding box center [441, 346] width 49 height 25
click at [417, 316] on td "4599" at bounding box center [441, 321] width 49 height 25
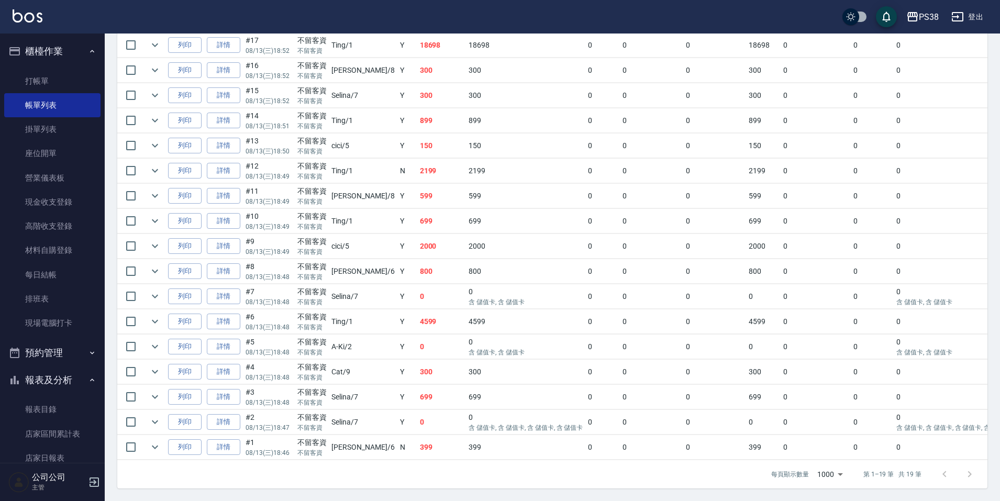
click at [417, 284] on td "0" at bounding box center [441, 296] width 49 height 25
click at [417, 262] on td "800" at bounding box center [441, 271] width 49 height 25
click at [417, 243] on td "2000" at bounding box center [441, 246] width 49 height 25
click at [417, 219] on td "699" at bounding box center [441, 221] width 49 height 25
click at [417, 192] on td "599" at bounding box center [441, 196] width 49 height 25
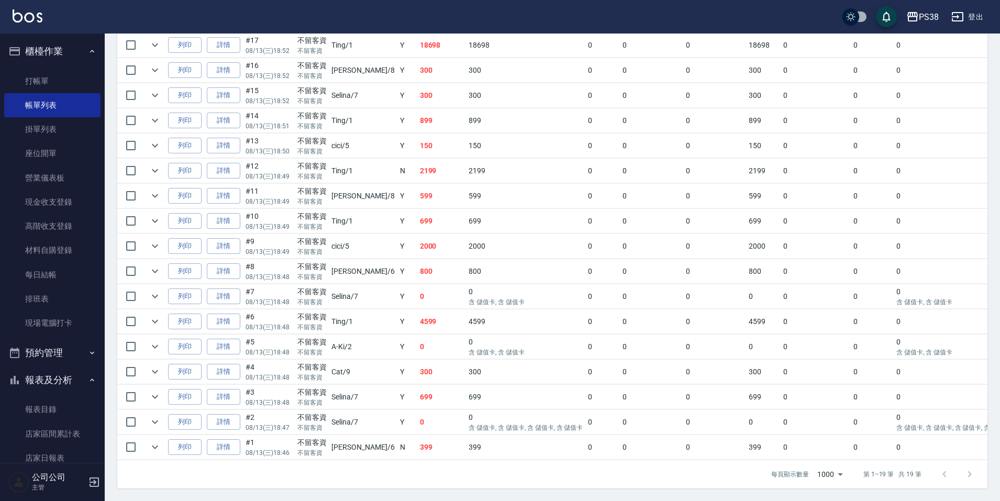
click at [417, 167] on td "2199" at bounding box center [441, 171] width 49 height 25
click at [417, 144] on td "150" at bounding box center [441, 145] width 49 height 25
click at [417, 118] on td "899" at bounding box center [441, 120] width 49 height 25
click at [417, 92] on td "300" at bounding box center [441, 95] width 49 height 25
click at [417, 66] on td "300" at bounding box center [441, 70] width 49 height 25
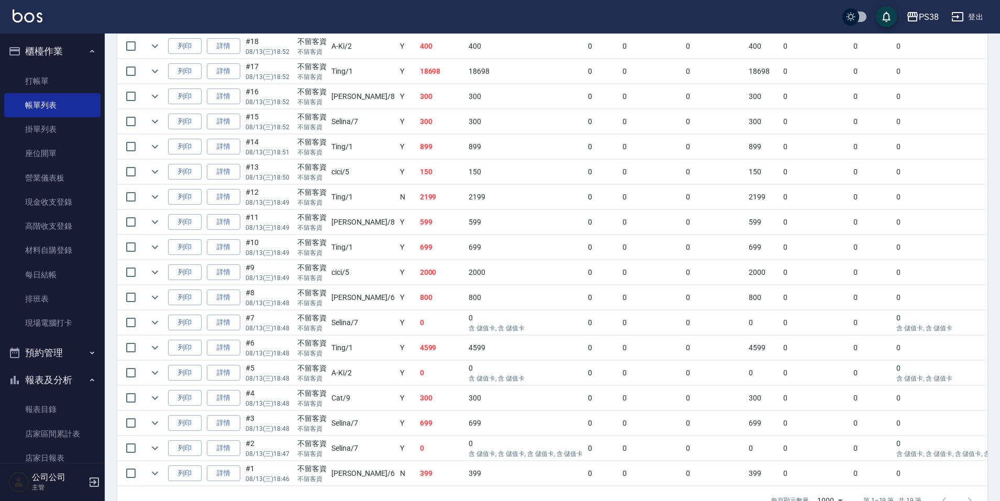
scroll to position [288, 0]
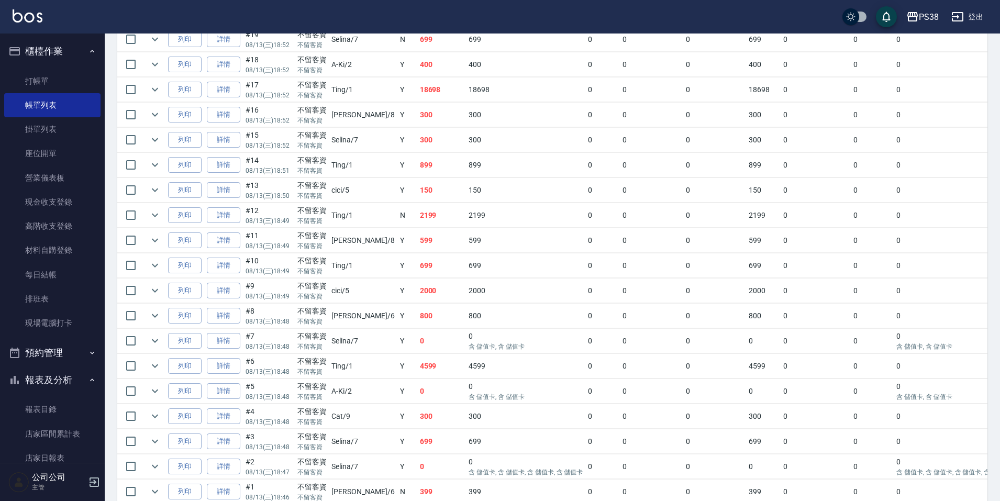
click at [417, 98] on td "18698" at bounding box center [441, 89] width 49 height 25
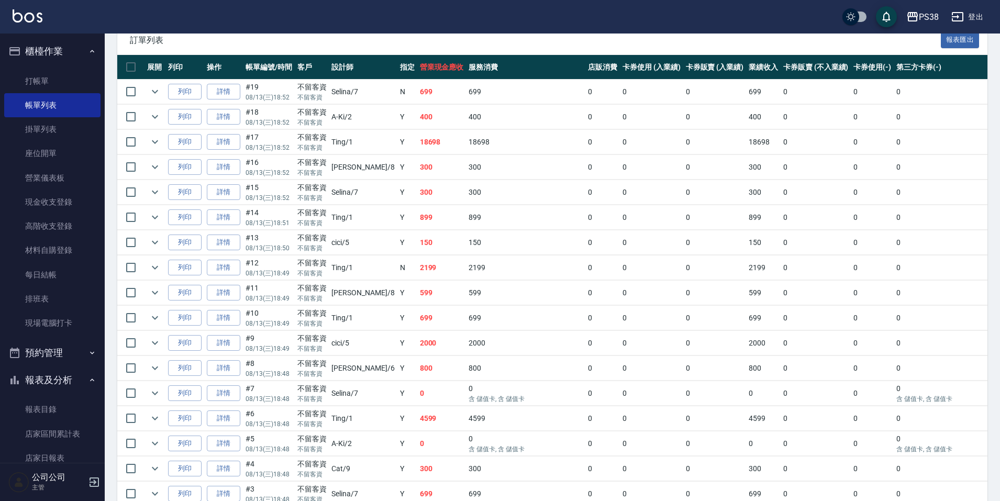
click at [417, 108] on td "400" at bounding box center [441, 117] width 49 height 25
click at [417, 99] on td "699" at bounding box center [441, 92] width 49 height 25
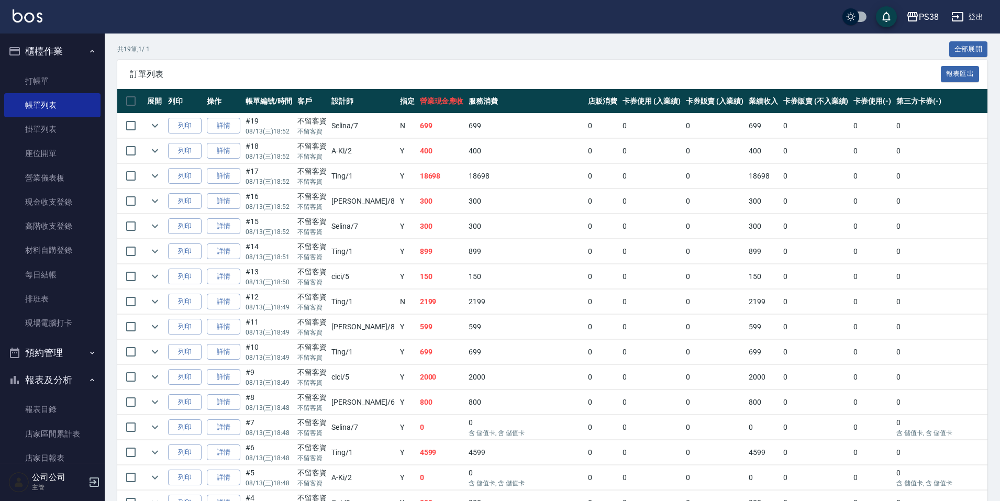
scroll to position [183, 0]
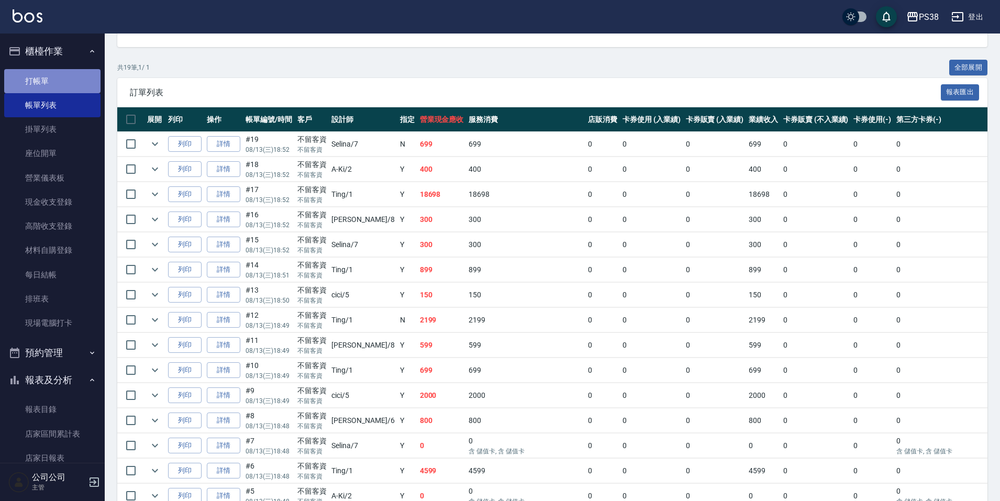
click at [59, 79] on link "打帳單" at bounding box center [52, 81] width 96 height 24
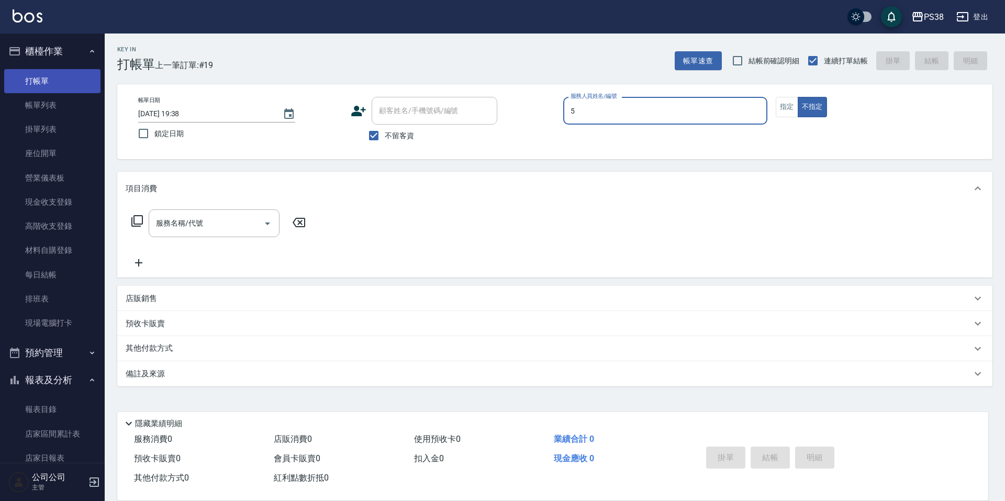
type input "cici-5"
type button "false"
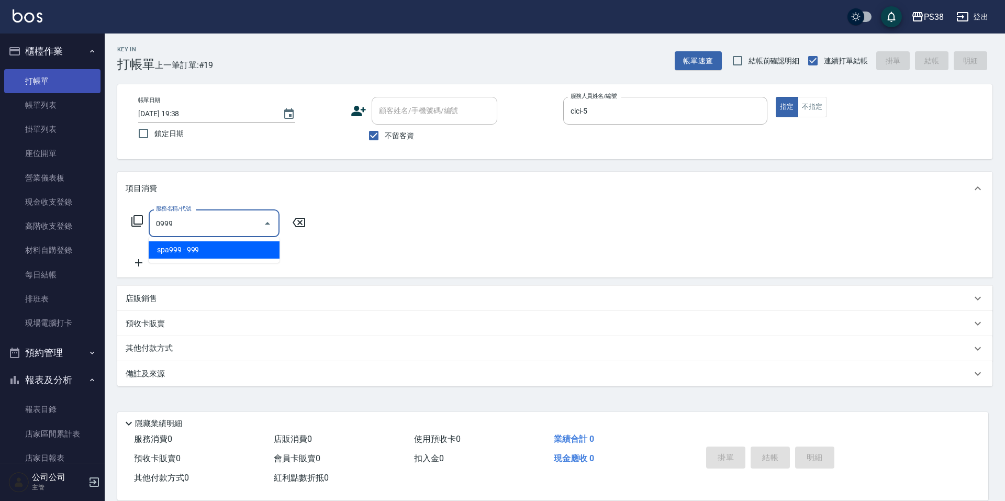
type input "spa999(0999)"
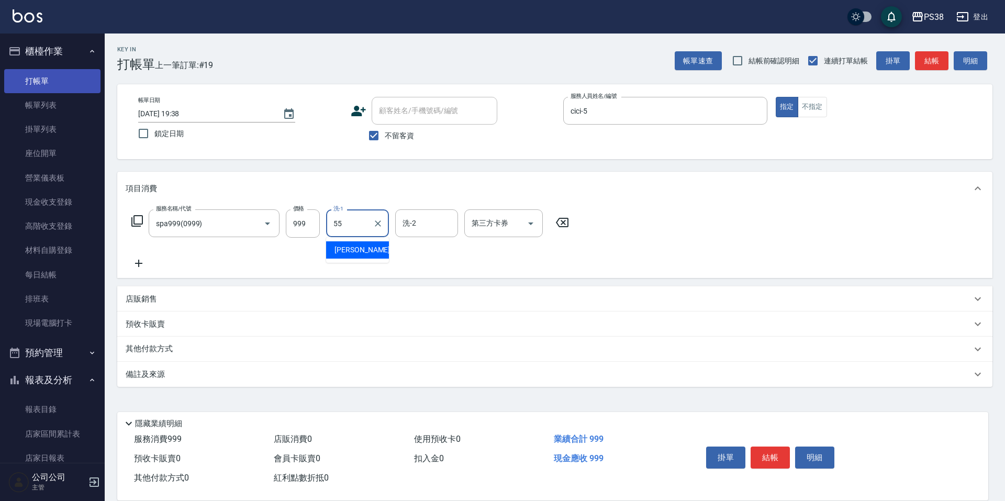
type input "彥丞-55"
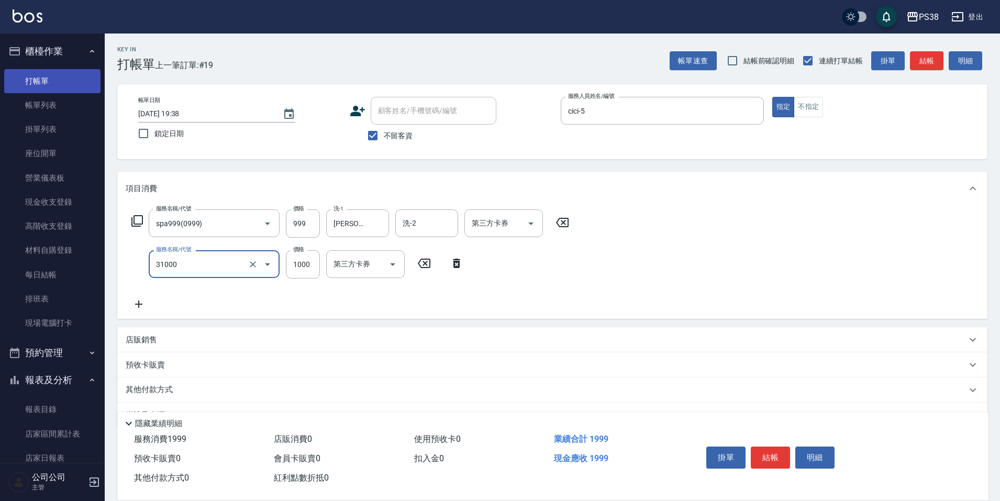
type input "酵素護髮(31000)"
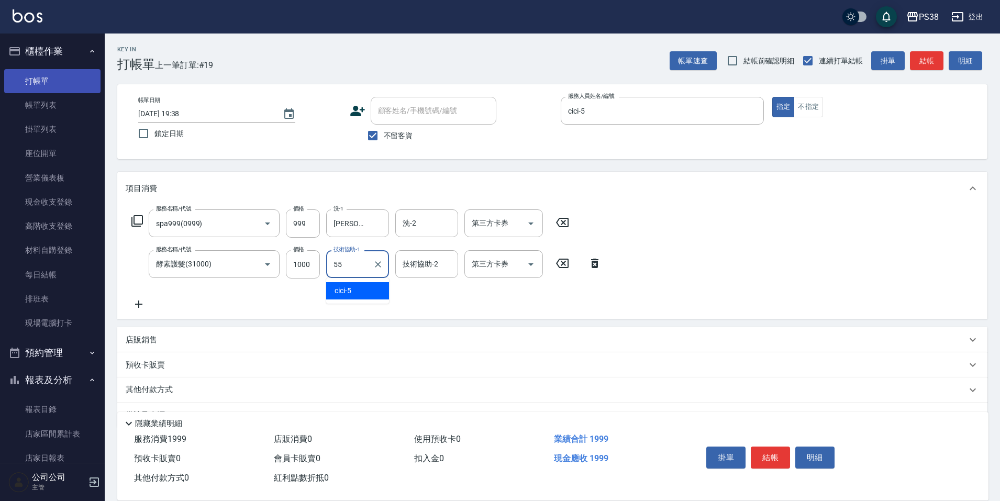
type input "彥丞-55"
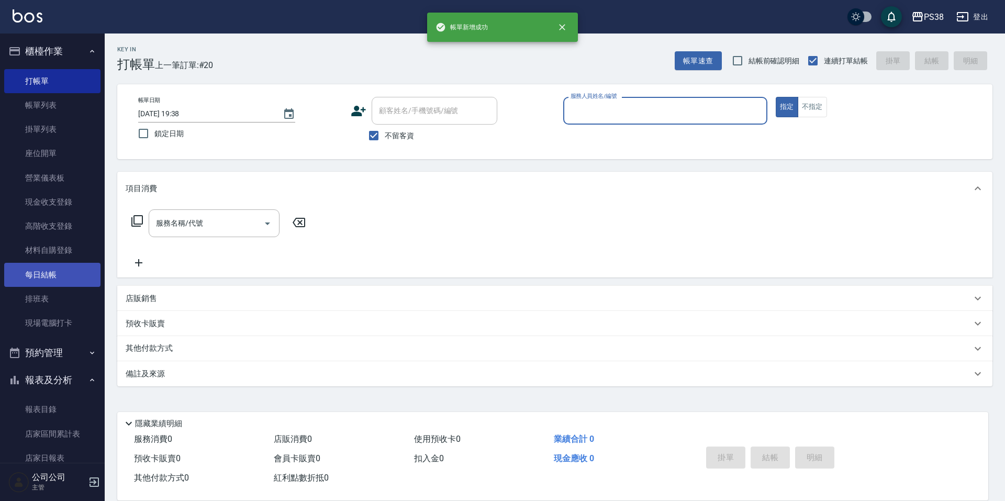
click at [49, 270] on link "每日結帳" at bounding box center [52, 275] width 96 height 24
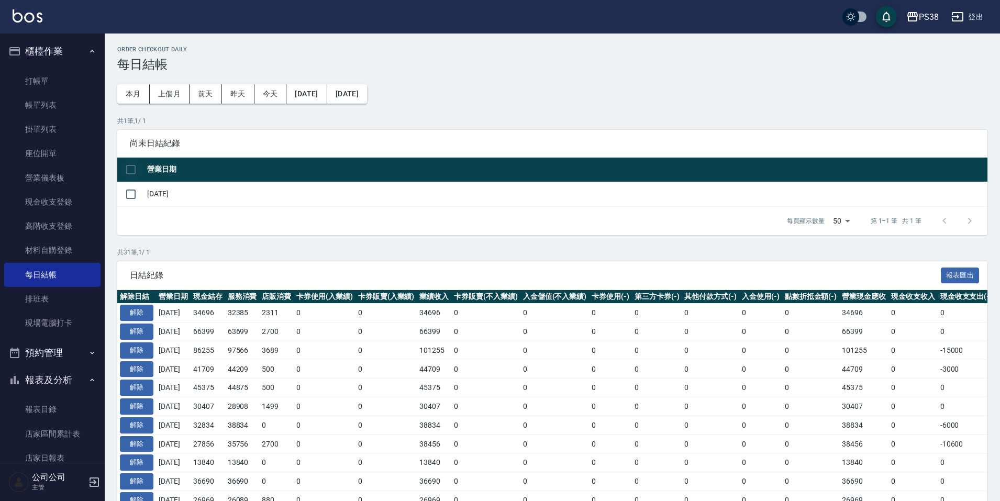
click at [130, 173] on input "checkbox" at bounding box center [131, 170] width 22 height 22
checkbox input "true"
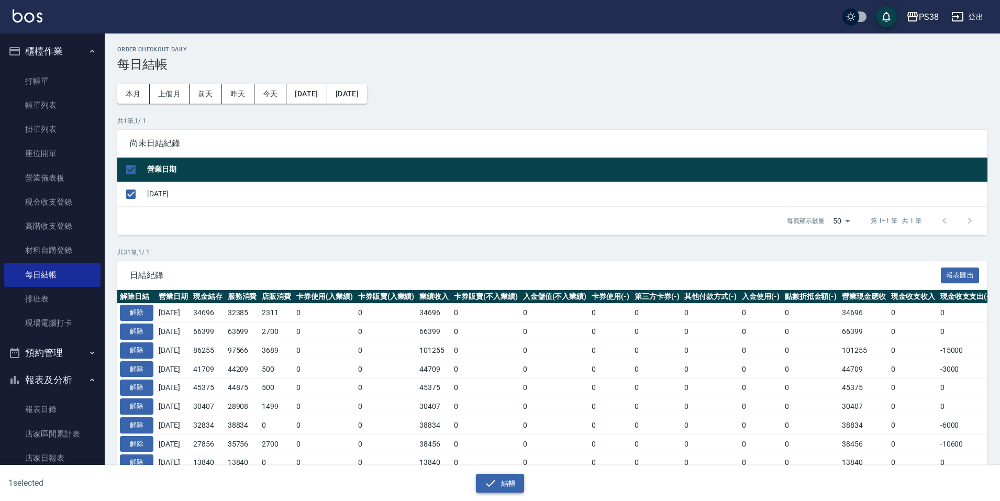
click at [513, 483] on button "結帳" at bounding box center [500, 483] width 49 height 19
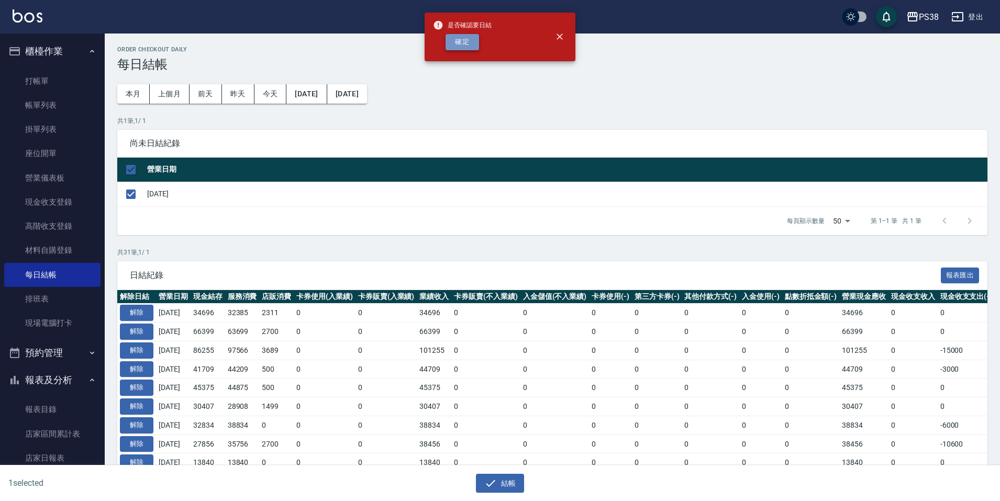
click at [455, 42] on button "確定" at bounding box center [461, 42] width 33 height 16
checkbox input "false"
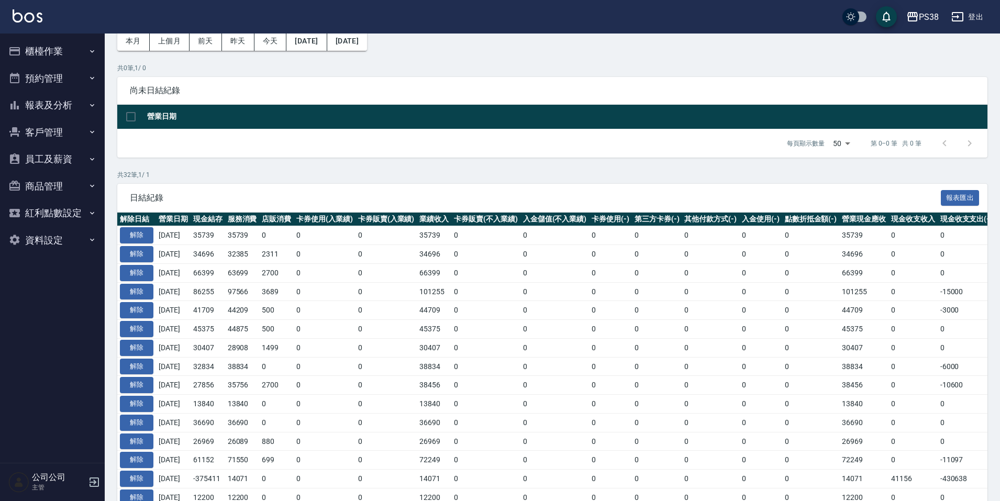
scroll to position [52, 0]
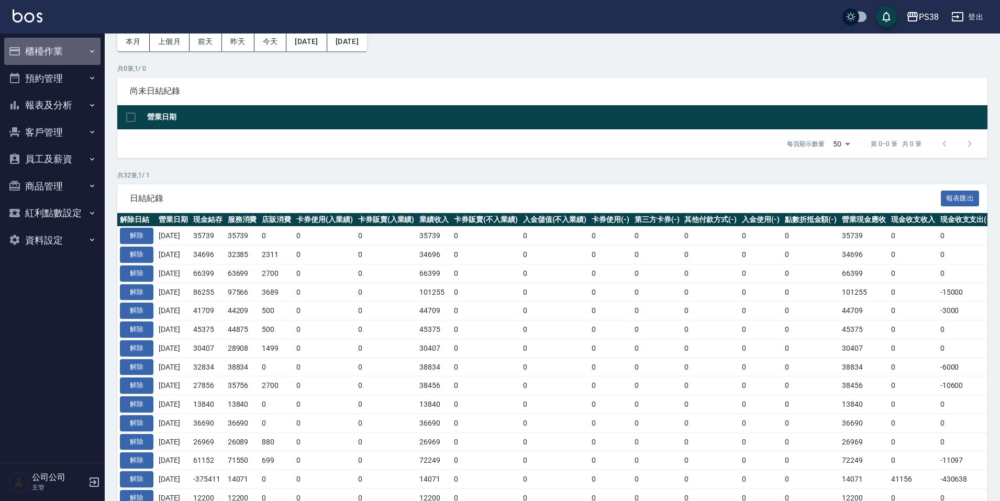
click at [62, 47] on button "櫃檯作業" at bounding box center [52, 51] width 96 height 27
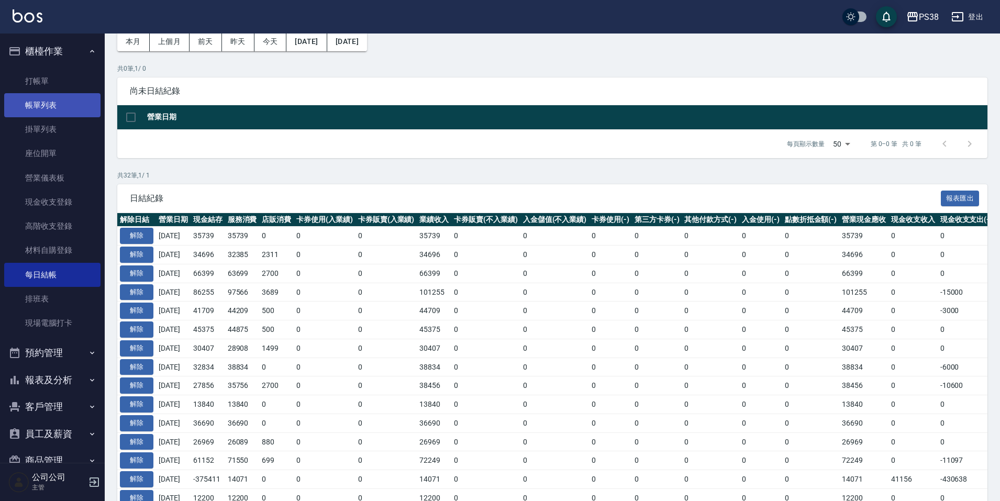
click at [66, 96] on link "帳單列表" at bounding box center [52, 105] width 96 height 24
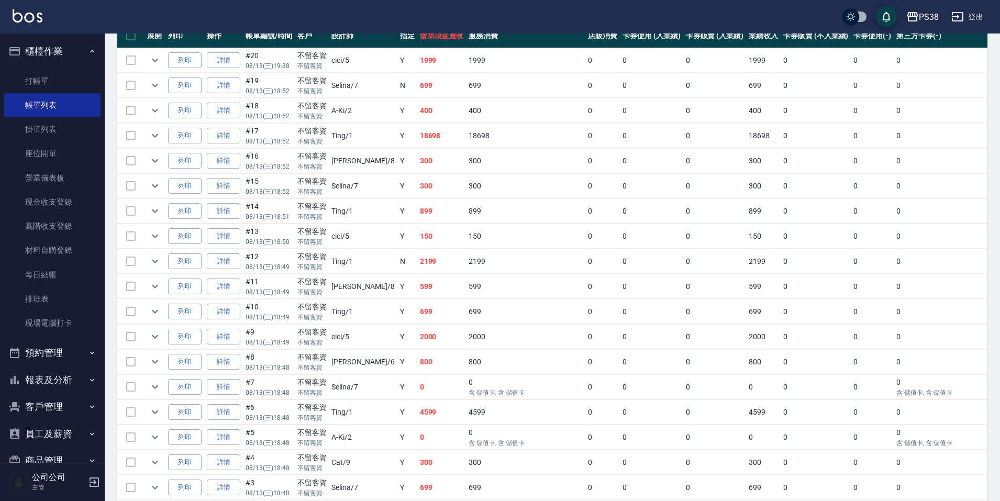
scroll to position [365, 0]
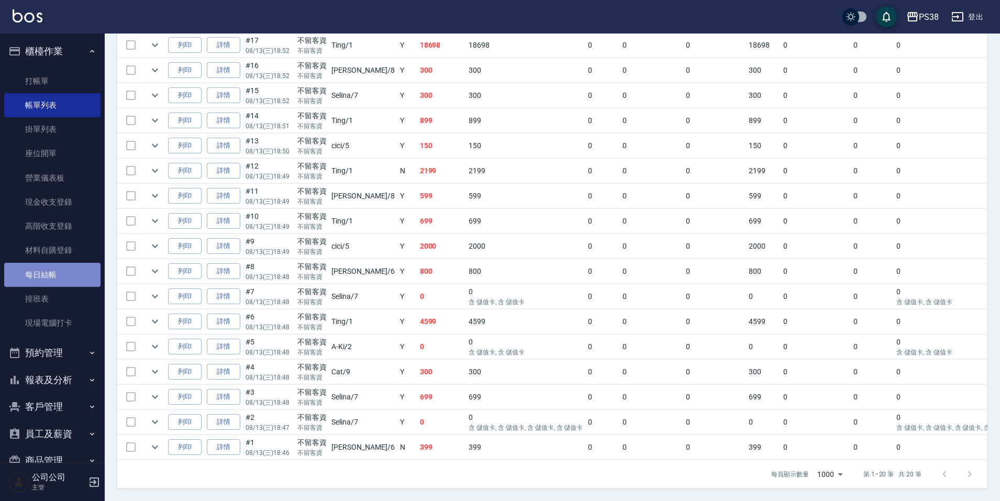
click at [66, 271] on link "每日結帳" at bounding box center [52, 275] width 96 height 24
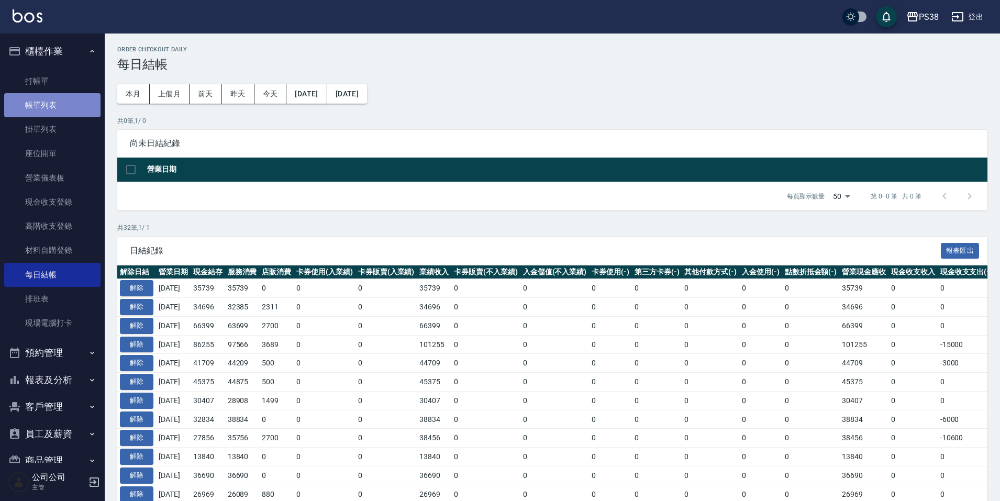
click at [61, 106] on link "帳單列表" at bounding box center [52, 105] width 96 height 24
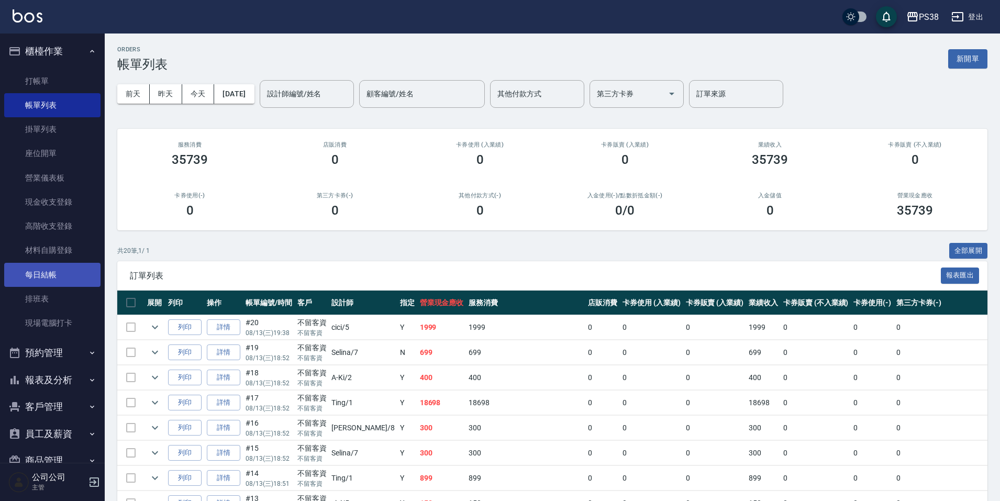
click at [48, 277] on link "每日結帳" at bounding box center [52, 275] width 96 height 24
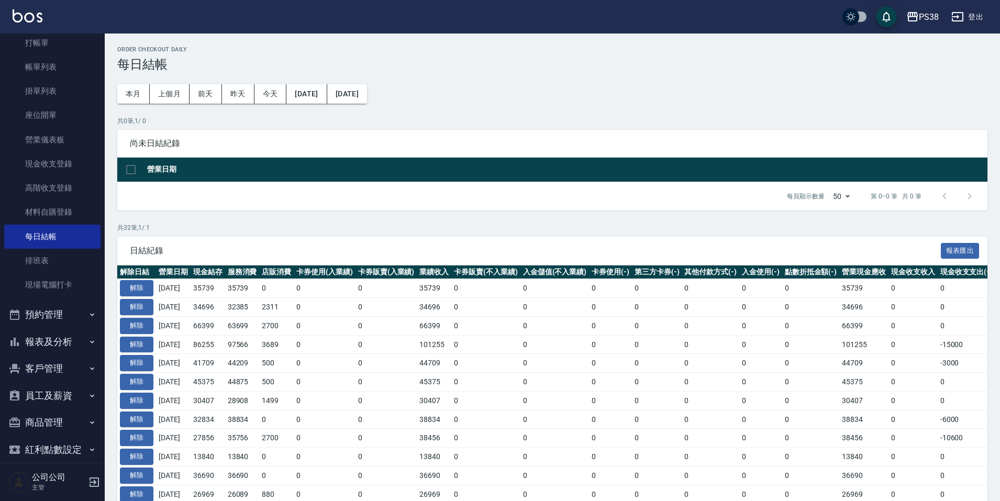
scroll to position [78, 0]
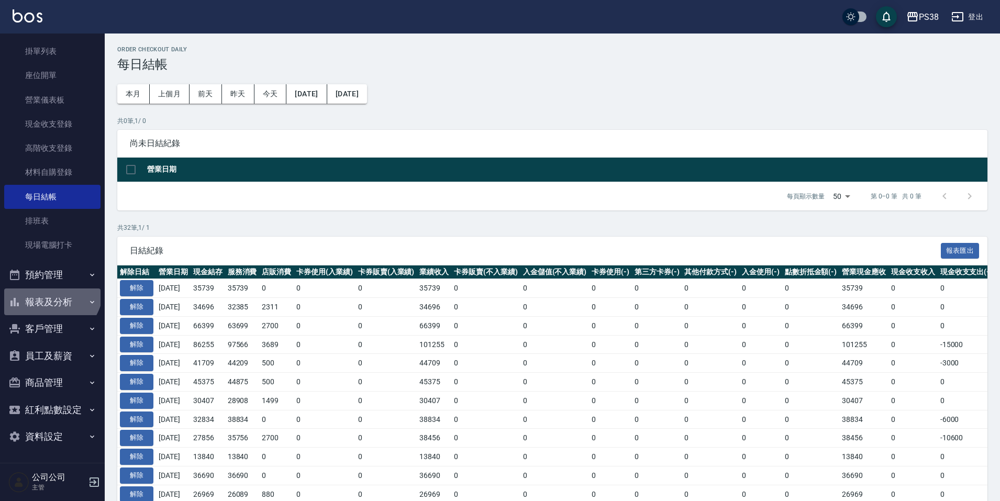
click at [49, 289] on button "報表及分析" at bounding box center [52, 301] width 96 height 27
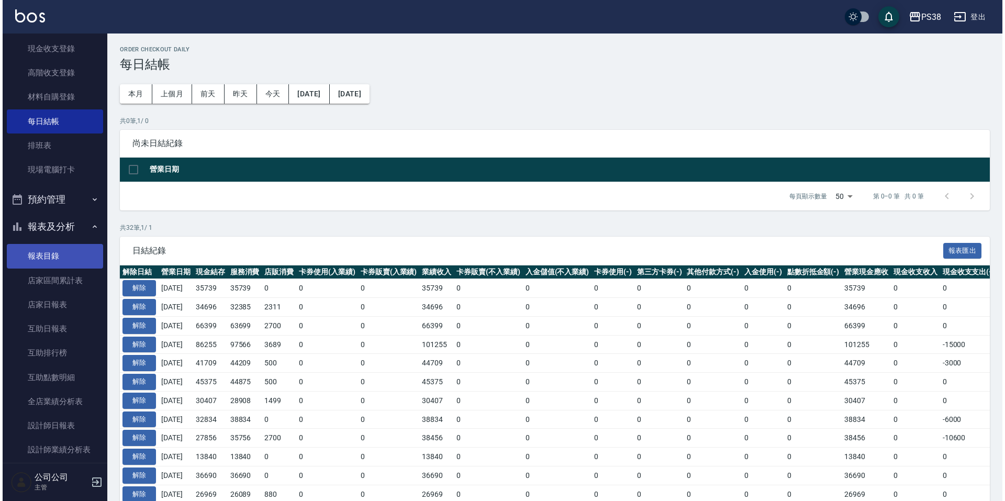
scroll to position [235, 0]
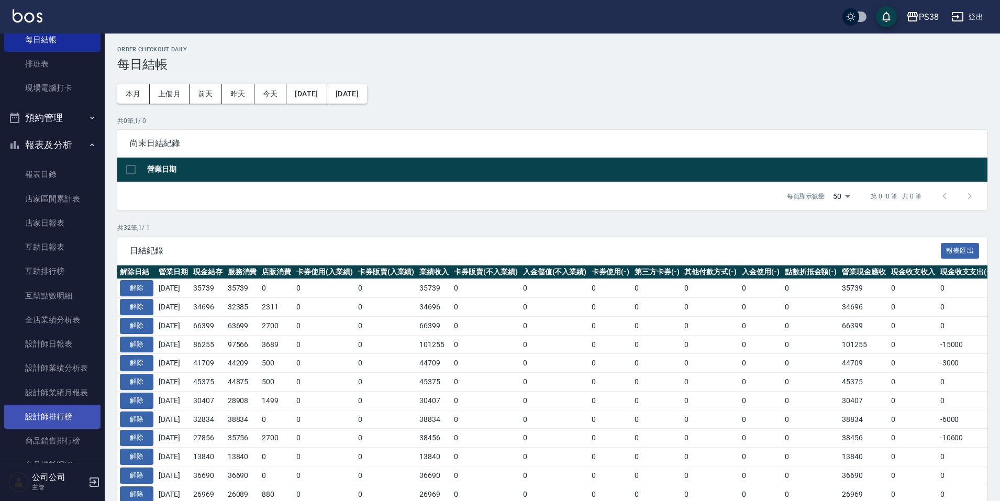
click at [77, 415] on link "設計師排行榜" at bounding box center [52, 417] width 96 height 24
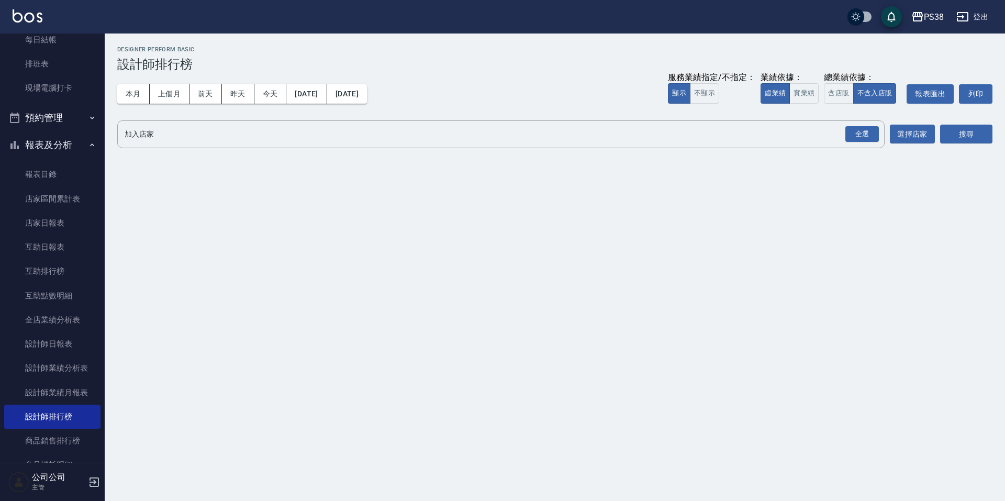
click at [812, 109] on div "本月 上個月 [DATE] [DATE] [DATE] [DATE] [DATE] 服務業績指定/不指定： 顯示 不顯示 業績依據： 虛業績 實業績 總業績依…" at bounding box center [554, 94] width 875 height 44
click at [808, 97] on button "實業績" at bounding box center [803, 93] width 29 height 20
click at [869, 134] on div "全選" at bounding box center [861, 134] width 33 height 16
click at [967, 135] on button "搜尋" at bounding box center [966, 134] width 52 height 19
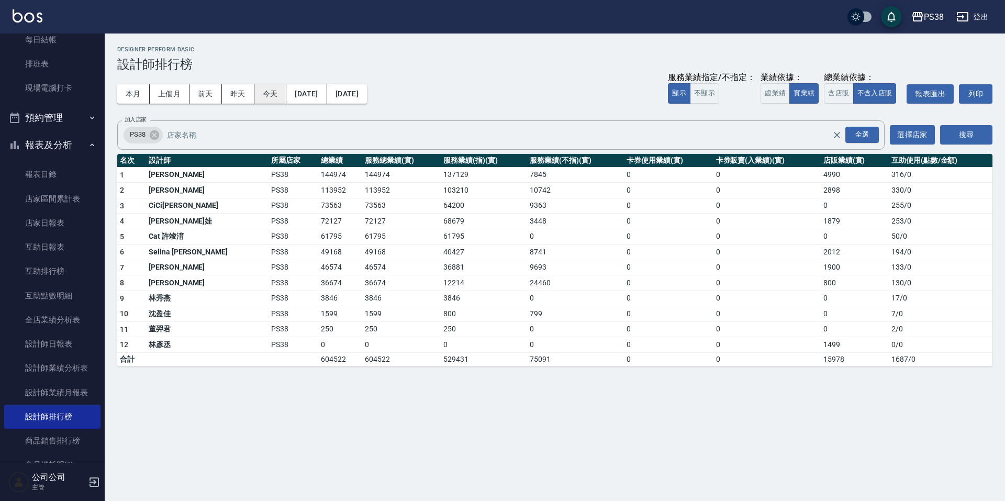
click at [277, 96] on button "今天" at bounding box center [270, 93] width 32 height 19
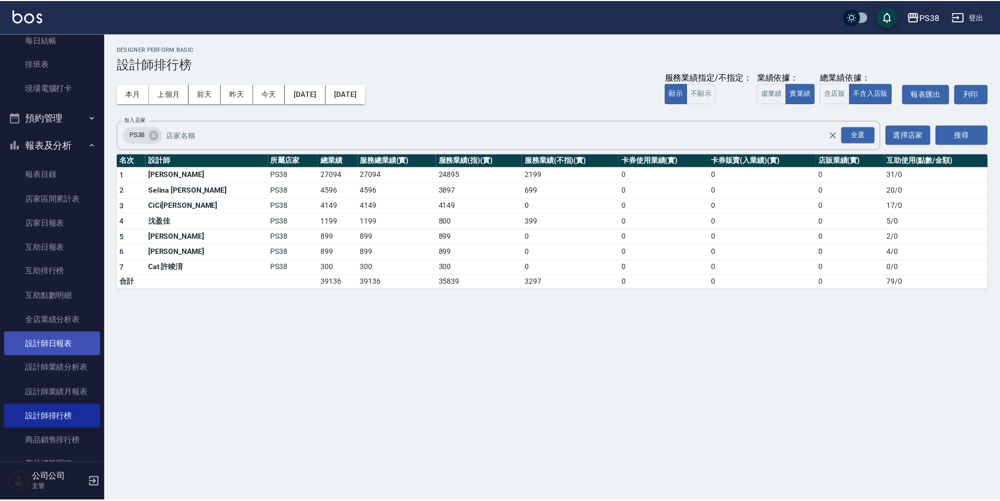
scroll to position [340, 0]
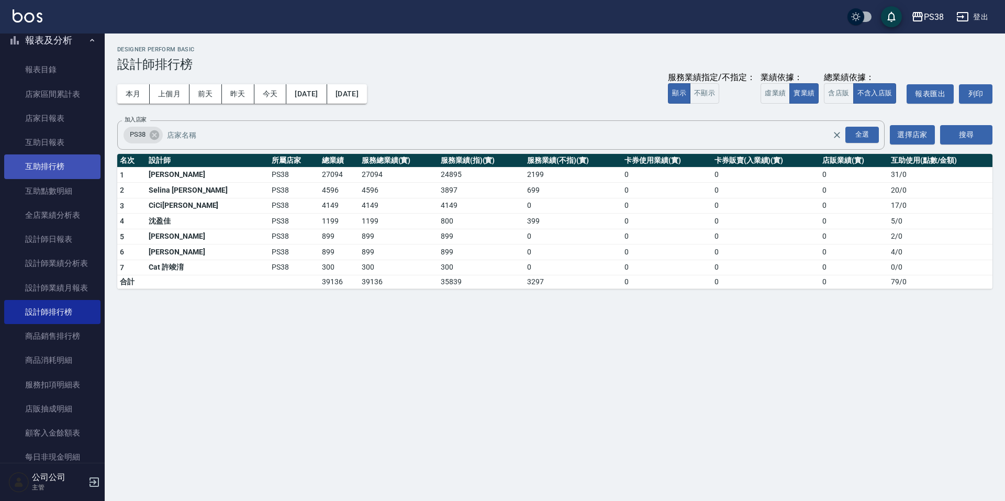
click at [52, 170] on link "互助排行榜" at bounding box center [52, 166] width 96 height 24
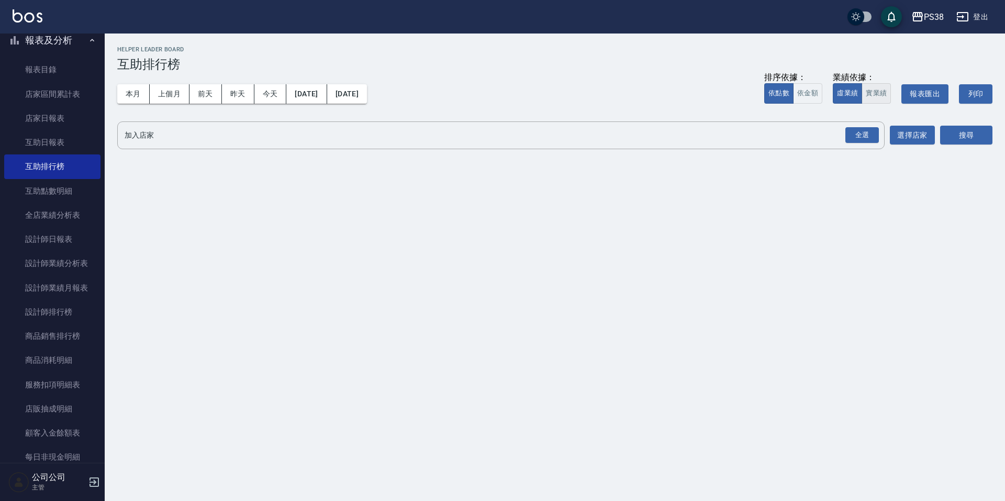
click at [872, 91] on button "實業績" at bounding box center [875, 93] width 29 height 20
drag, startPoint x: 872, startPoint y: 135, endPoint x: 883, endPoint y: 137, distance: 11.2
click at [872, 135] on div "全選" at bounding box center [861, 135] width 33 height 16
click at [968, 140] on button "搜尋" at bounding box center [966, 135] width 52 height 19
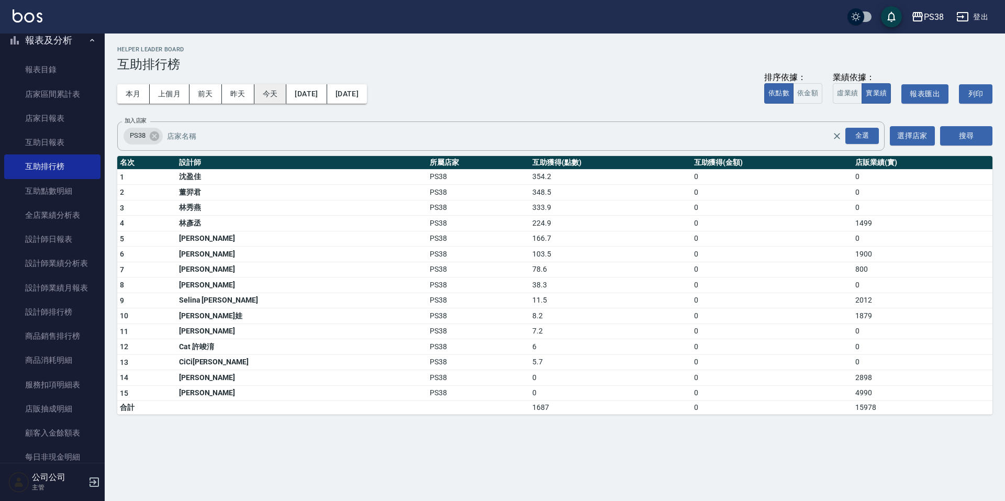
click at [271, 88] on button "今天" at bounding box center [270, 93] width 32 height 19
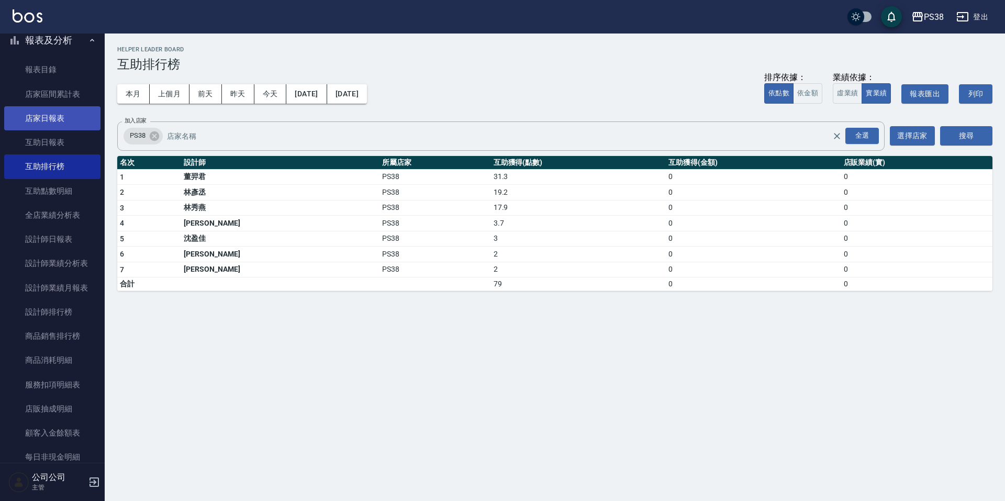
click at [23, 125] on link "店家日報表" at bounding box center [52, 118] width 96 height 24
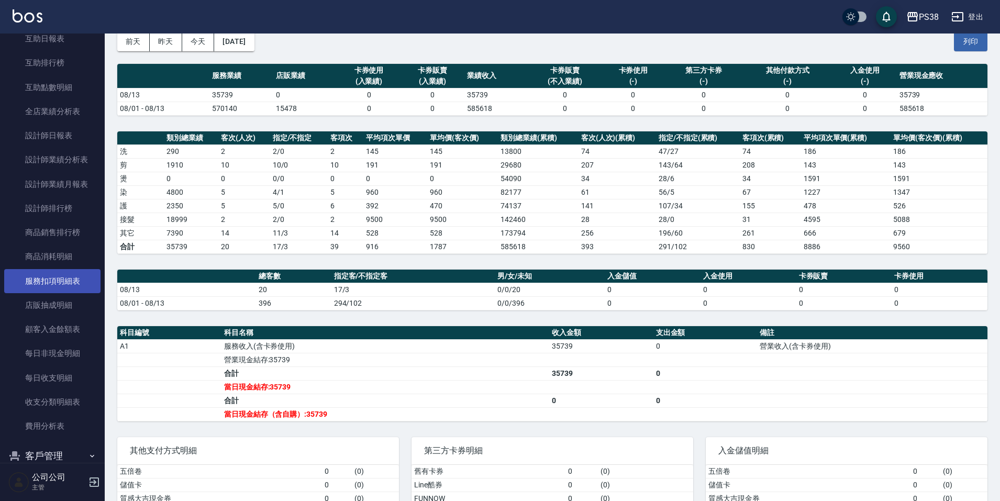
scroll to position [444, 0]
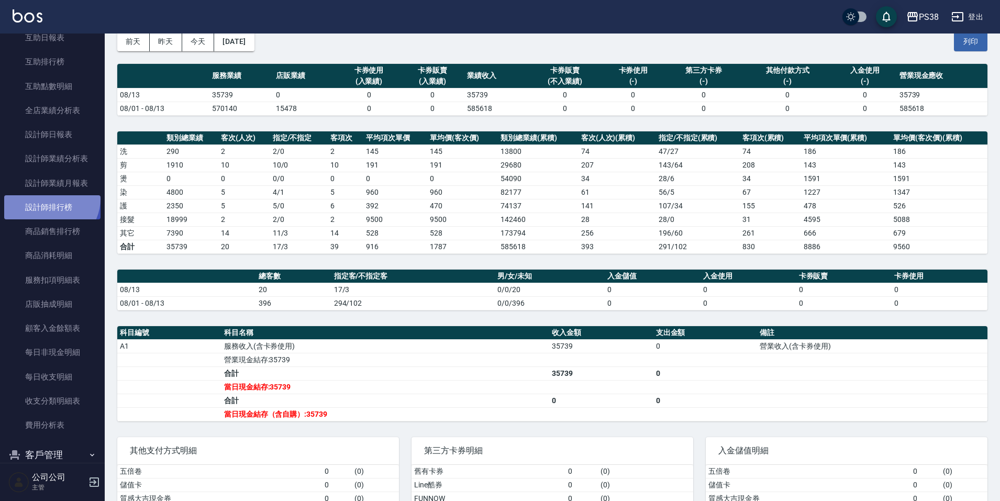
click at [49, 199] on link "設計師排行榜" at bounding box center [52, 207] width 96 height 24
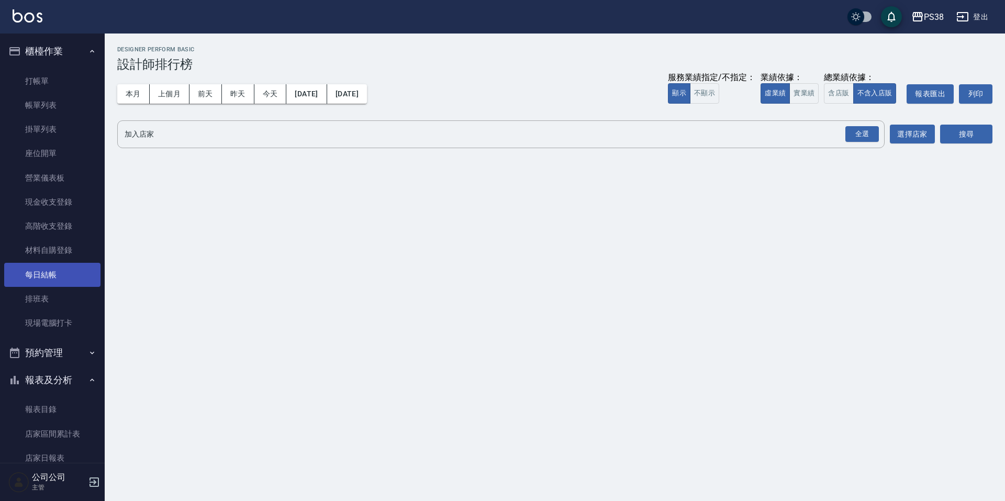
click at [79, 277] on link "每日結帳" at bounding box center [52, 275] width 96 height 24
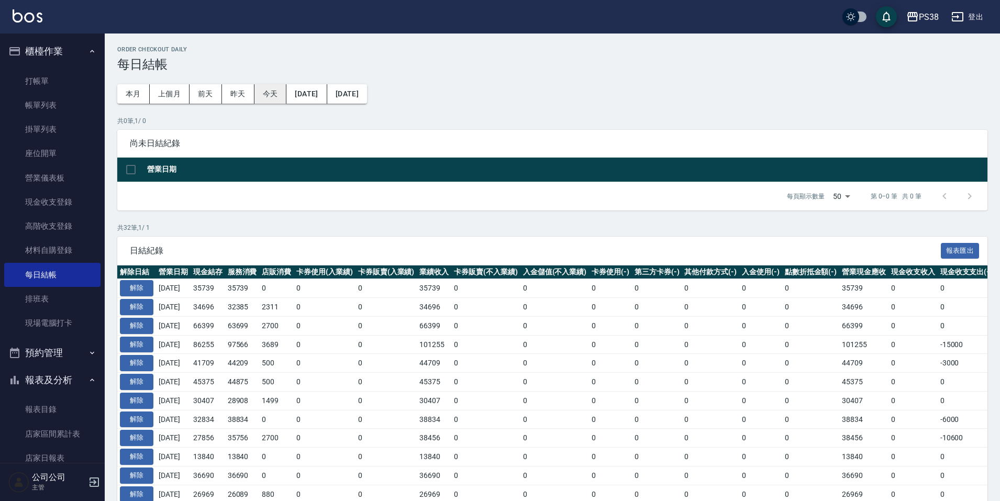
click at [277, 96] on button "今天" at bounding box center [270, 93] width 32 height 19
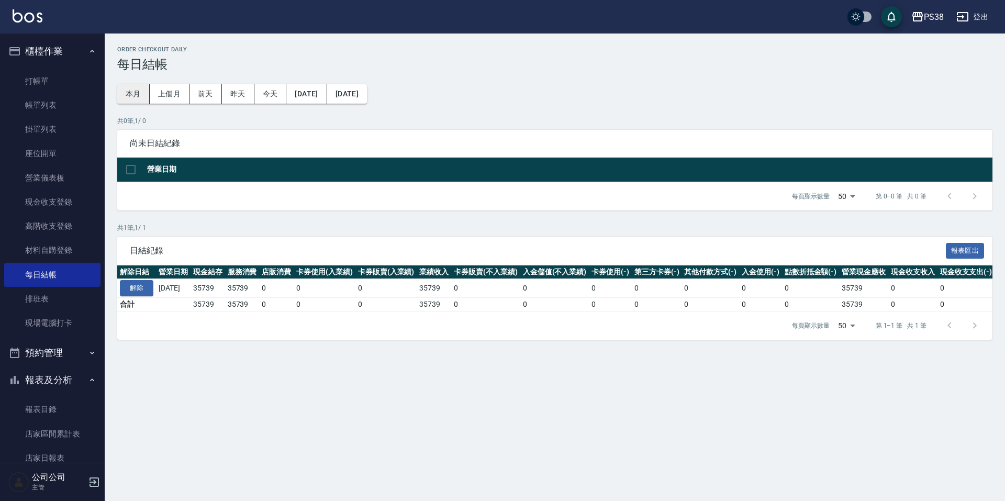
click at [137, 91] on button "本月" at bounding box center [133, 93] width 32 height 19
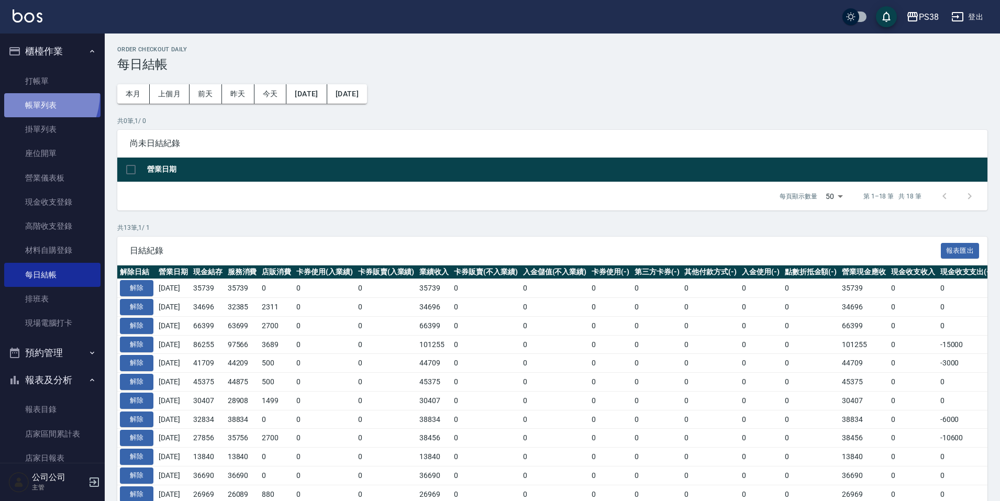
click at [24, 93] on link "帳單列表" at bounding box center [52, 105] width 96 height 24
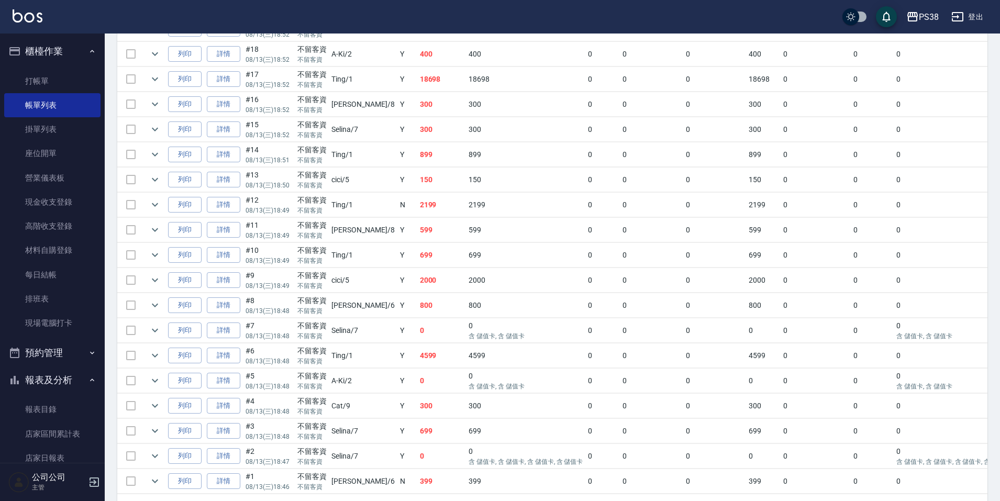
scroll to position [365, 0]
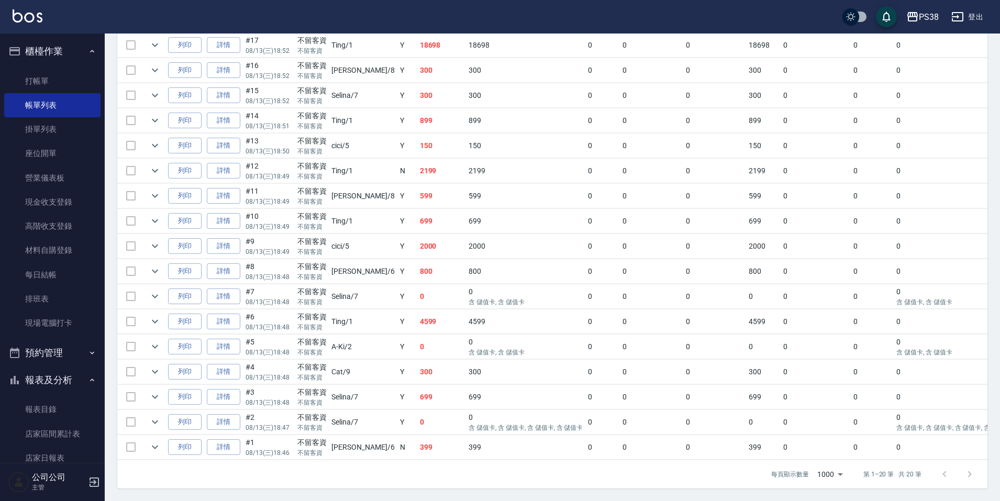
click at [422, 449] on td "399" at bounding box center [441, 447] width 49 height 25
click at [417, 410] on td "0" at bounding box center [441, 422] width 49 height 25
click at [417, 385] on td "699" at bounding box center [441, 397] width 49 height 25
click at [417, 366] on td "300" at bounding box center [441, 372] width 49 height 25
click at [417, 335] on td "0" at bounding box center [441, 346] width 49 height 25
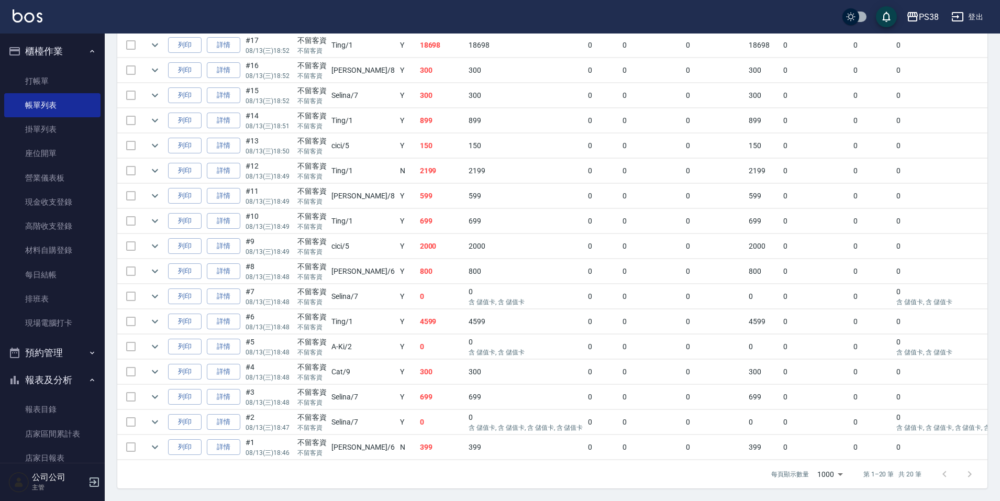
click at [417, 311] on td "4599" at bounding box center [441, 321] width 49 height 25
click at [417, 288] on td "0" at bounding box center [441, 296] width 49 height 25
click at [417, 272] on td "800" at bounding box center [441, 271] width 49 height 25
click at [417, 245] on td "2000" at bounding box center [441, 246] width 49 height 25
click at [417, 209] on td "699" at bounding box center [441, 221] width 49 height 25
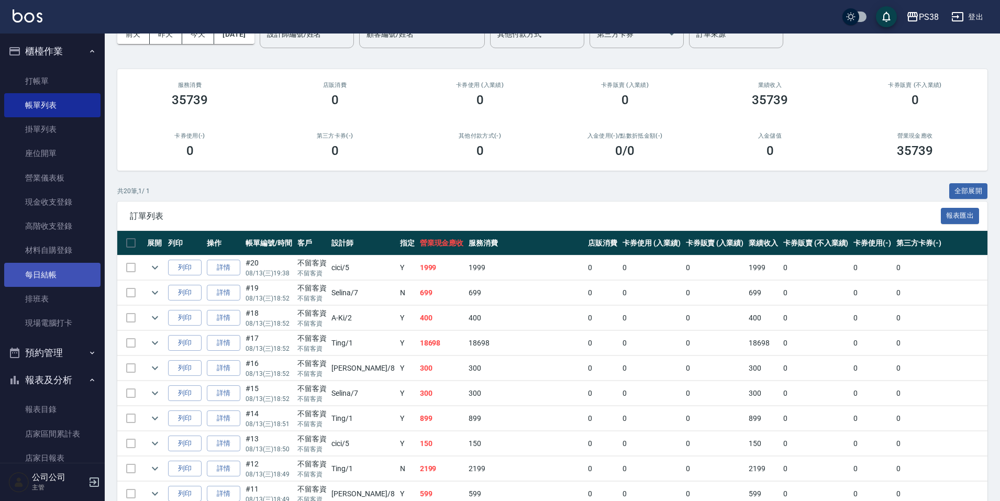
scroll to position [0, 0]
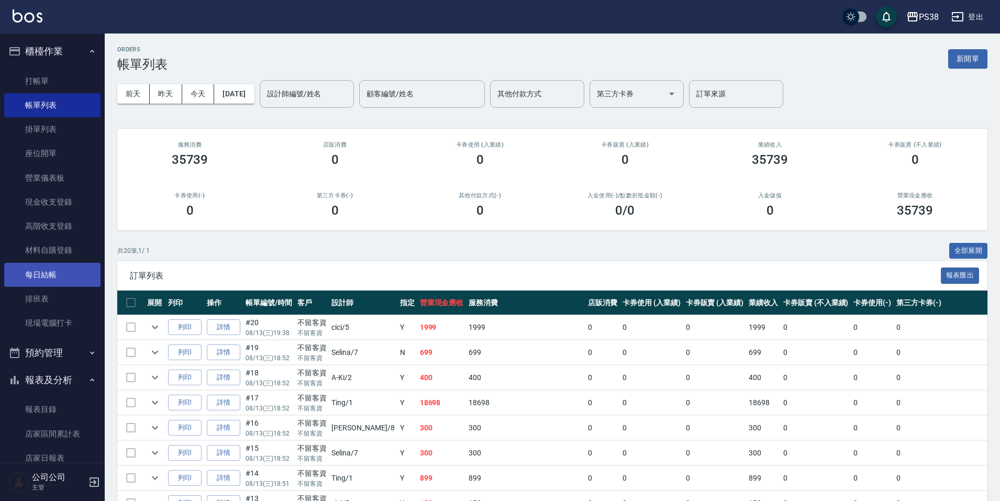
click at [55, 273] on link "每日結帳" at bounding box center [52, 275] width 96 height 24
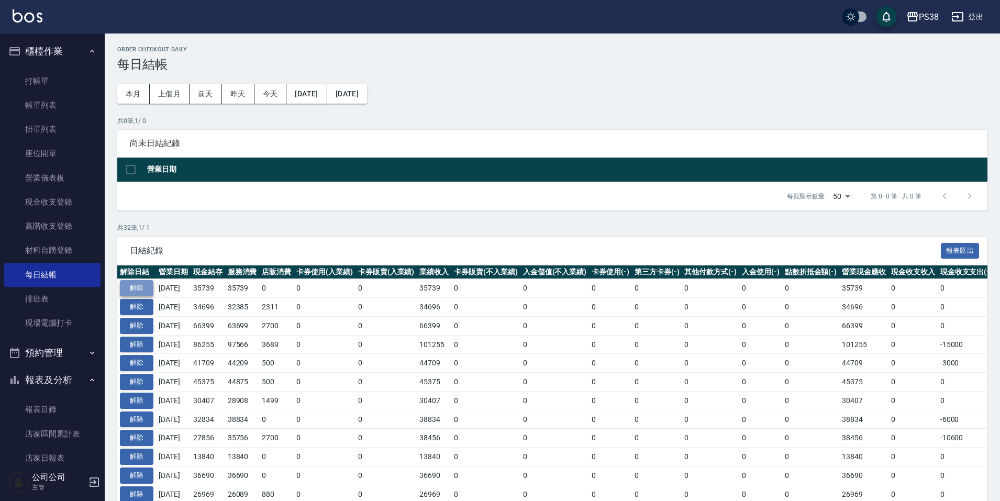
click at [149, 283] on button "解除" at bounding box center [136, 288] width 33 height 16
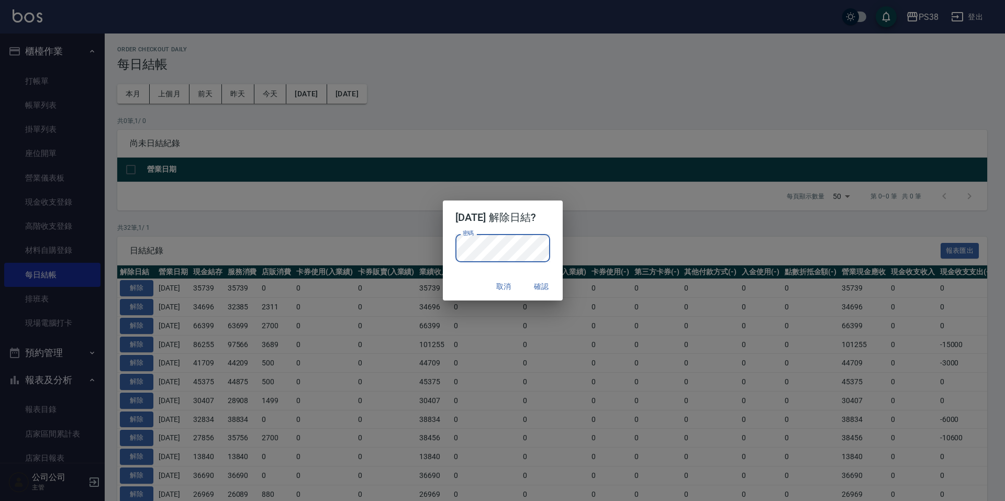
click at [549, 284] on button "確認" at bounding box center [541, 286] width 33 height 19
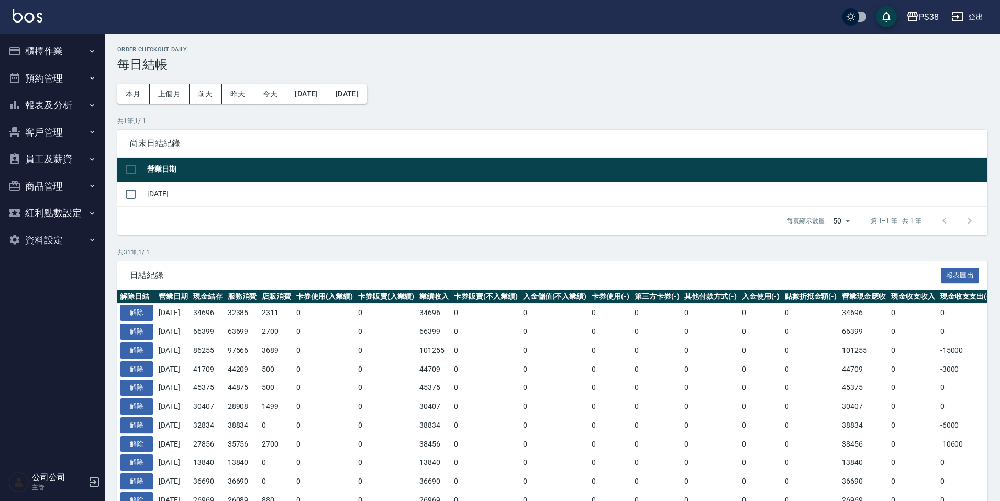
click at [73, 49] on button "櫃檯作業" at bounding box center [52, 51] width 96 height 27
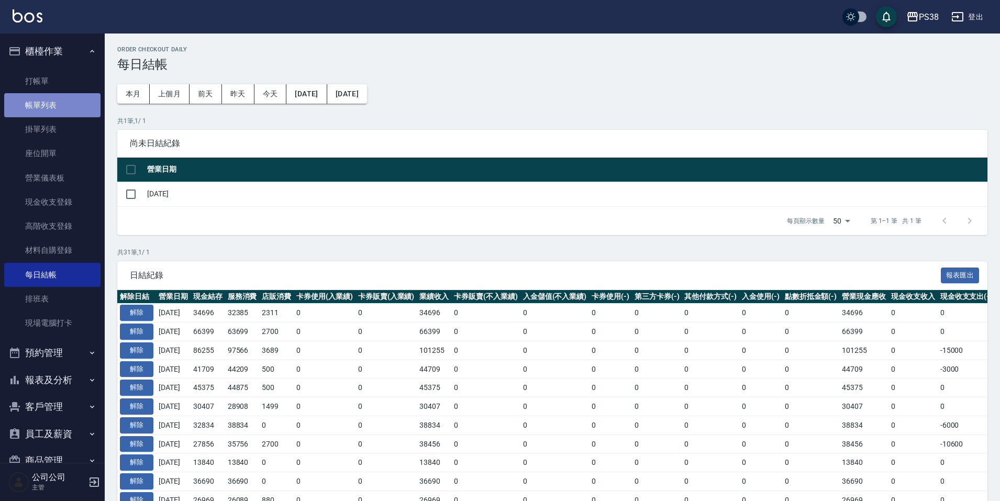
click at [70, 107] on link "帳單列表" at bounding box center [52, 105] width 96 height 24
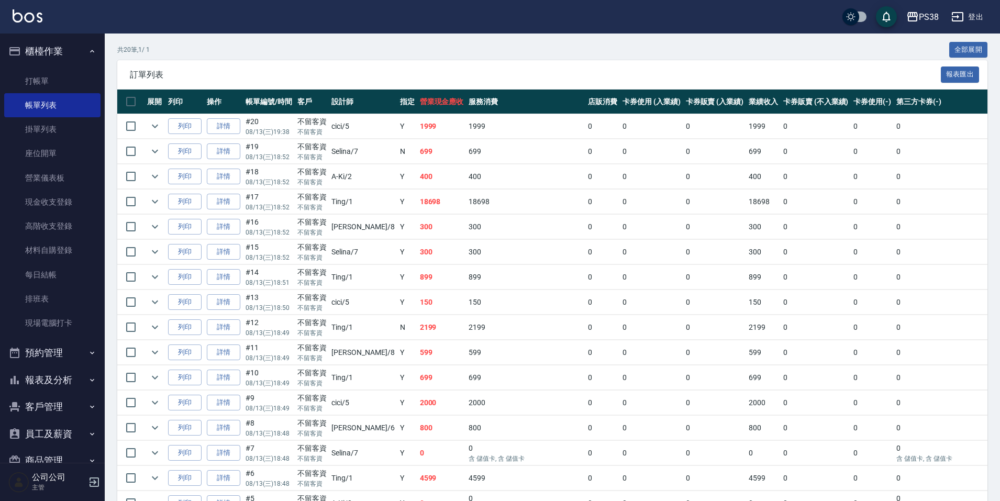
scroll to position [209, 0]
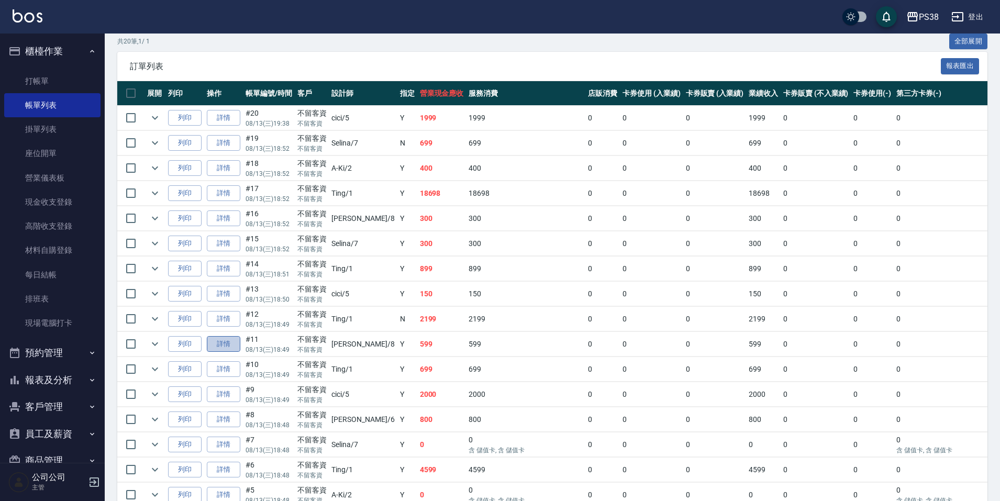
click at [234, 349] on link "詳情" at bounding box center [223, 344] width 33 height 16
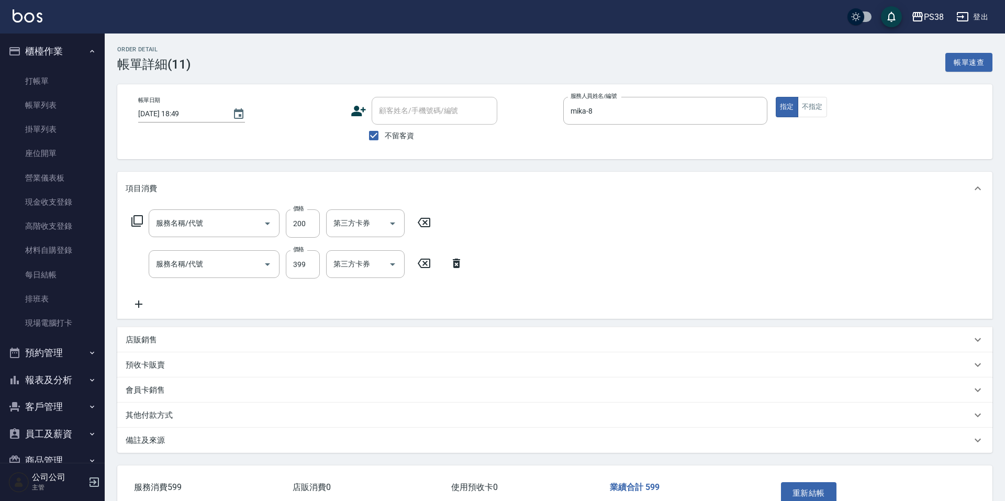
type input "2025/08/13 18:49"
checkbox input "true"
type input "mika-8"
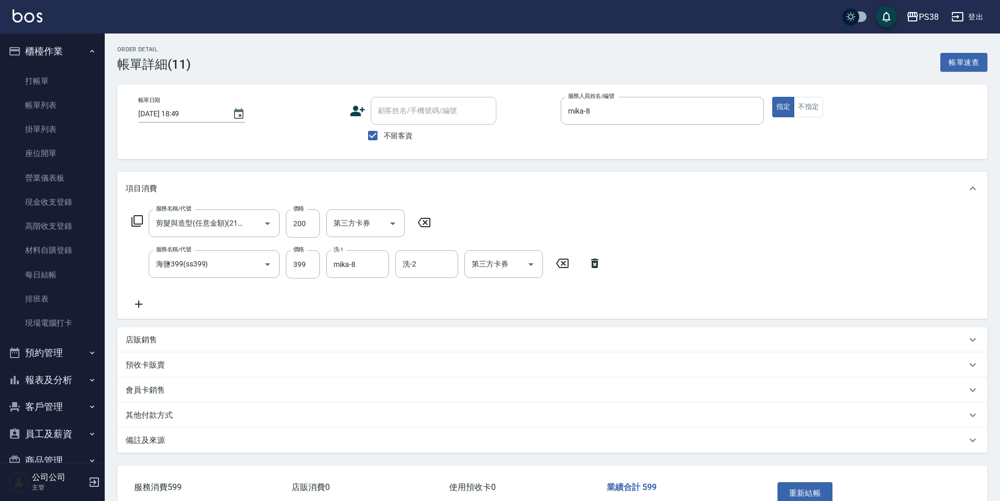
type input "剪髮與造型(任意金額)(2100)"
type input "海鹽399(ss399)"
click at [393, 223] on icon "Open" at bounding box center [392, 223] width 5 height 3
click at [382, 319] on span "儲值卡" at bounding box center [365, 318] width 79 height 17
type input "儲值卡"
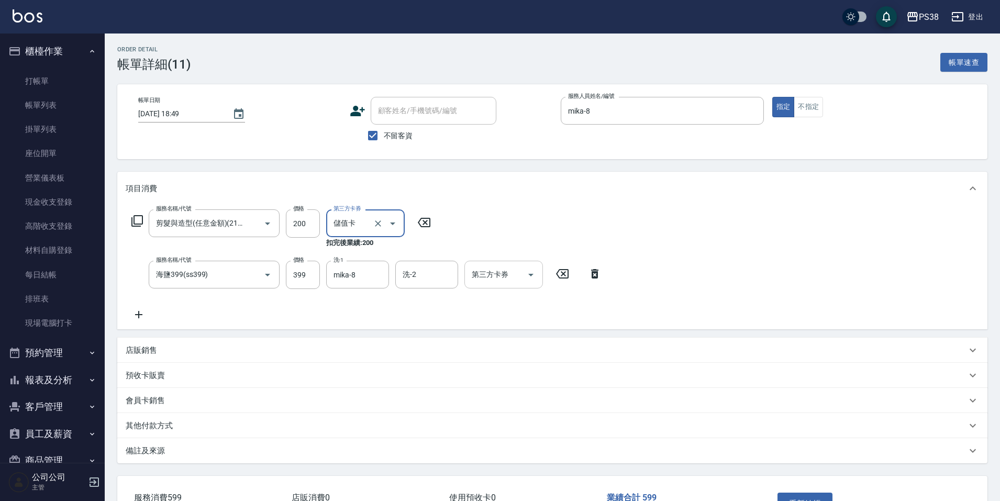
click at [532, 276] on icon "Open" at bounding box center [530, 274] width 13 height 13
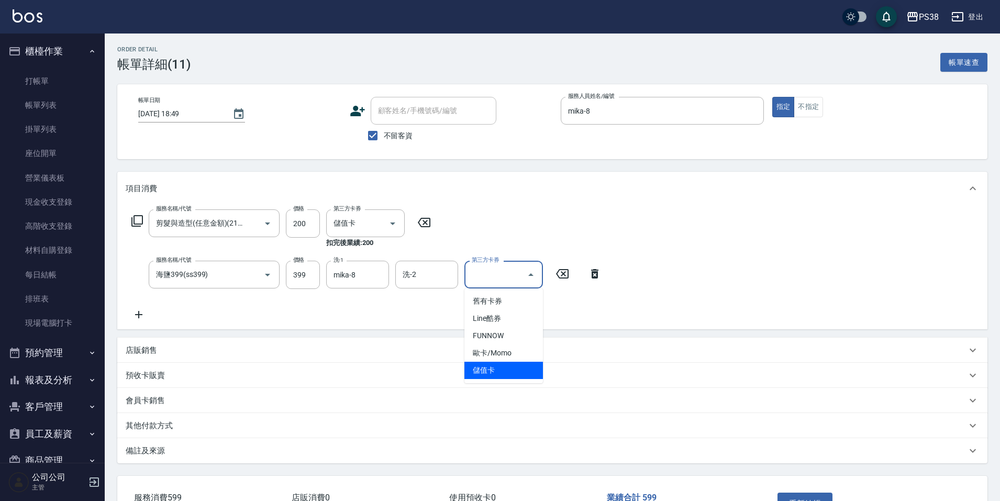
click at [514, 366] on span "儲值卡" at bounding box center [503, 370] width 79 height 17
type input "儲值卡"
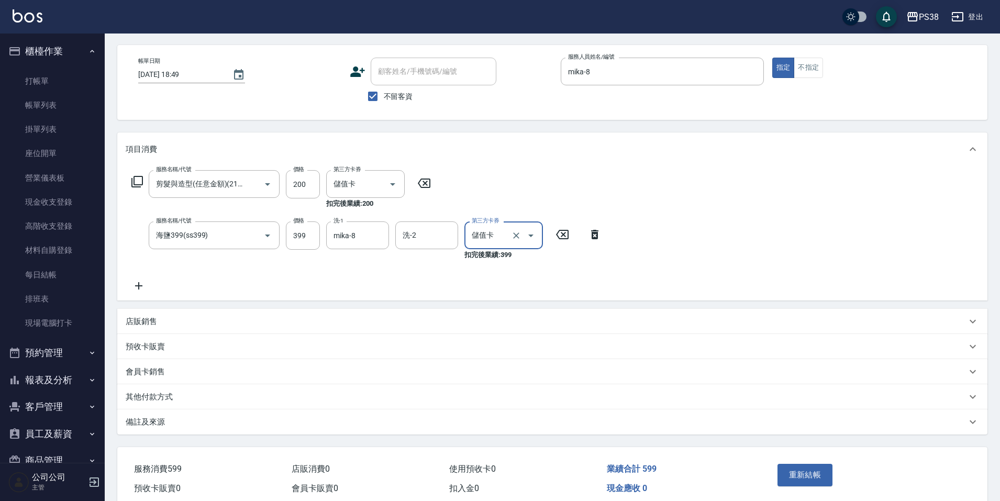
scroll to position [86, 0]
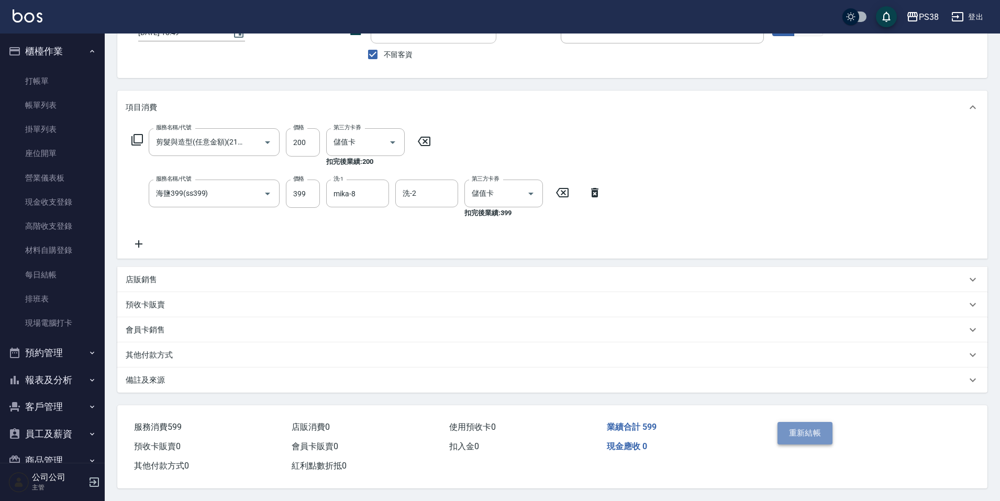
click at [807, 422] on button "重新結帳" at bounding box center [804, 433] width 55 height 22
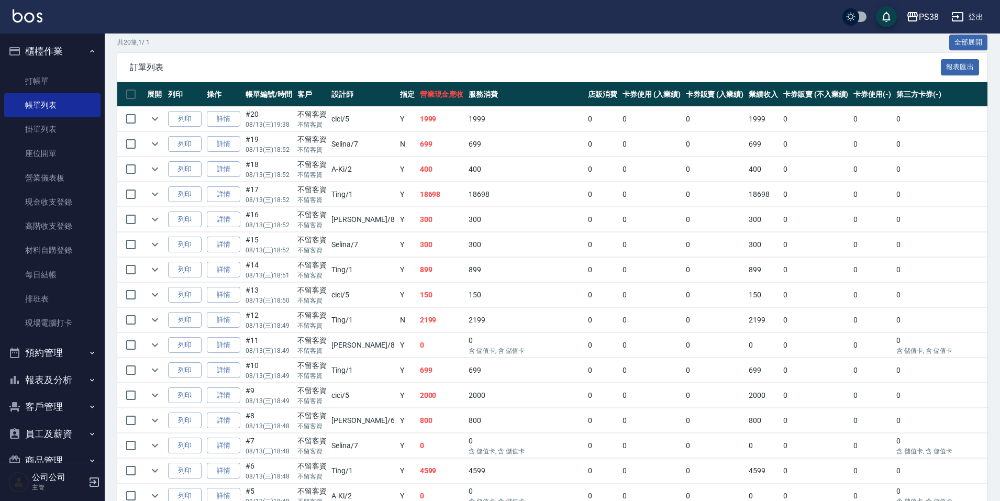
scroll to position [209, 0]
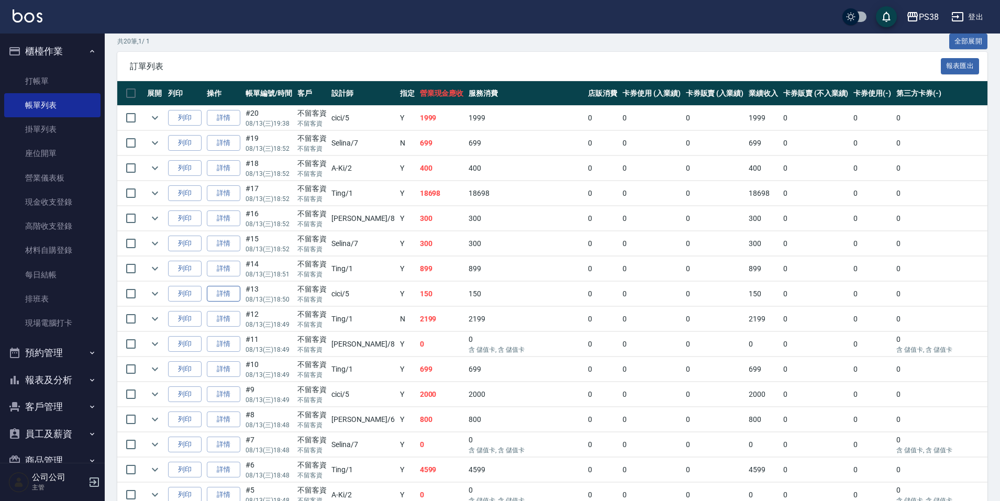
click at [230, 291] on link "詳情" at bounding box center [223, 294] width 33 height 16
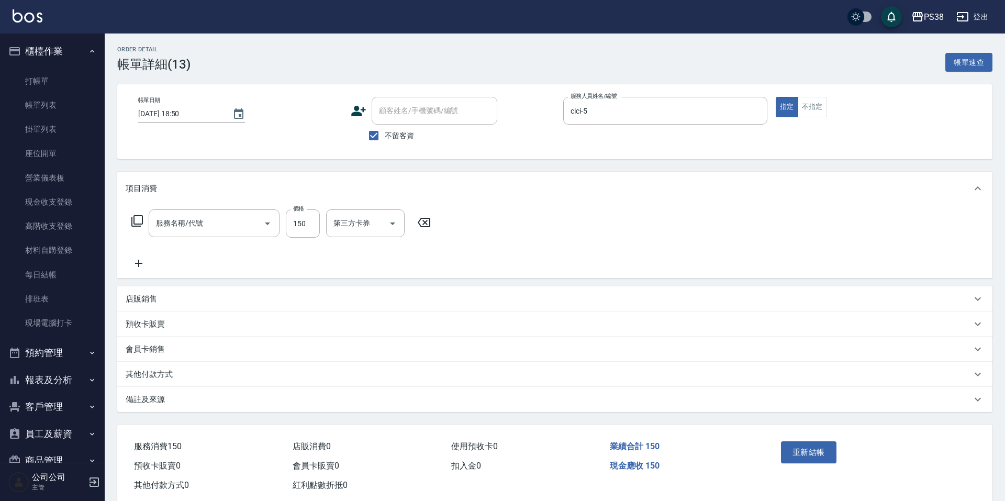
type input "2025/08/13 18:50"
checkbox input "true"
type input "cici-5"
type input "洗髮(104)"
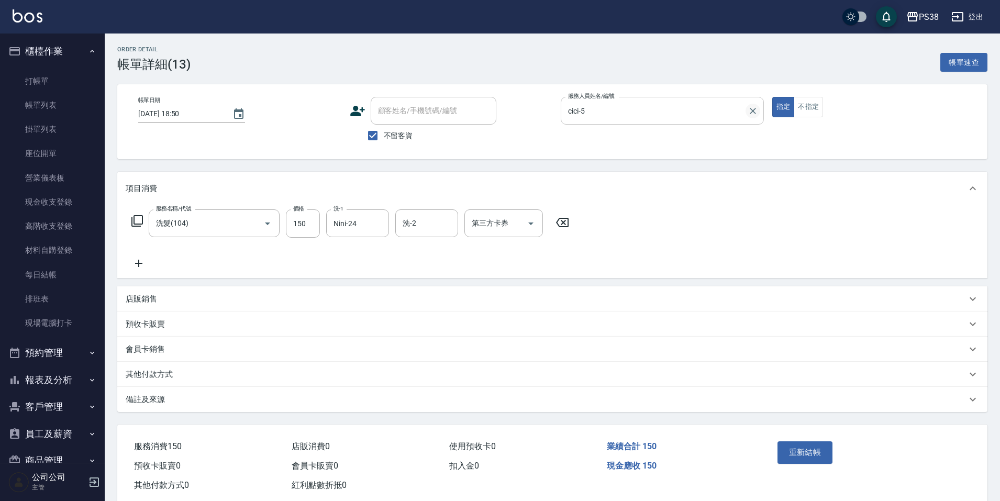
click at [752, 111] on icon "Clear" at bounding box center [752, 111] width 6 height 6
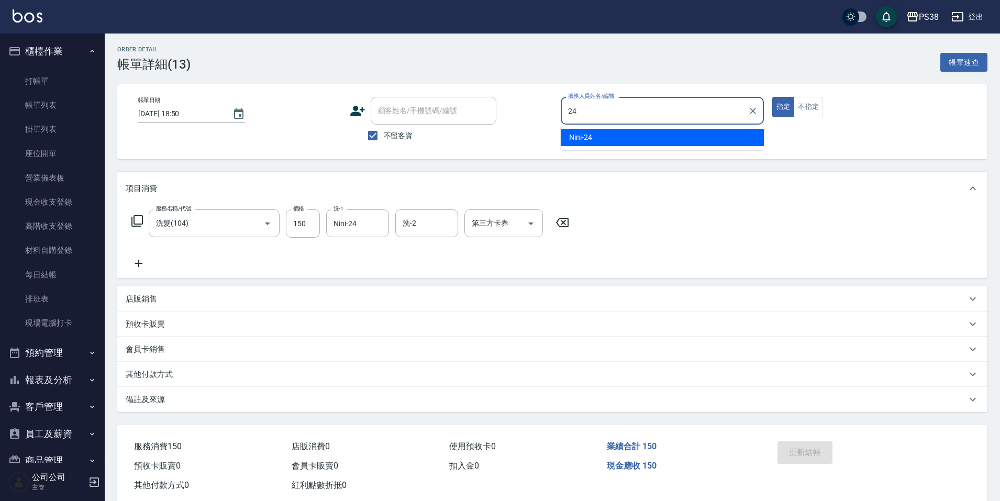
type input "Nini-24"
type button "true"
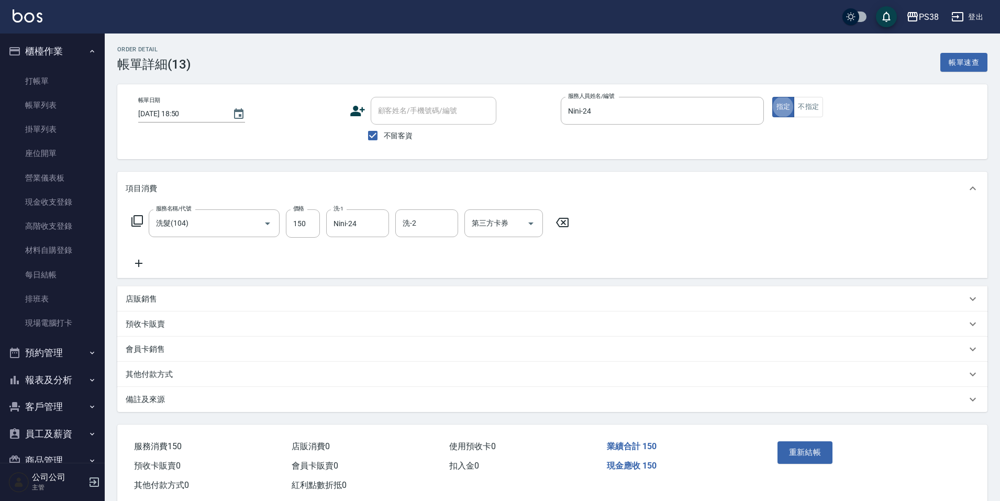
click at [802, 464] on div "重新結帳" at bounding box center [820, 460] width 95 height 46
click at [801, 458] on button "重新結帳" at bounding box center [804, 452] width 55 height 22
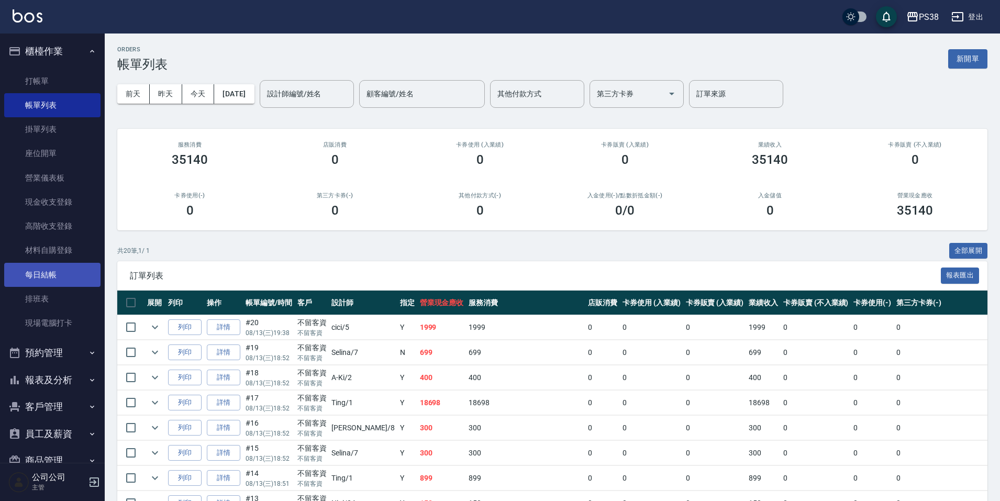
click at [48, 274] on link "每日結帳" at bounding box center [52, 275] width 96 height 24
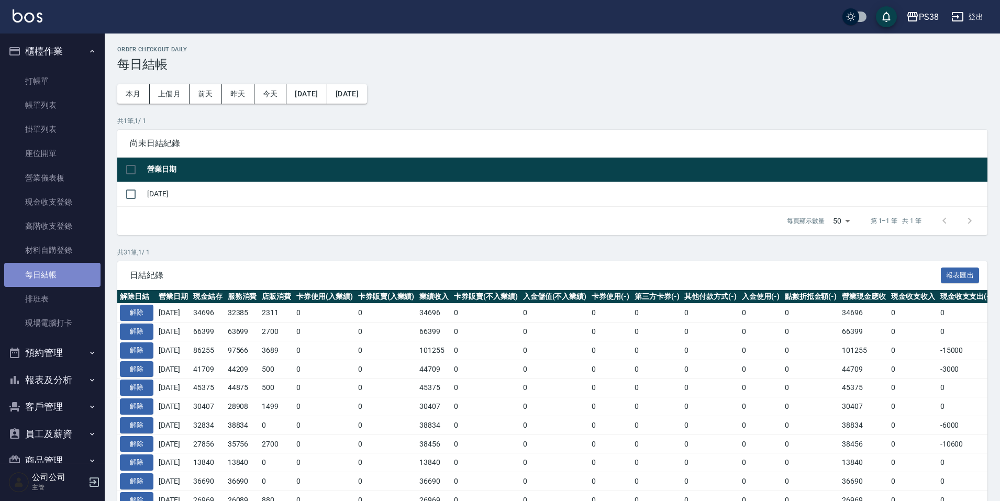
click at [75, 279] on link "每日結帳" at bounding box center [52, 275] width 96 height 24
click at [128, 172] on input "checkbox" at bounding box center [131, 170] width 22 height 22
checkbox input "true"
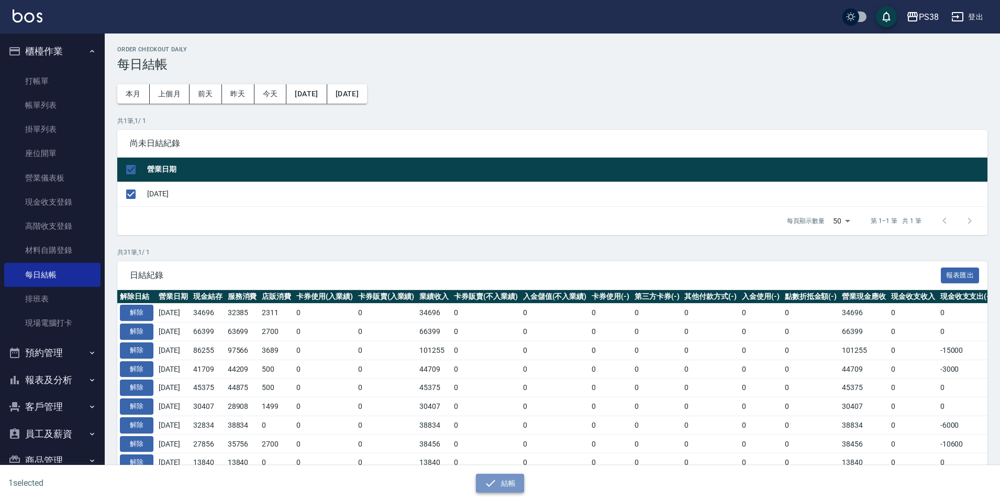
click at [502, 485] on button "結帳" at bounding box center [500, 483] width 49 height 19
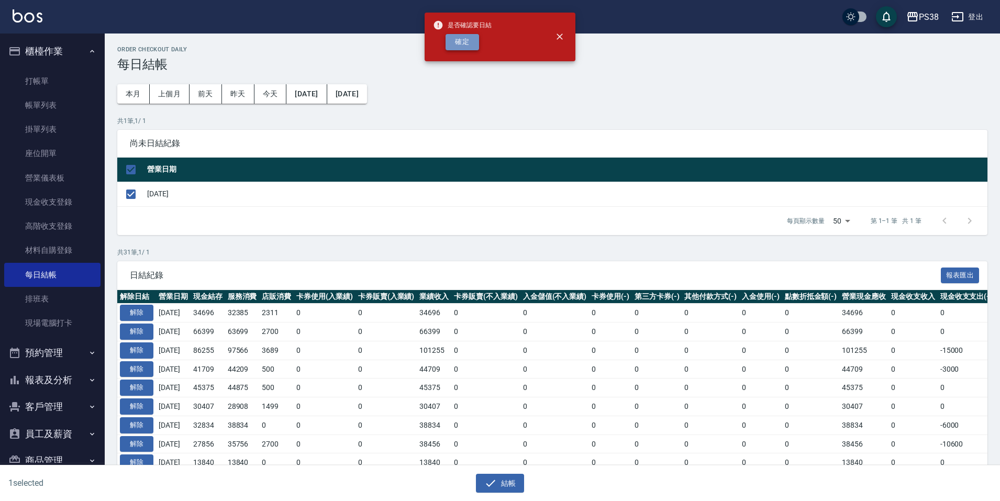
click at [446, 42] on button "確定" at bounding box center [461, 42] width 33 height 16
checkbox input "false"
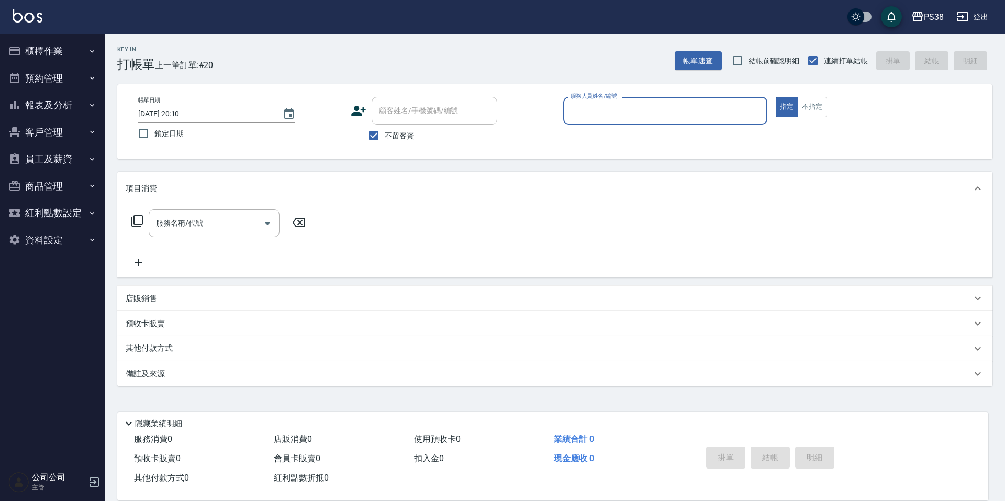
click at [38, 55] on button "櫃檯作業" at bounding box center [52, 51] width 96 height 27
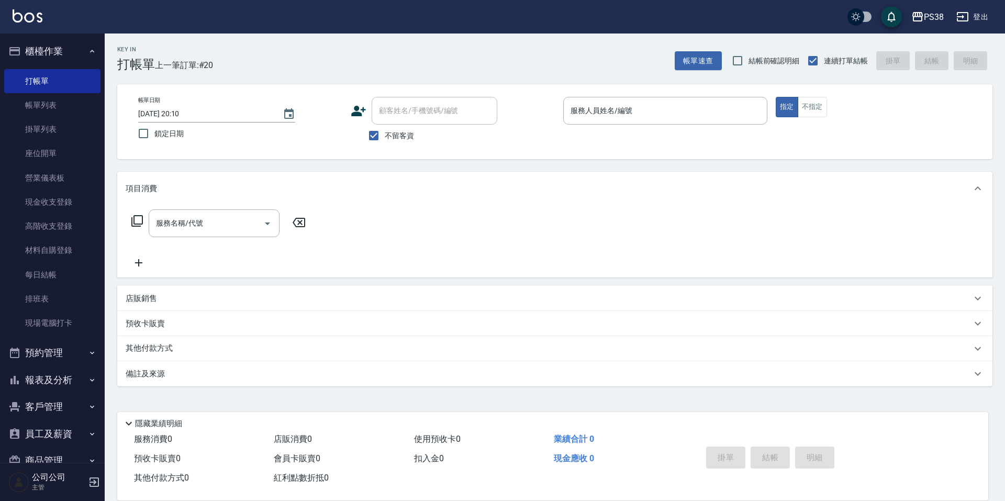
click at [73, 376] on button "報表及分析" at bounding box center [52, 379] width 96 height 27
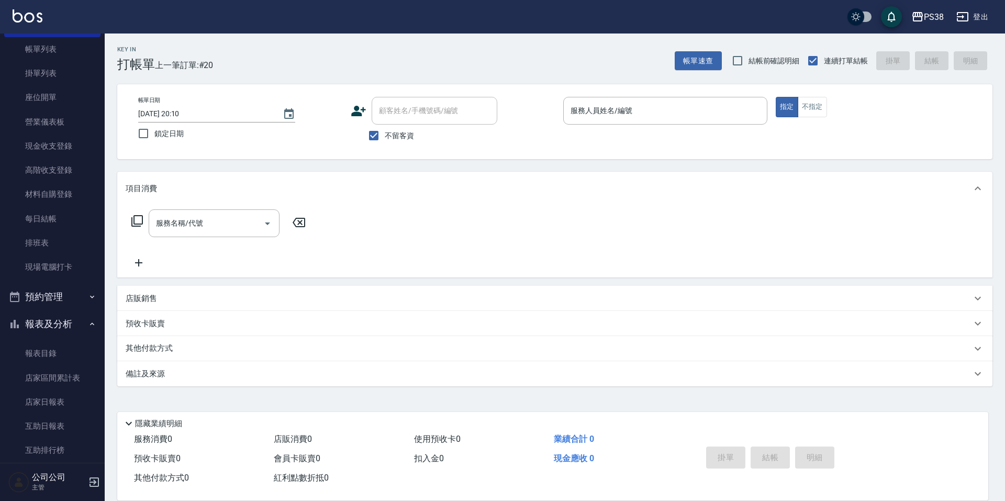
scroll to position [157, 0]
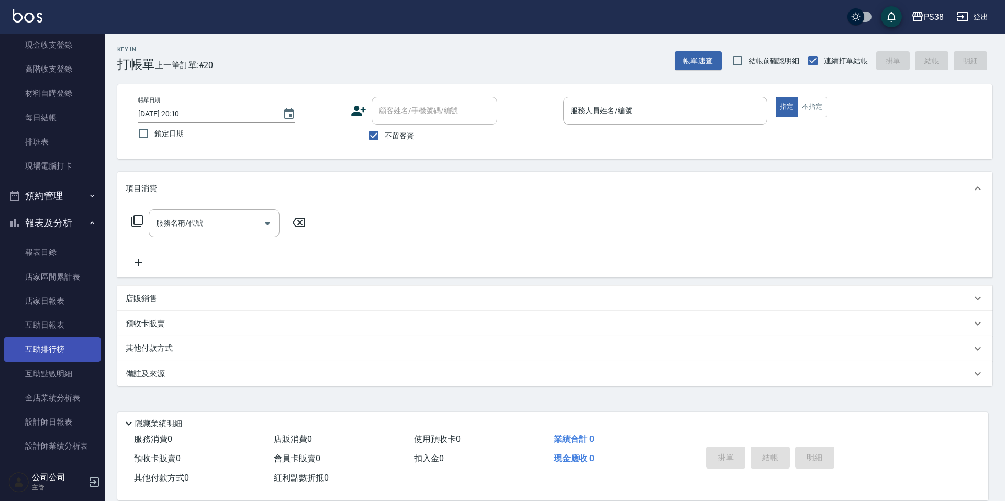
click at [68, 353] on link "互助排行榜" at bounding box center [52, 349] width 96 height 24
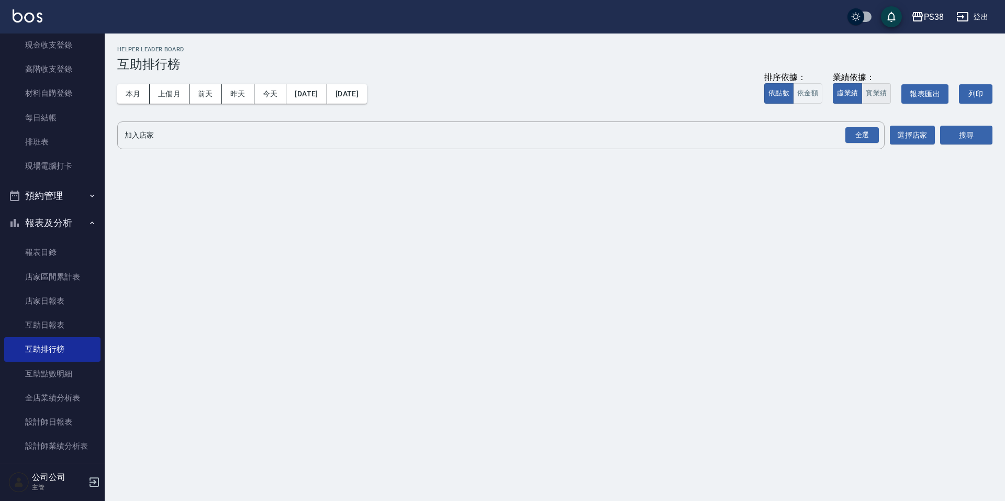
click at [866, 95] on button "實業績" at bounding box center [875, 93] width 29 height 20
drag, startPoint x: 866, startPoint y: 137, endPoint x: 921, endPoint y: 137, distance: 55.5
click at [866, 137] on div "全選" at bounding box center [861, 135] width 33 height 16
click at [956, 135] on button "搜尋" at bounding box center [966, 135] width 52 height 19
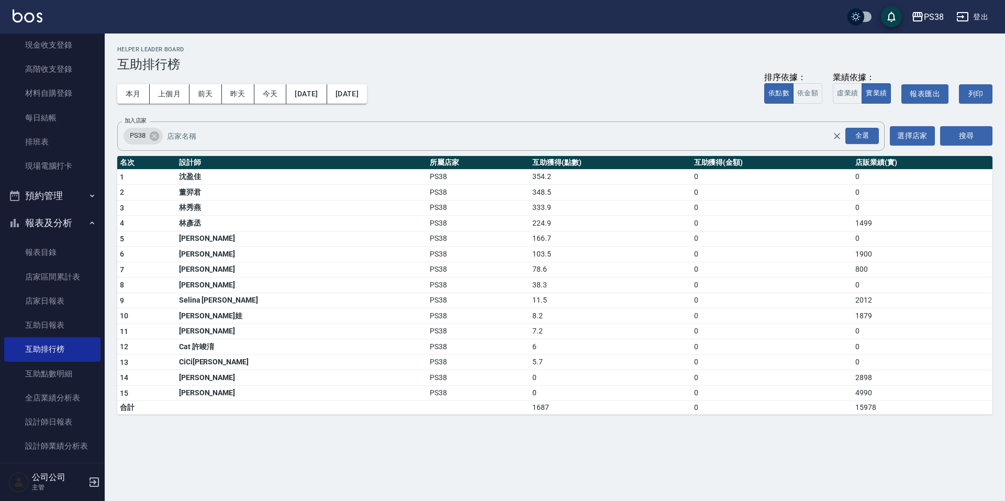
click at [545, 465] on div "PS38 2025-08-01 - 2025-08-13 互助排行榜 列印時間： 2025-08-13-20:10 Helper Leader Board 互…" at bounding box center [502, 250] width 1005 height 501
click at [283, 98] on button "今天" at bounding box center [270, 93] width 32 height 19
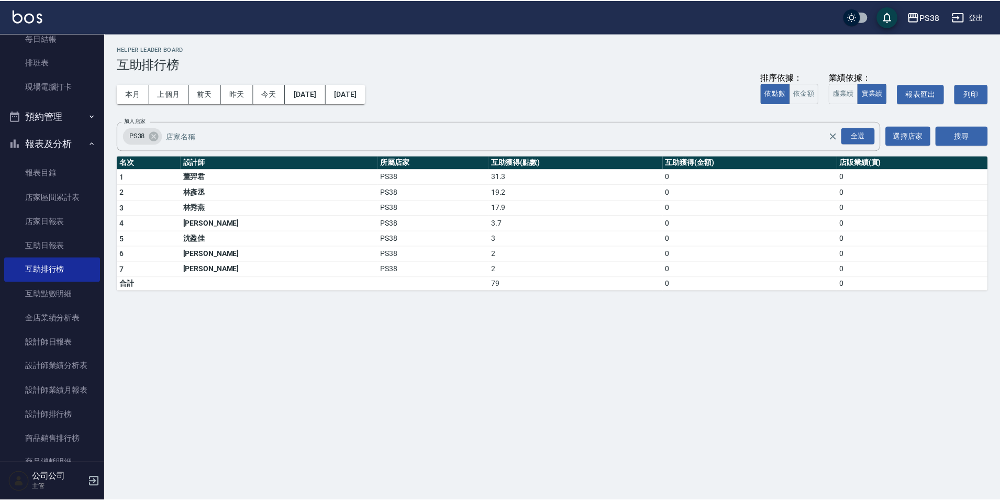
scroll to position [262, 0]
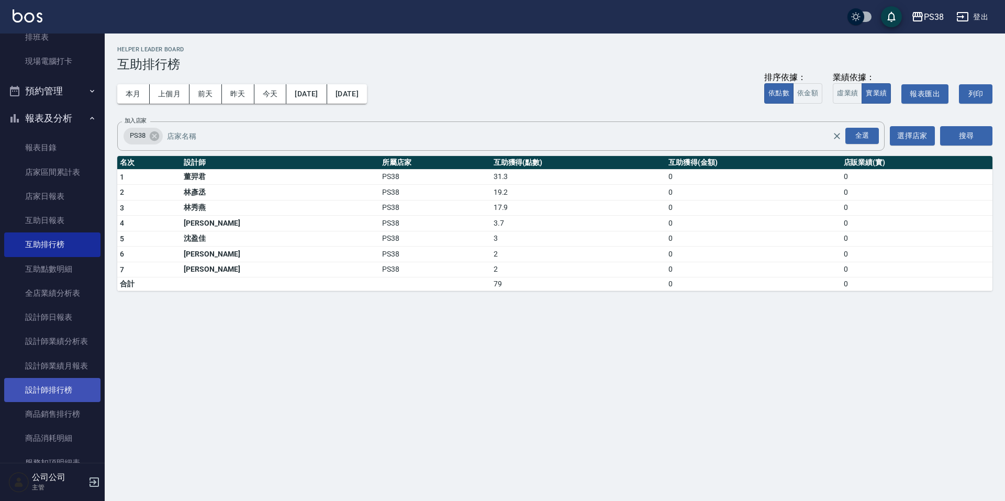
click at [65, 387] on link "設計師排行榜" at bounding box center [52, 390] width 96 height 24
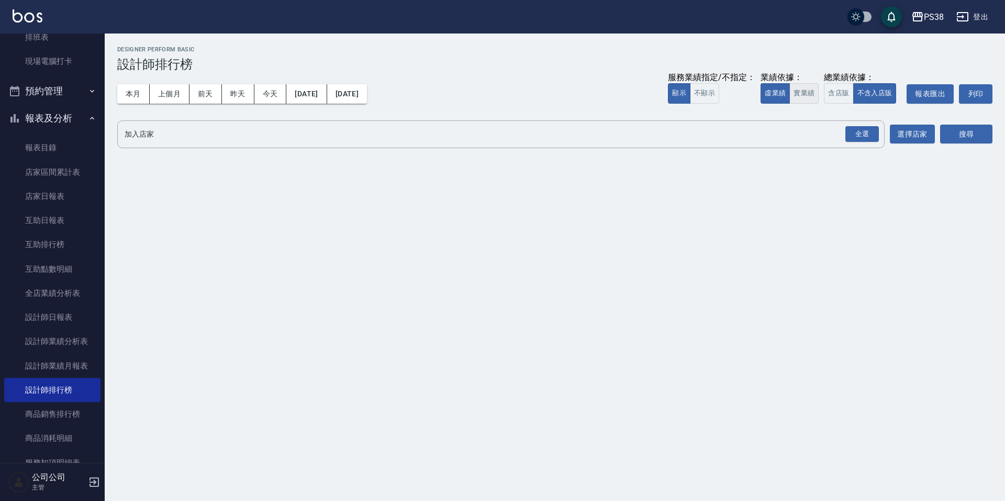
click at [802, 102] on button "實業績" at bounding box center [803, 93] width 29 height 20
click at [847, 131] on div "全選" at bounding box center [861, 134] width 33 height 16
click at [987, 132] on button "搜尋" at bounding box center [966, 134] width 52 height 19
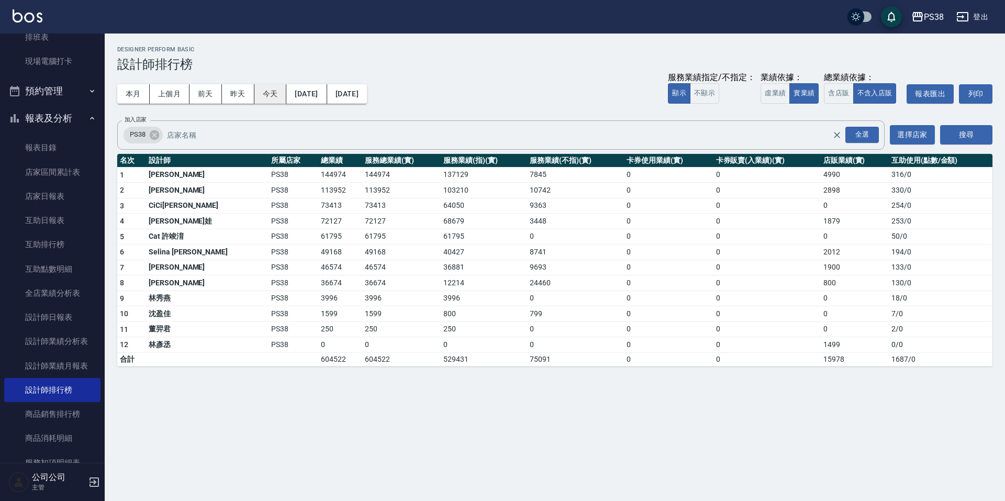
click at [263, 94] on button "今天" at bounding box center [270, 93] width 32 height 19
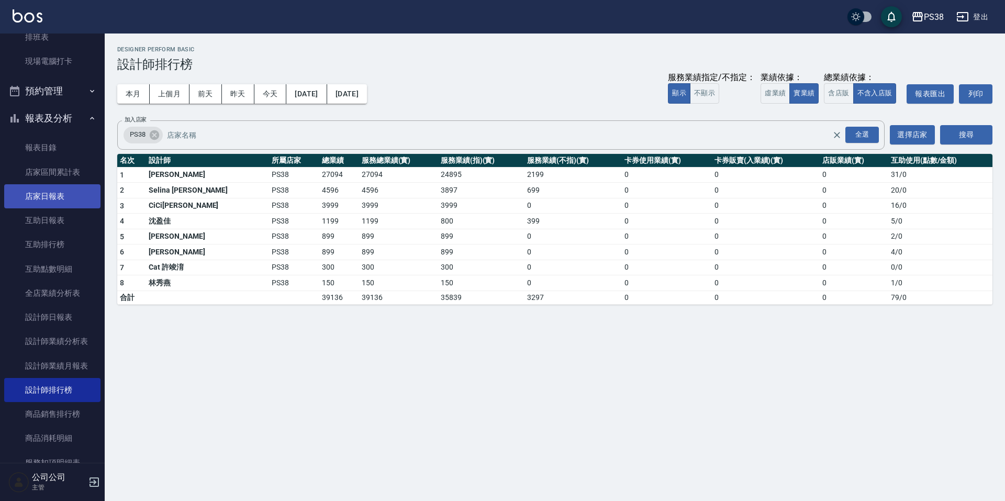
click at [60, 198] on link "店家日報表" at bounding box center [52, 196] width 96 height 24
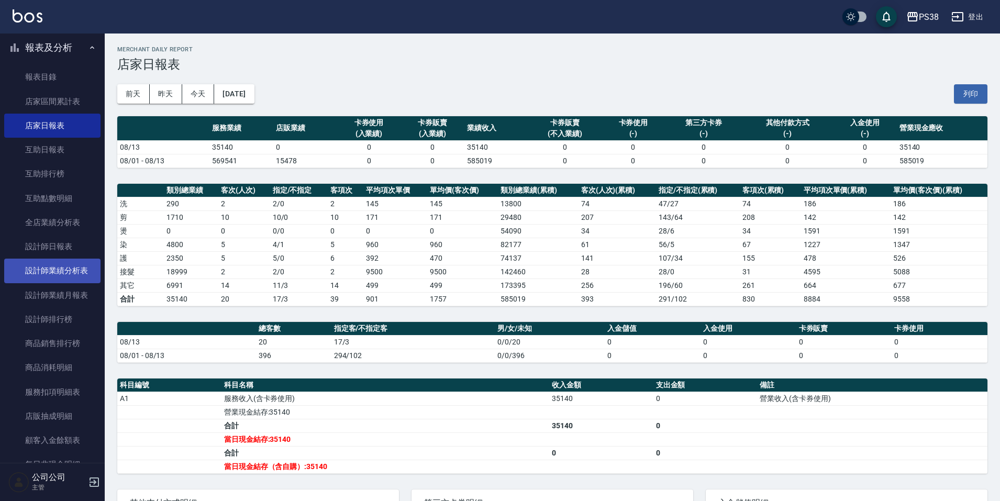
scroll to position [314, 0]
